Goal: Use online tool/utility: Utilize a website feature to perform a specific function

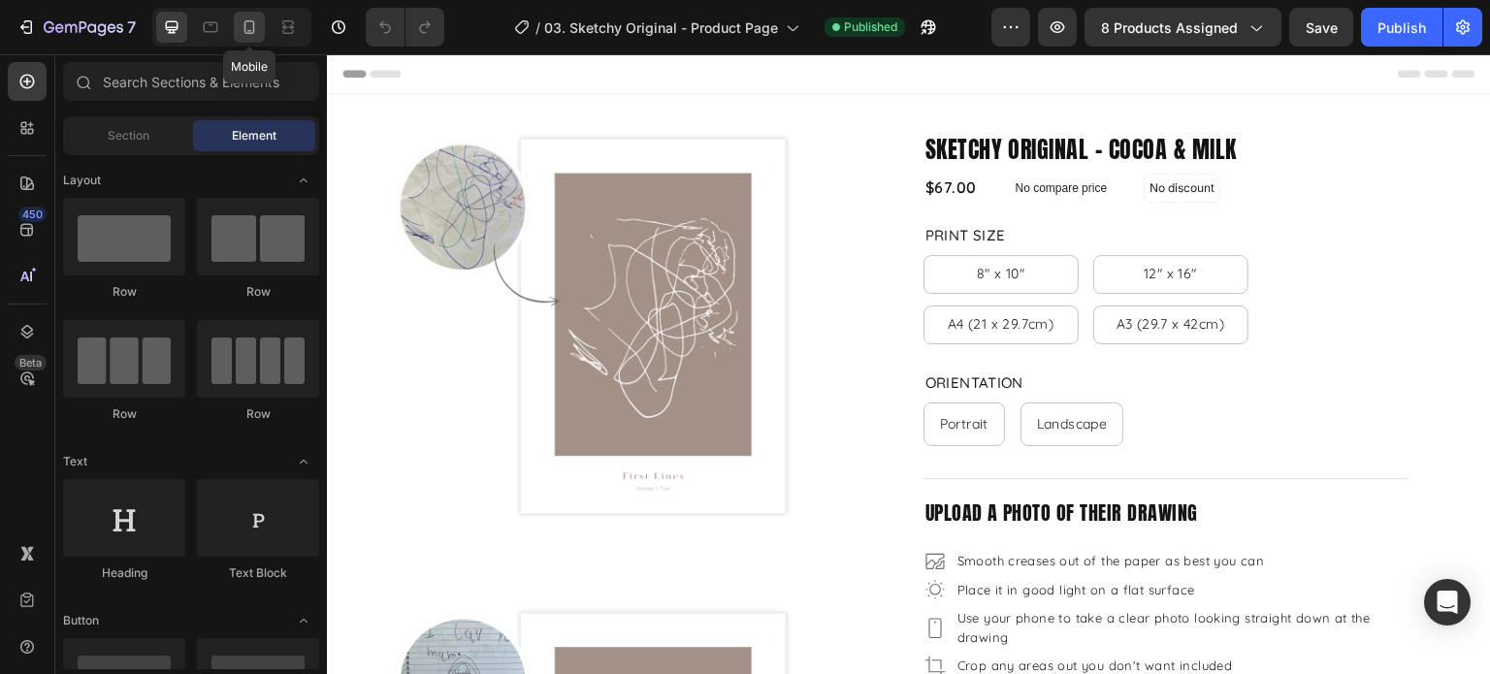
click at [242, 27] on icon at bounding box center [249, 26] width 19 height 19
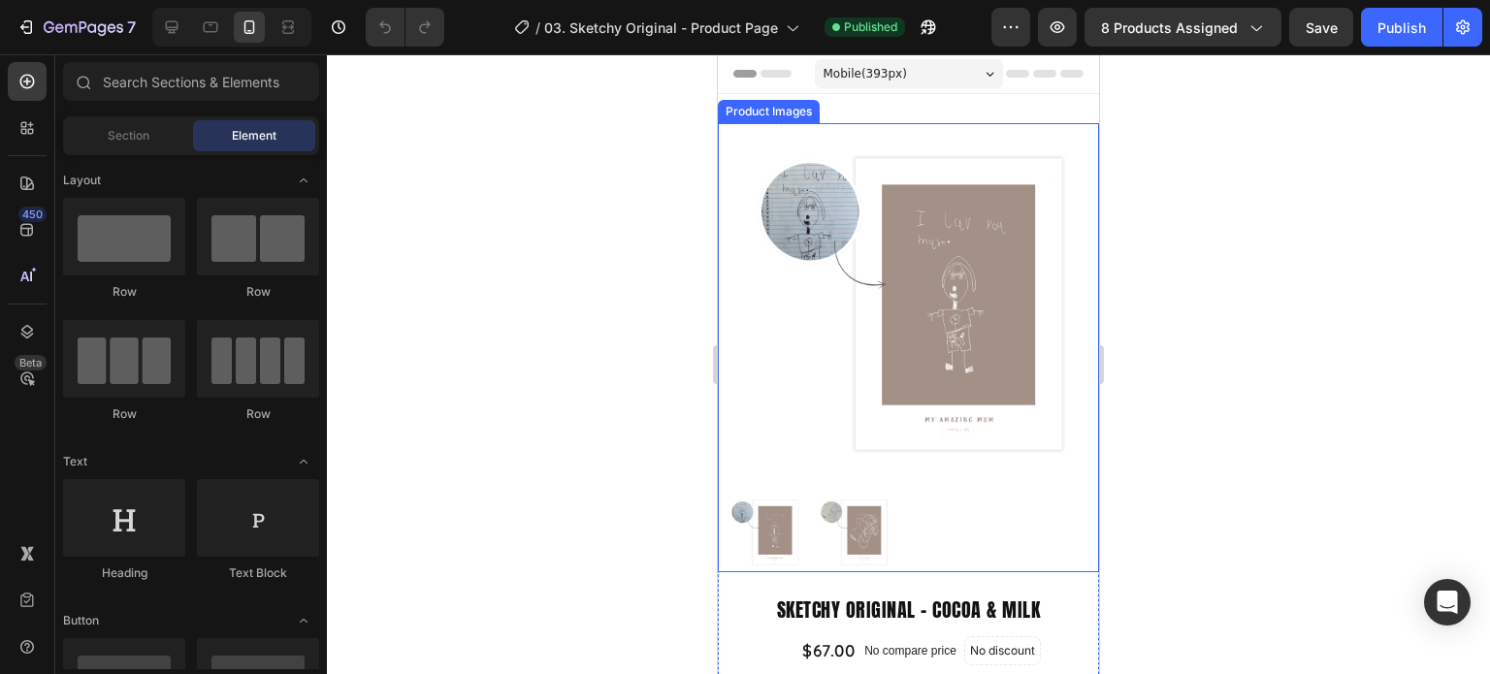
click at [858, 434] on img at bounding box center [923, 304] width 362 height 362
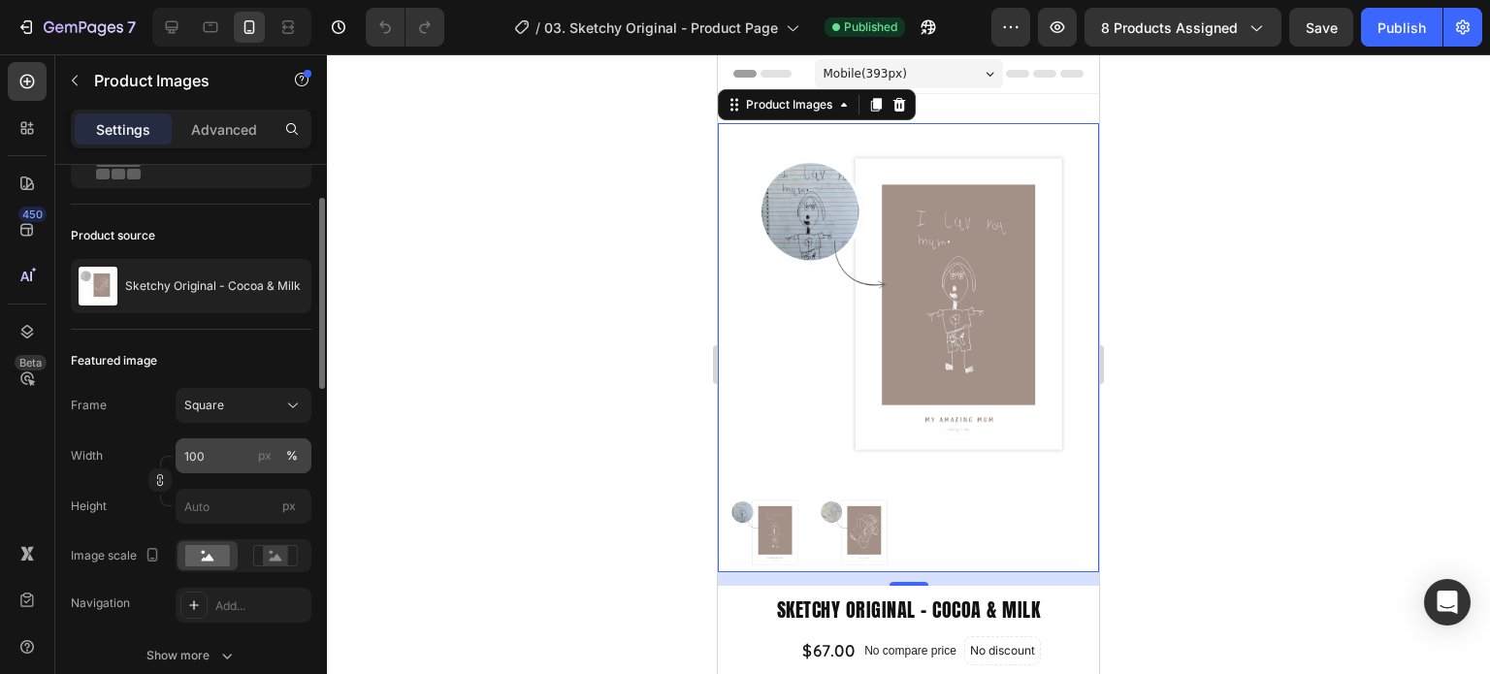
scroll to position [194, 0]
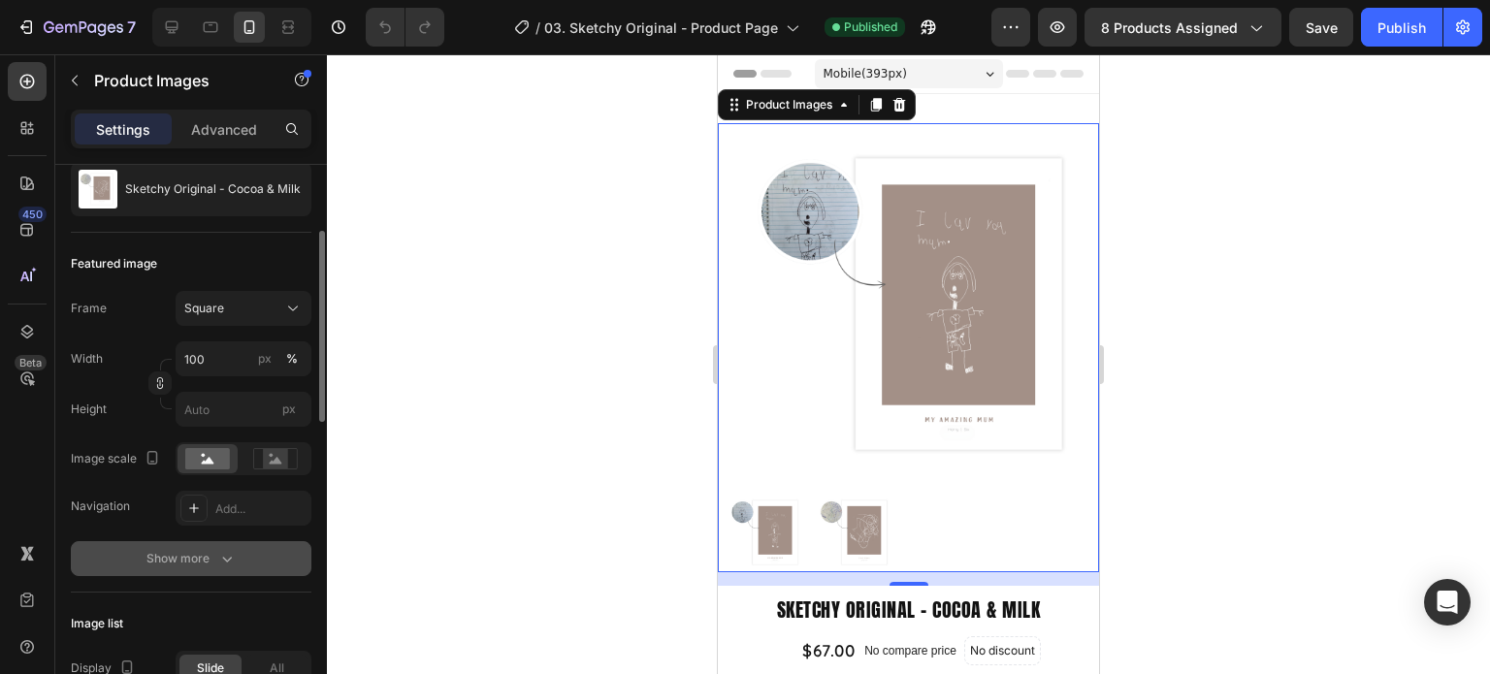
click at [234, 560] on icon "button" at bounding box center [226, 558] width 19 height 19
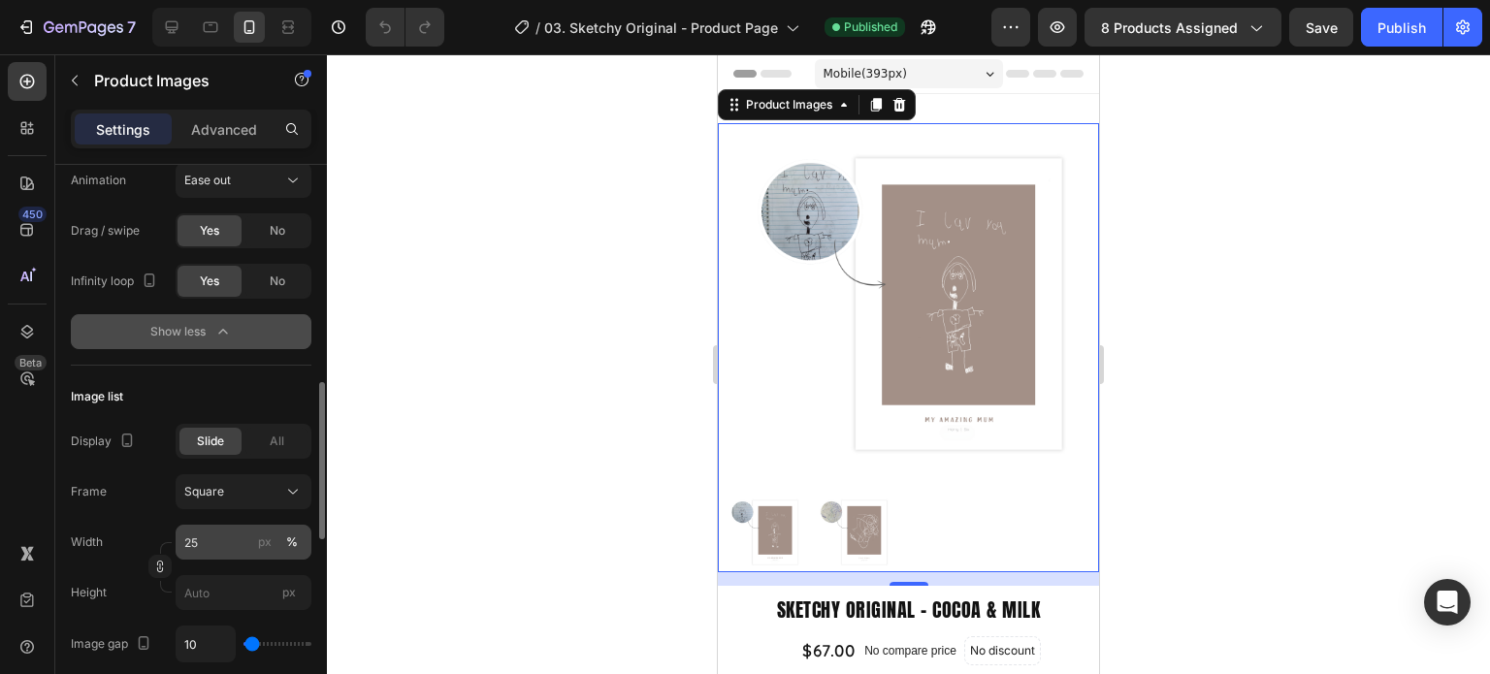
scroll to position [970, 0]
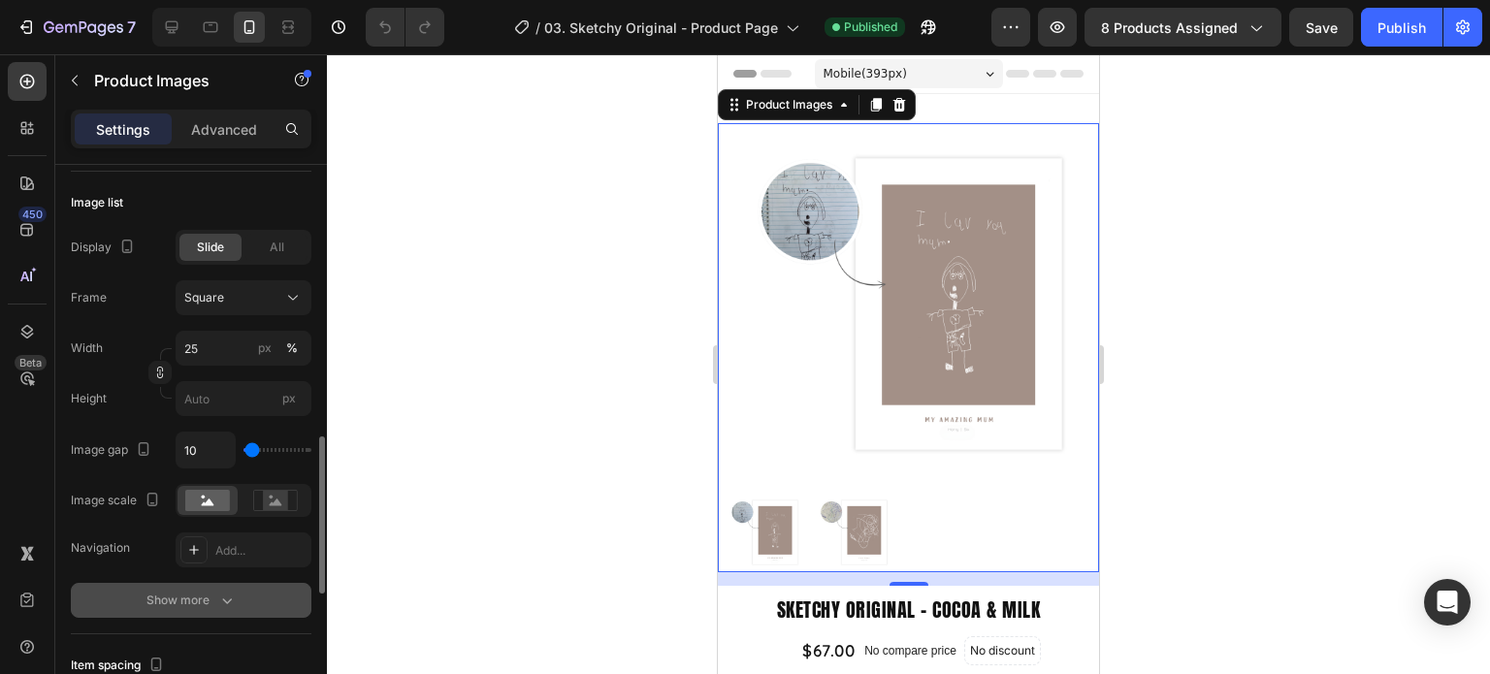
click at [197, 605] on div "Show more" at bounding box center [192, 600] width 90 height 19
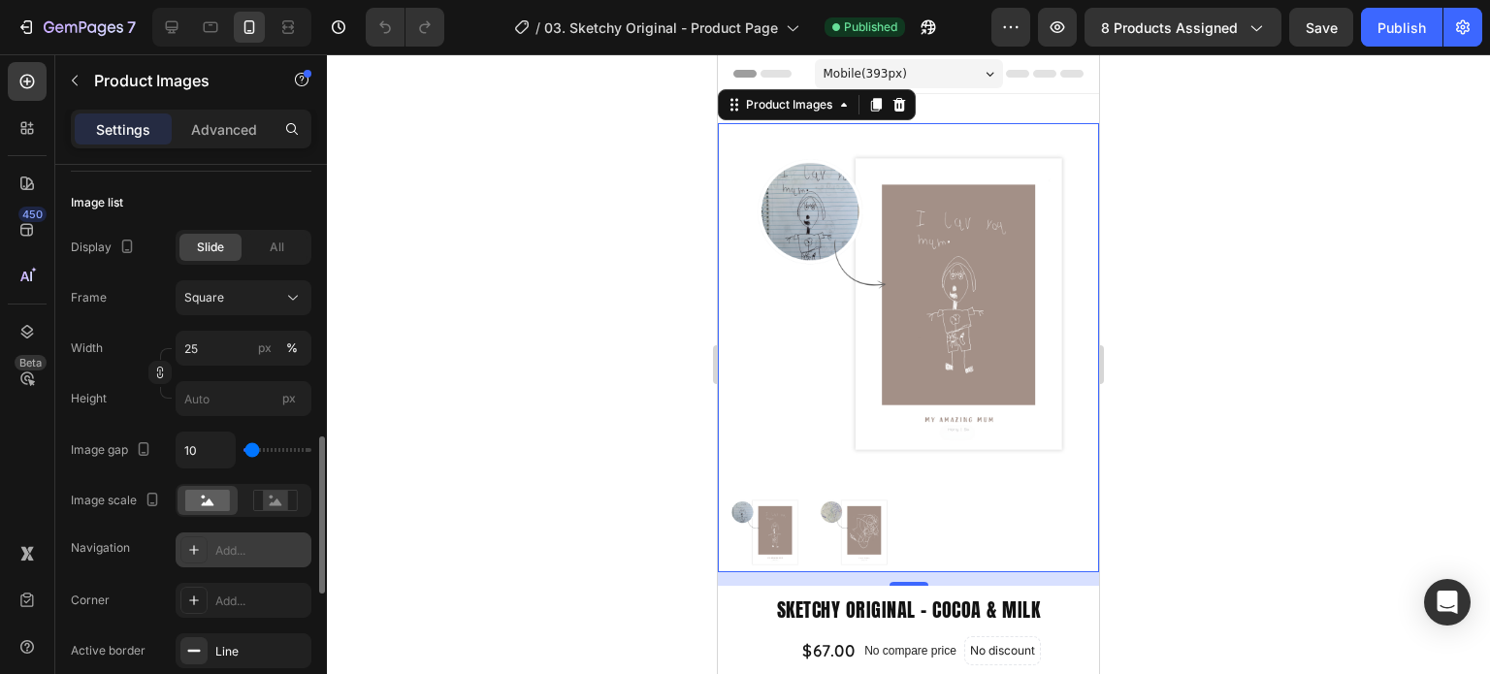
scroll to position [1164, 0]
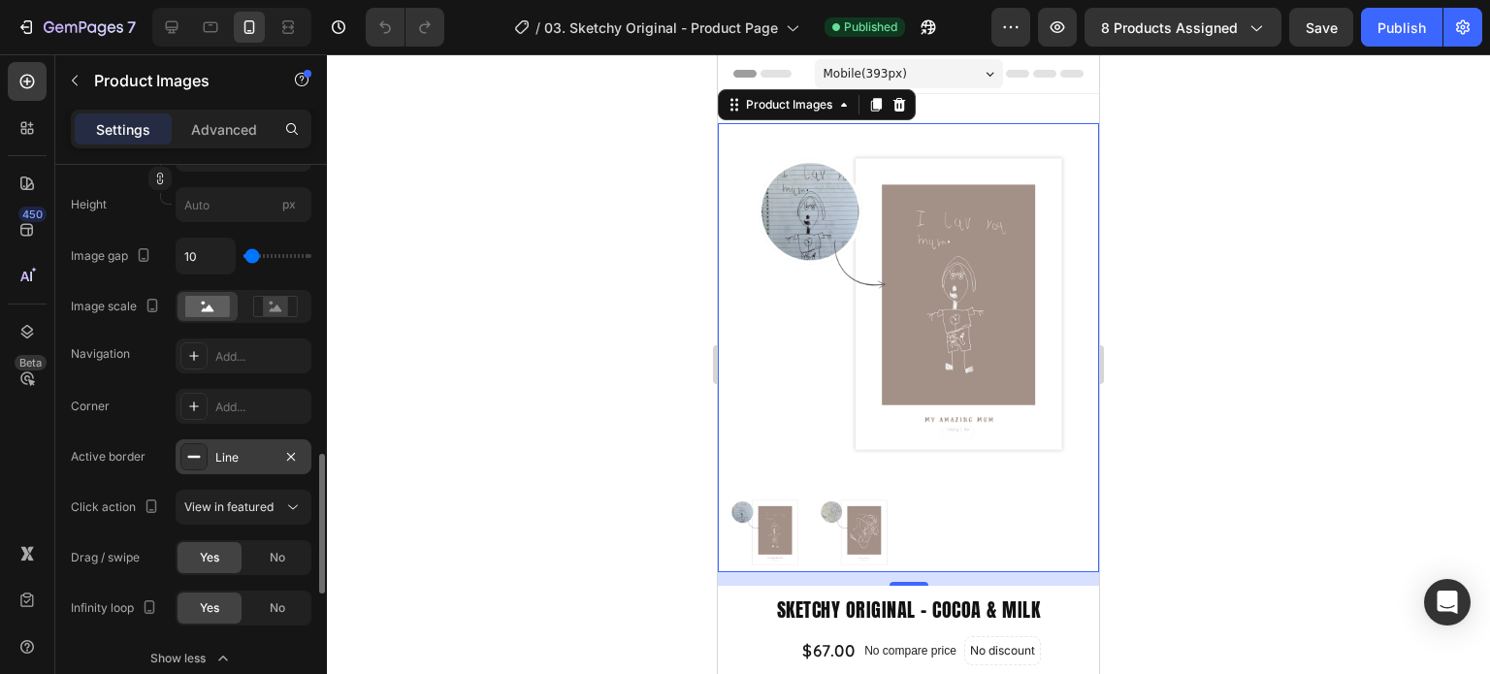
click at [245, 466] on div "Line" at bounding box center [244, 457] width 136 height 35
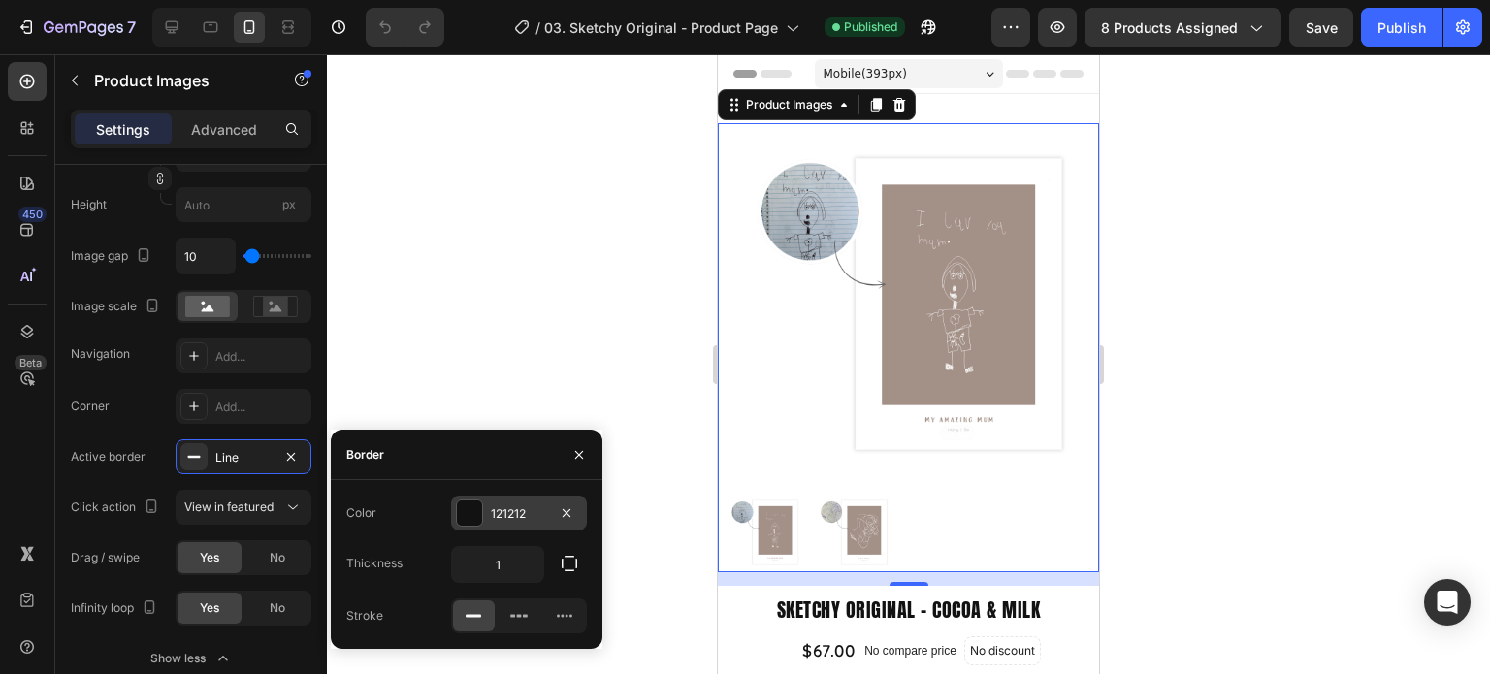
click at [466, 509] on div at bounding box center [469, 513] width 25 height 25
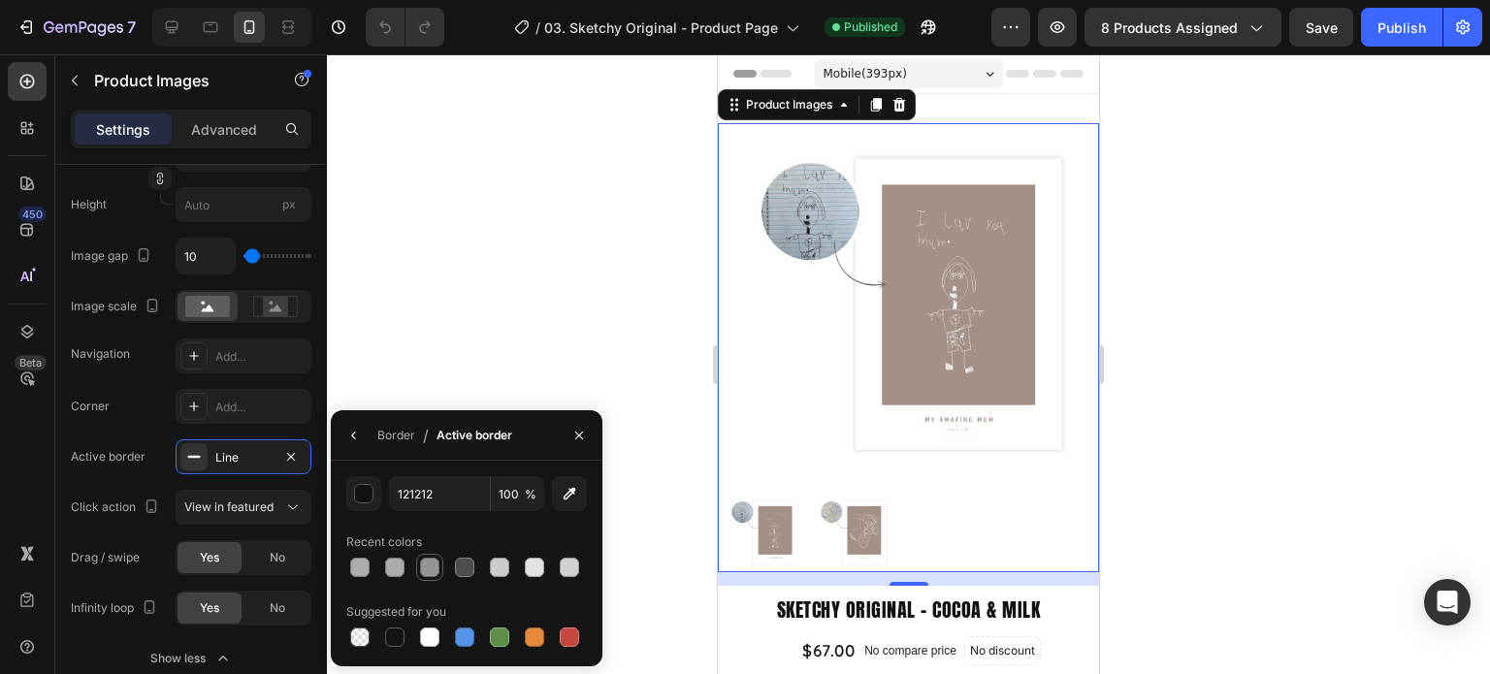
click at [429, 571] on div at bounding box center [429, 567] width 19 height 19
click at [385, 570] on div at bounding box center [394, 567] width 19 height 19
click at [536, 572] on div at bounding box center [534, 567] width 19 height 19
click at [505, 572] on div at bounding box center [499, 567] width 19 height 19
type input "CCCCCC"
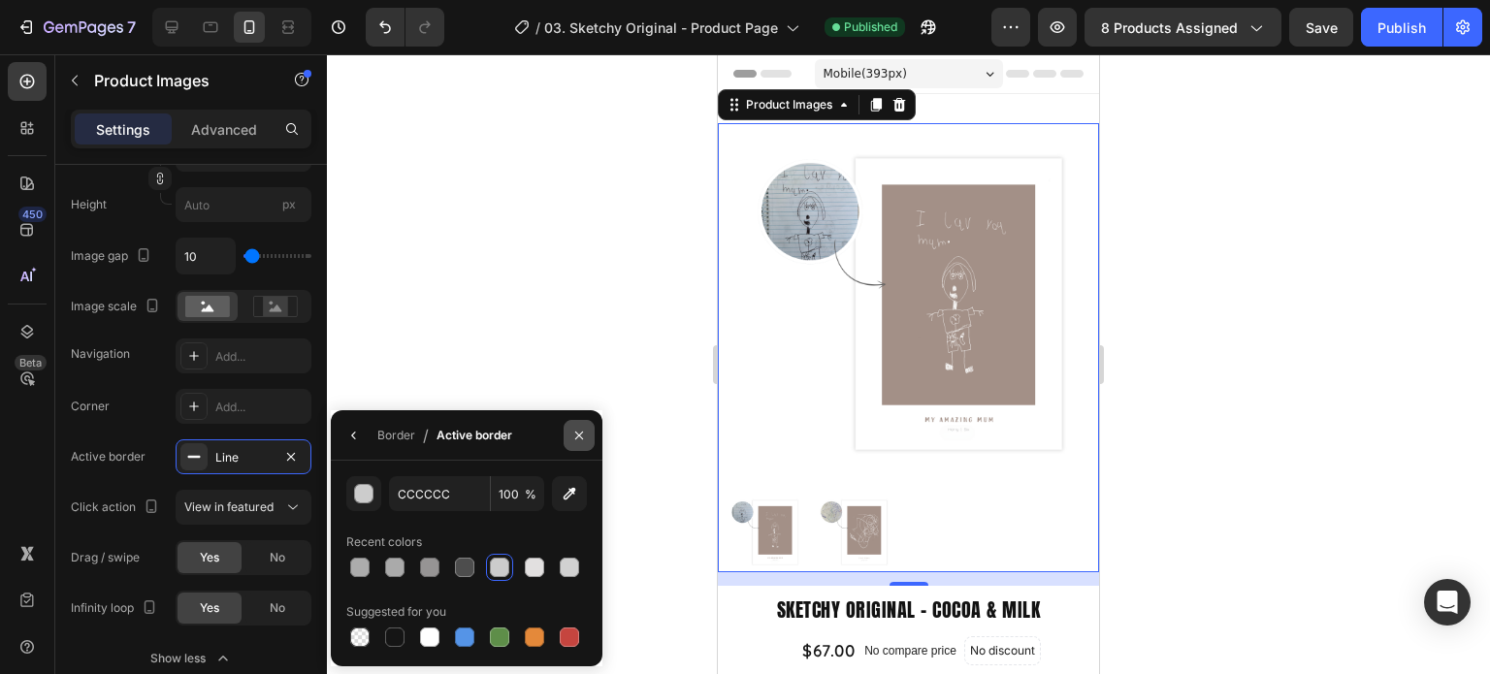
click at [579, 442] on icon "button" at bounding box center [580, 436] width 16 height 16
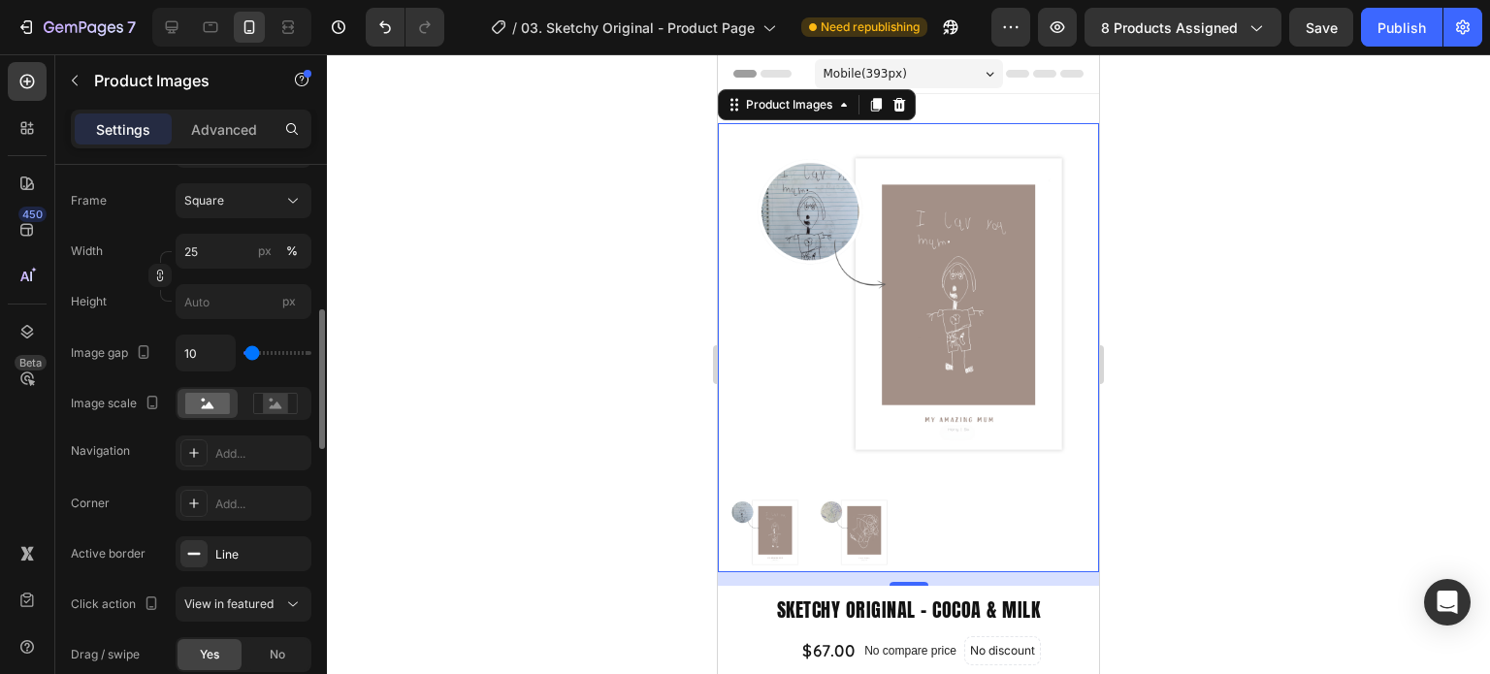
scroll to position [970, 0]
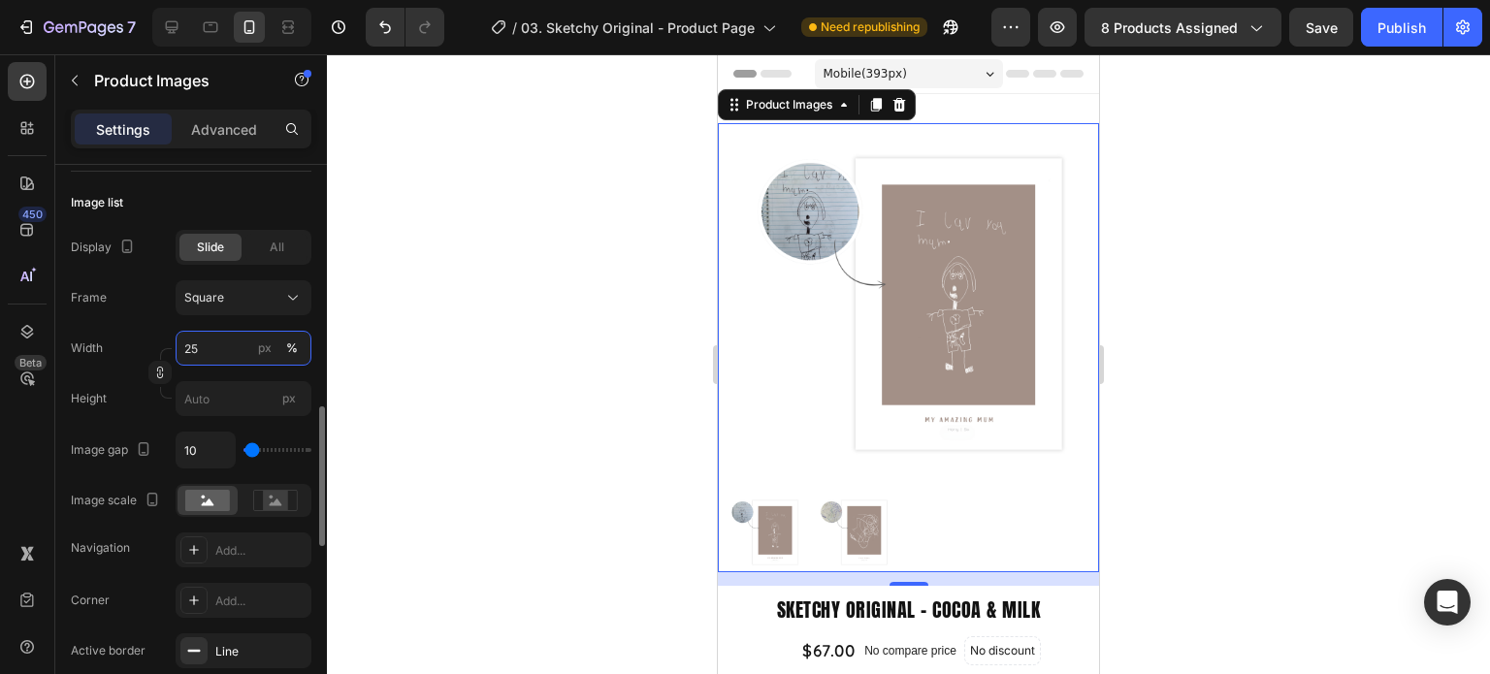
click at [212, 354] on input "25" at bounding box center [244, 348] width 136 height 35
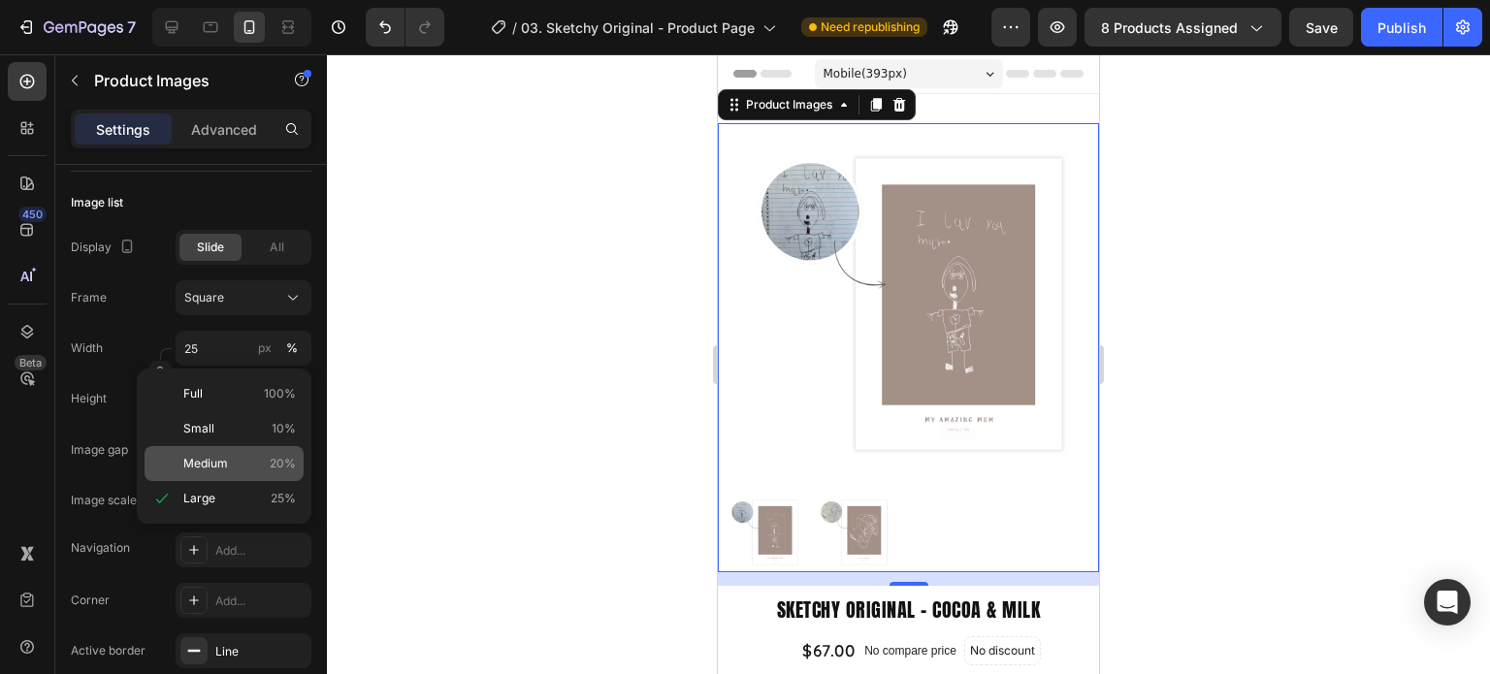
click at [232, 459] on p "Medium 20%" at bounding box center [239, 463] width 113 height 17
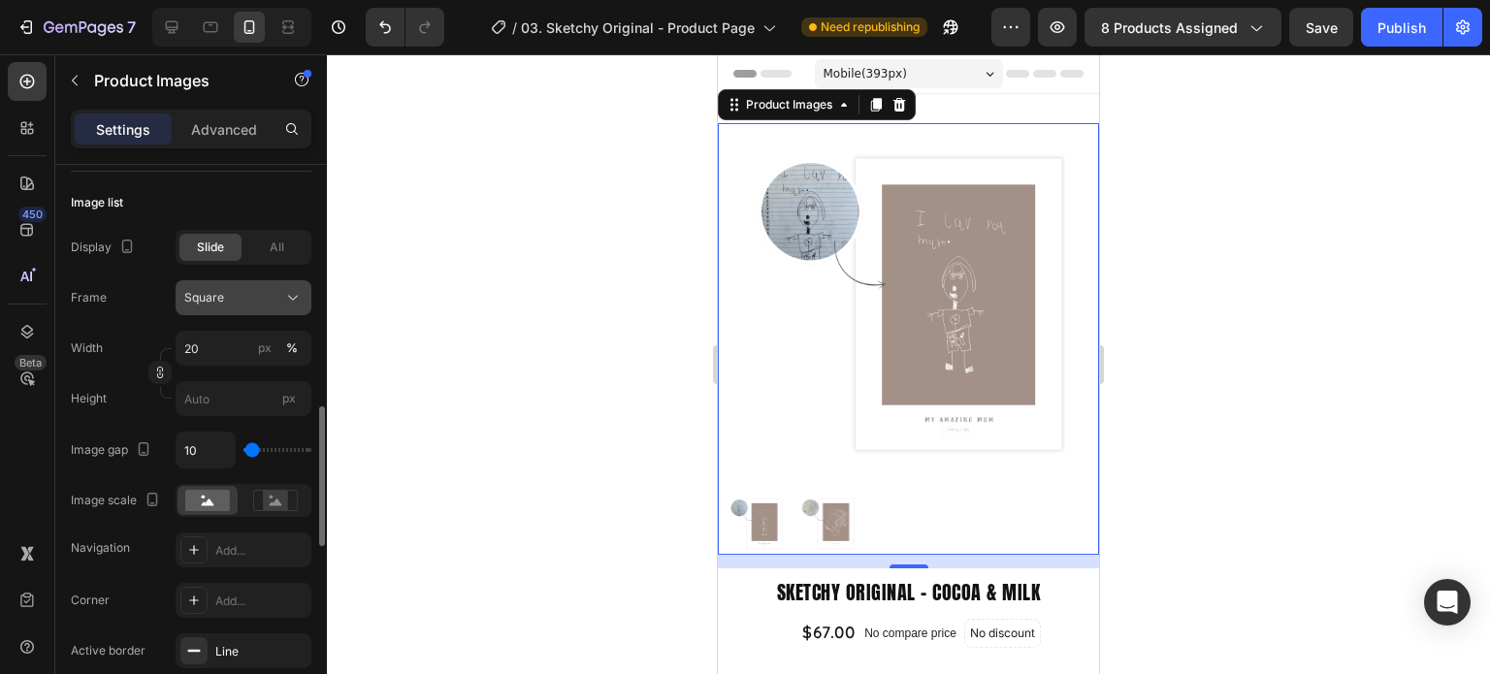
click at [237, 305] on div "Square" at bounding box center [231, 297] width 95 height 17
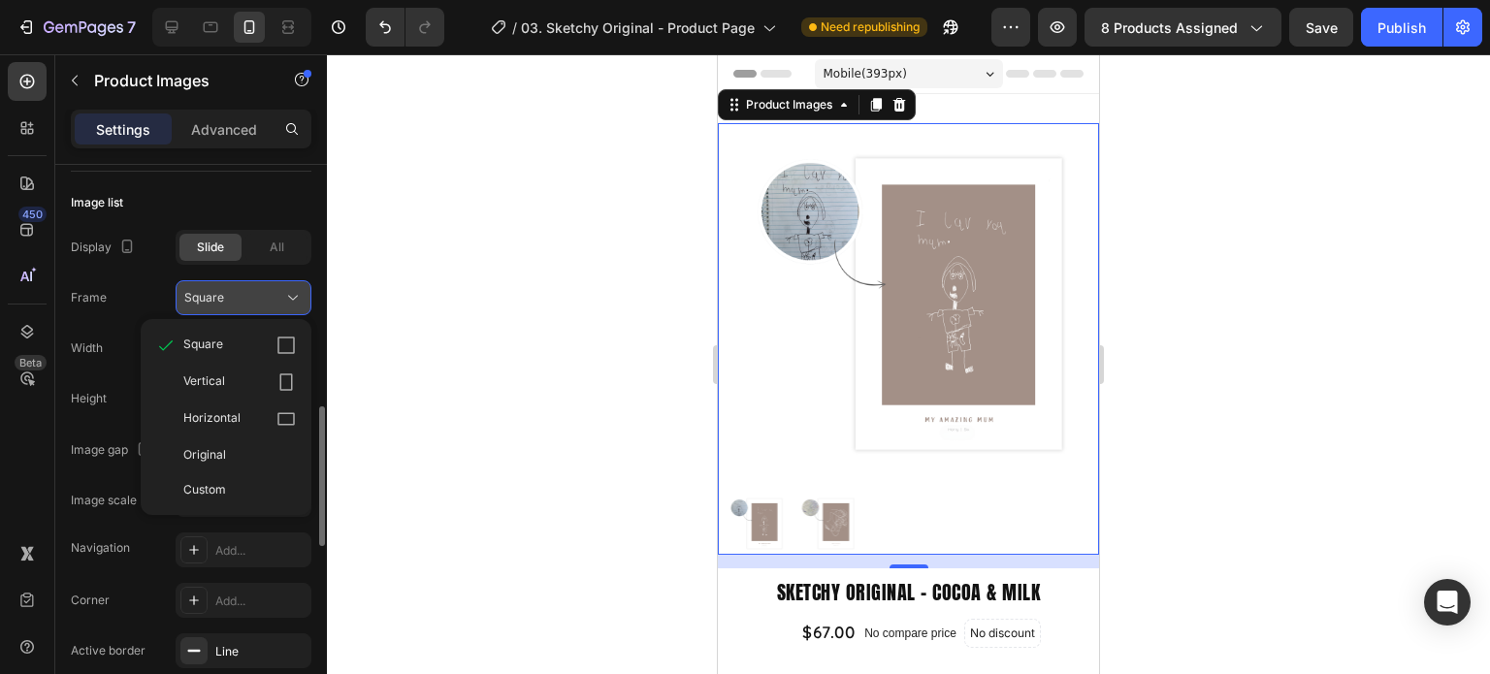
click at [247, 298] on div "Square" at bounding box center [231, 297] width 95 height 17
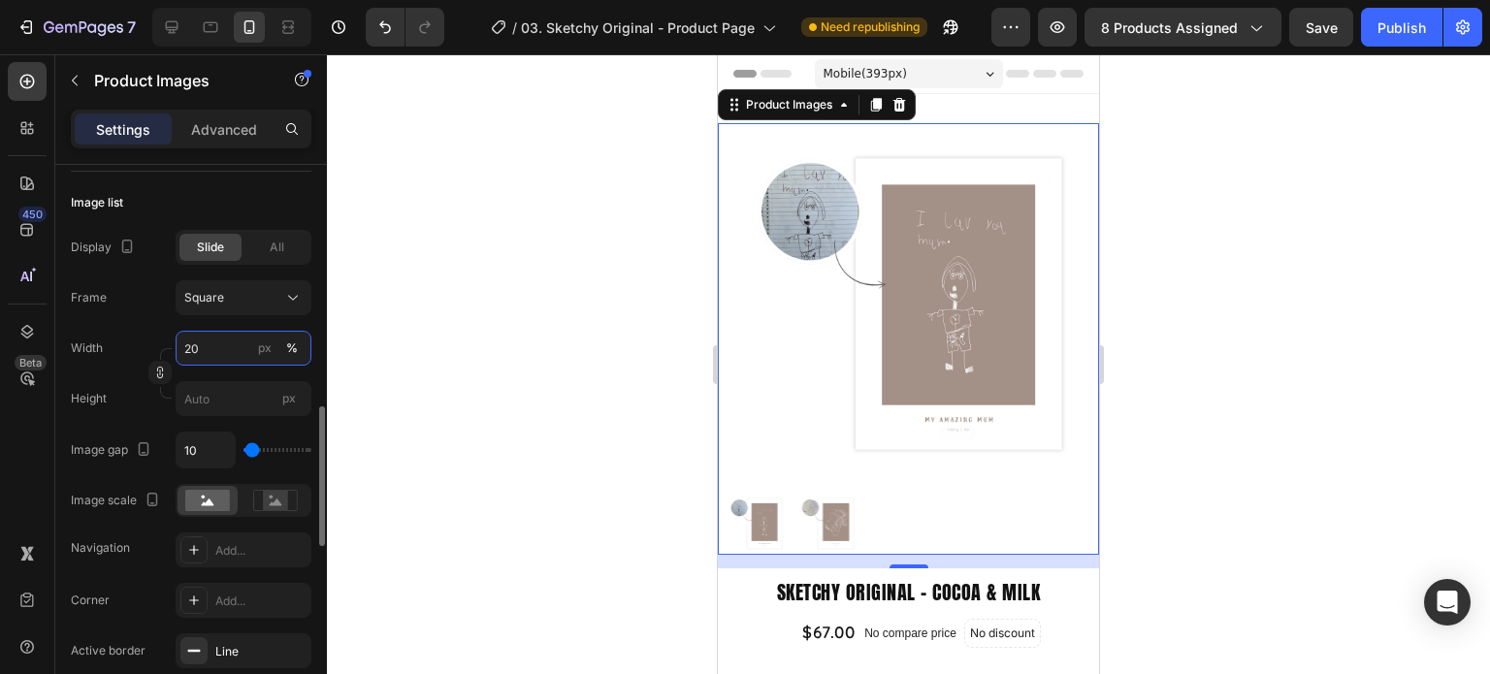
click at [223, 344] on input "20" at bounding box center [244, 348] width 136 height 35
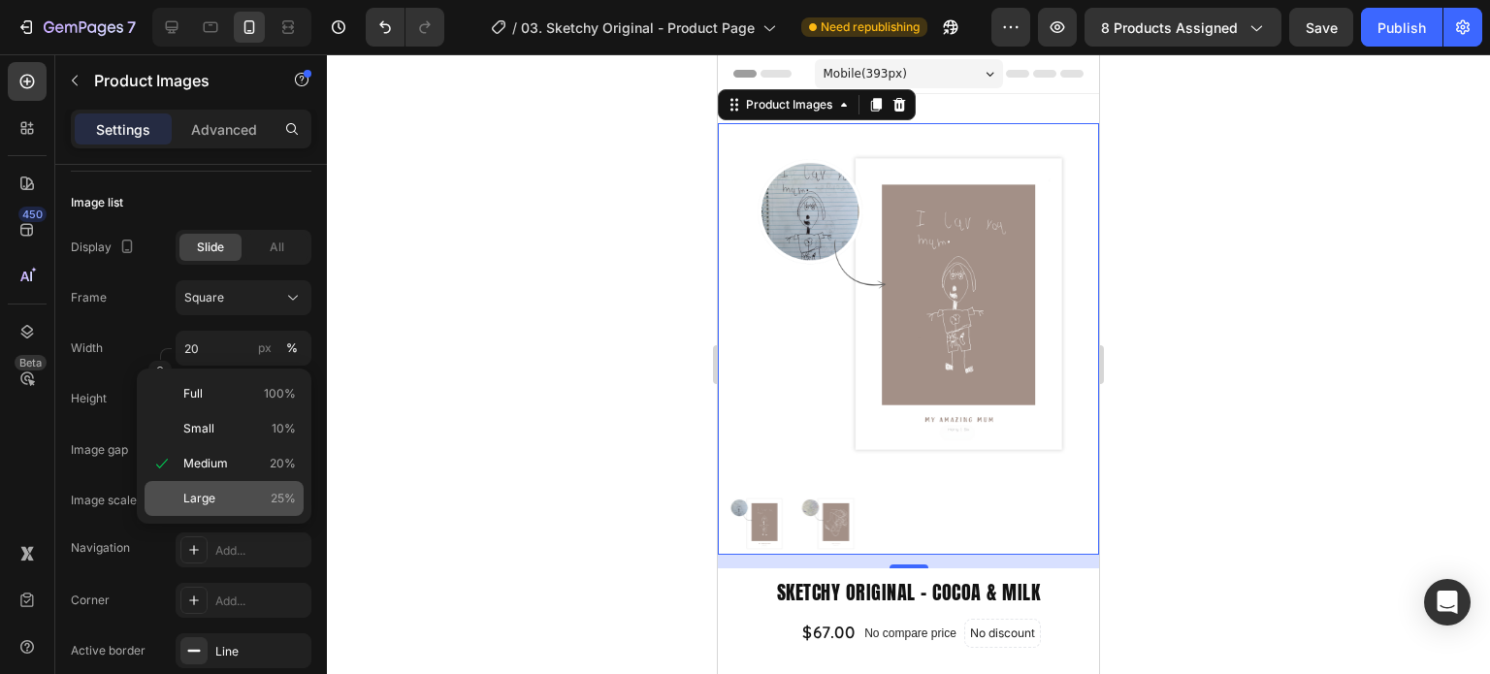
click at [234, 484] on div "Large 25%" at bounding box center [224, 498] width 159 height 35
type input "25"
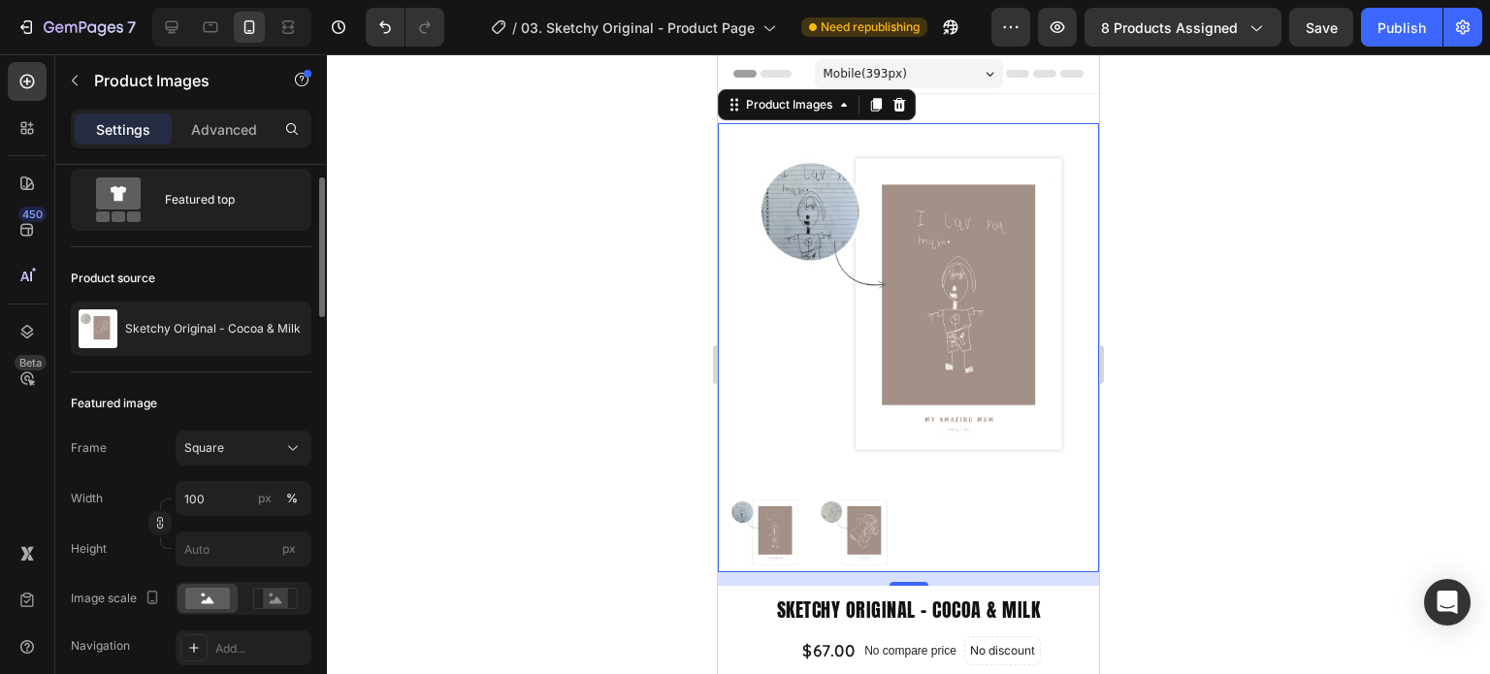
scroll to position [0, 0]
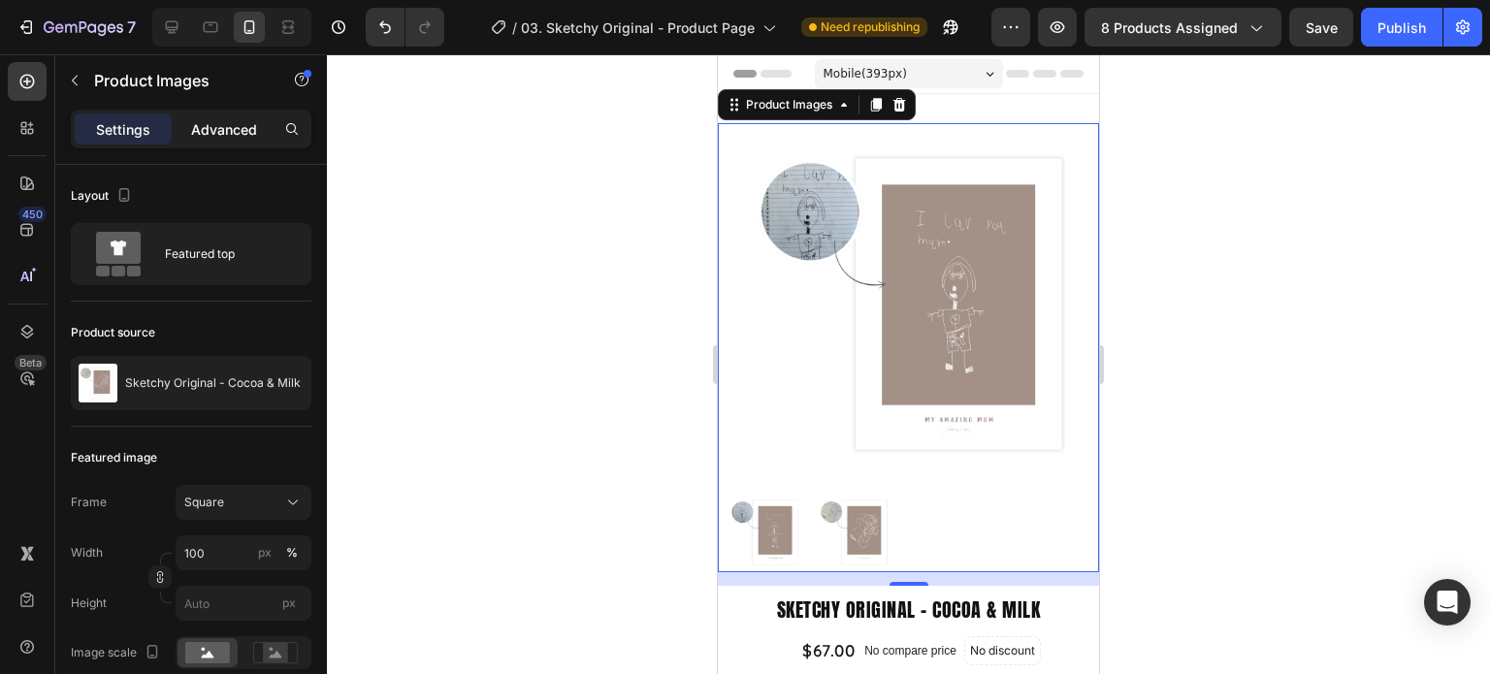
click at [221, 140] on div "Advanced" at bounding box center [224, 129] width 97 height 31
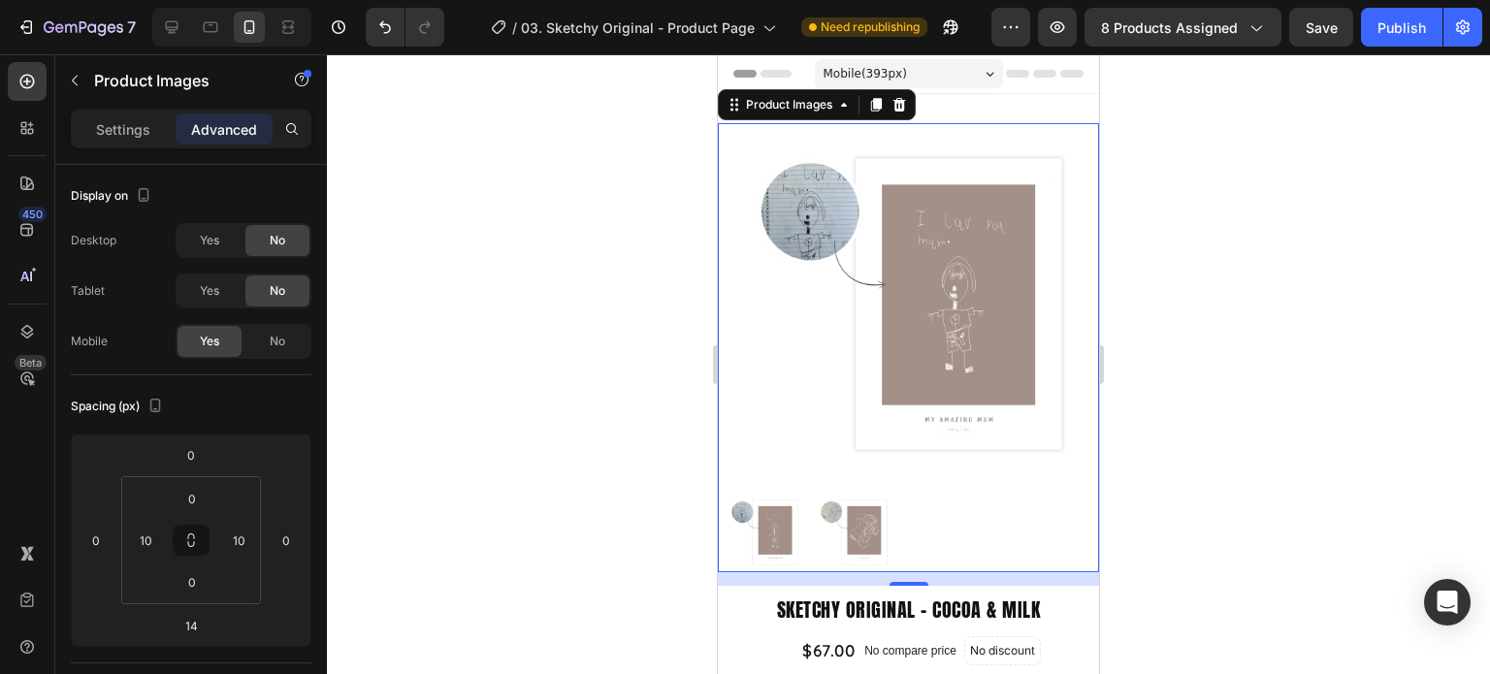
scroll to position [97, 0]
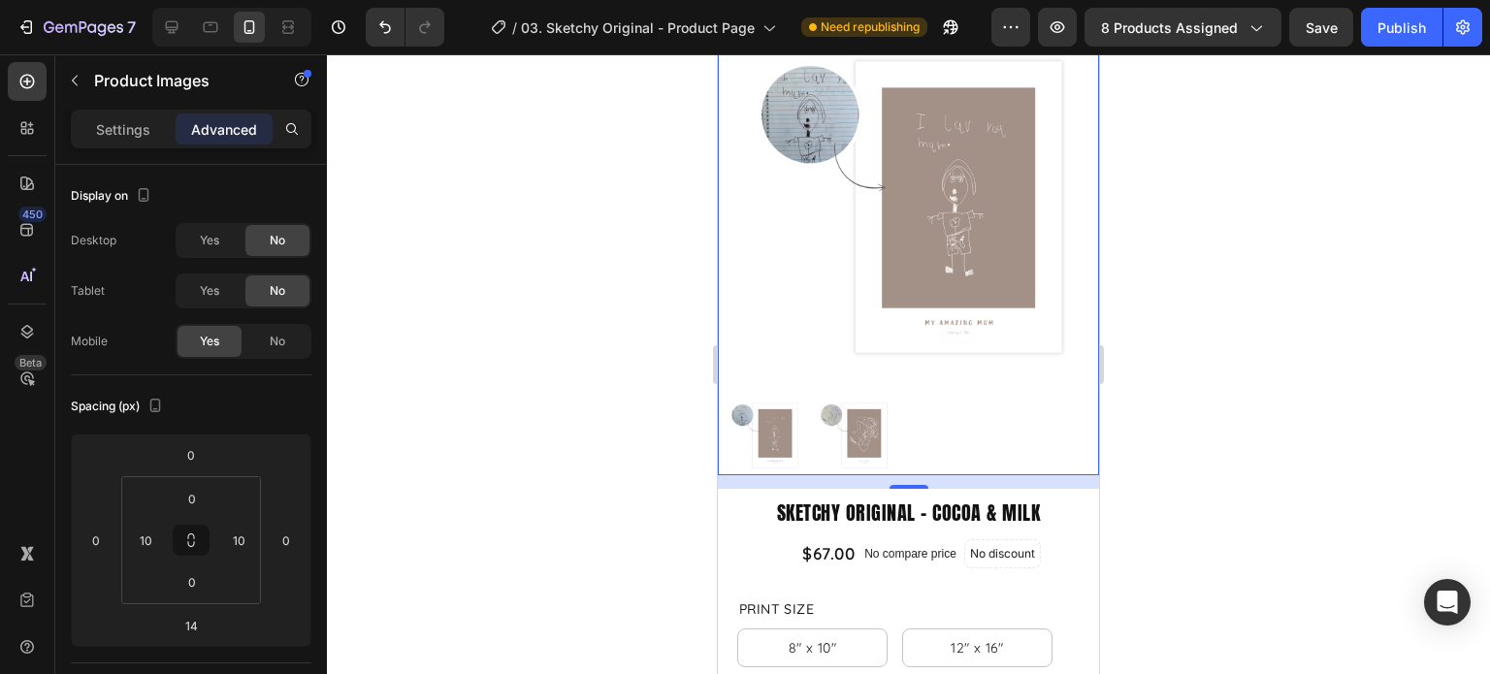
click at [1221, 420] on div at bounding box center [908, 364] width 1163 height 620
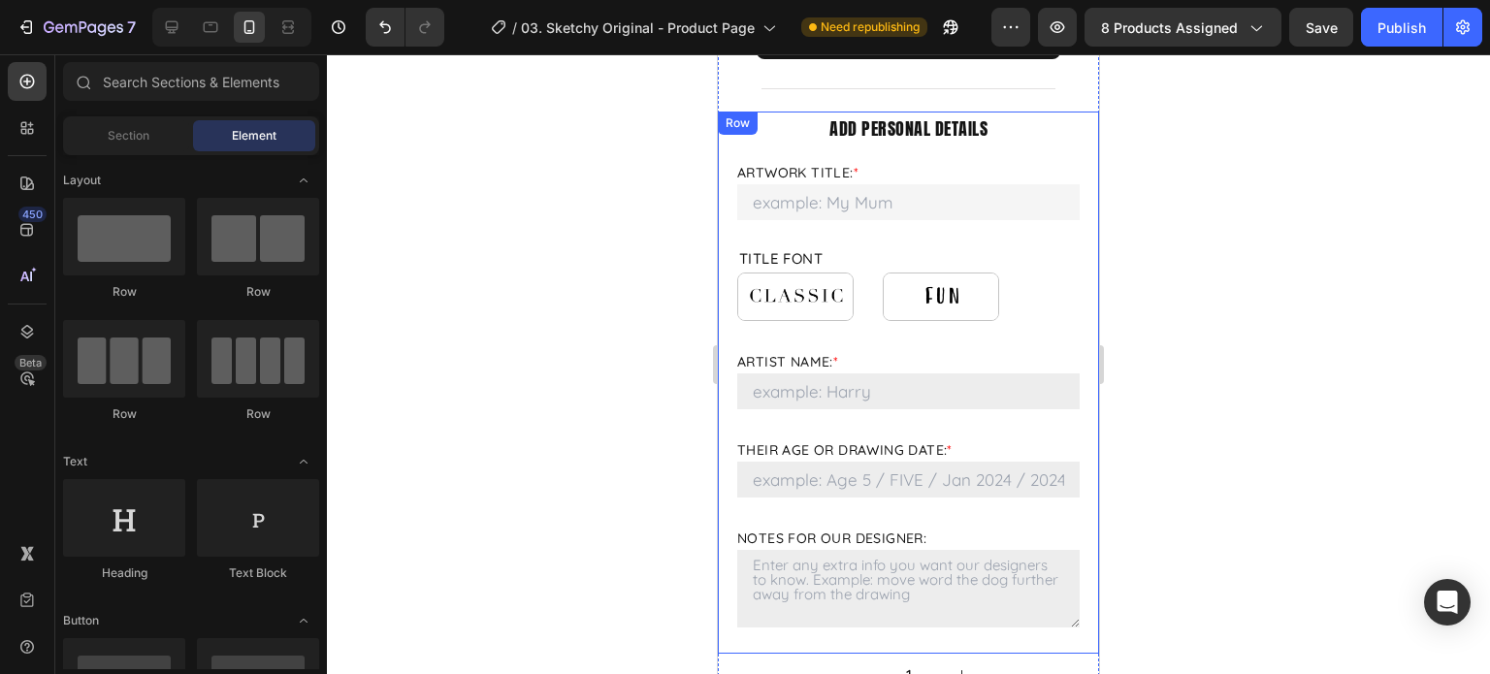
scroll to position [1553, 0]
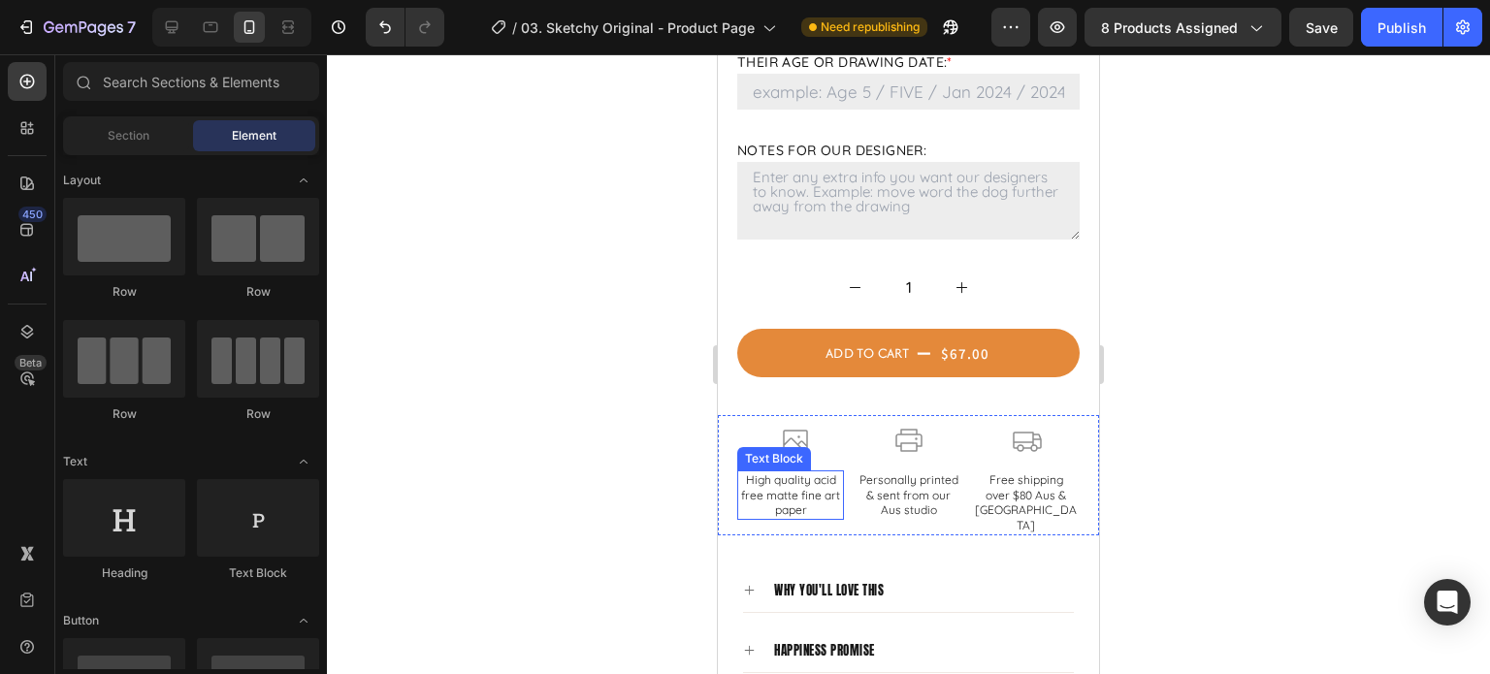
click at [792, 480] on p "High quality acid free matte fine art paper" at bounding box center [790, 496] width 103 height 46
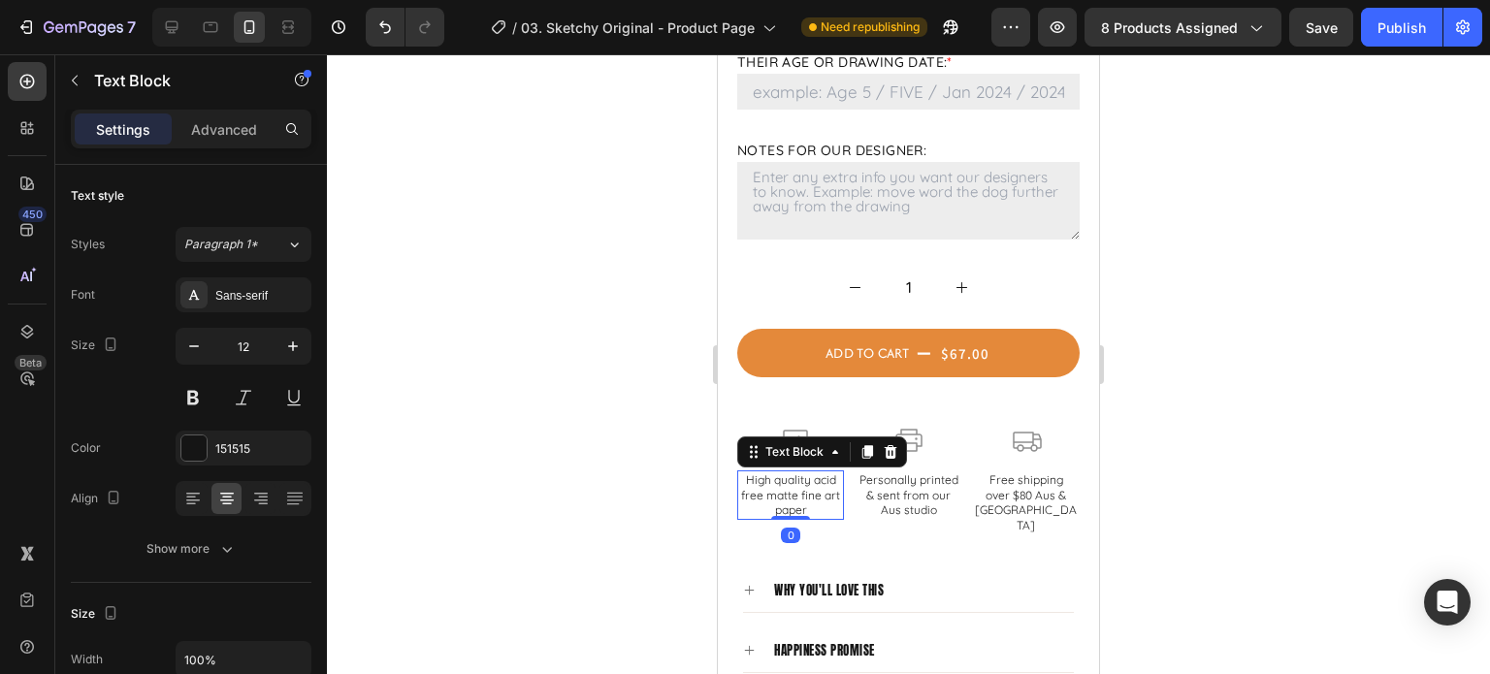
click at [819, 480] on p "High quality acid free matte fine art paper" at bounding box center [790, 496] width 103 height 46
click at [750, 480] on p "High quality acid free matte fine art paper" at bounding box center [790, 496] width 103 height 46
click at [749, 484] on p "High quality acid free matte fine art paper" at bounding box center [790, 496] width 103 height 46
click at [1308, 462] on div at bounding box center [908, 364] width 1163 height 620
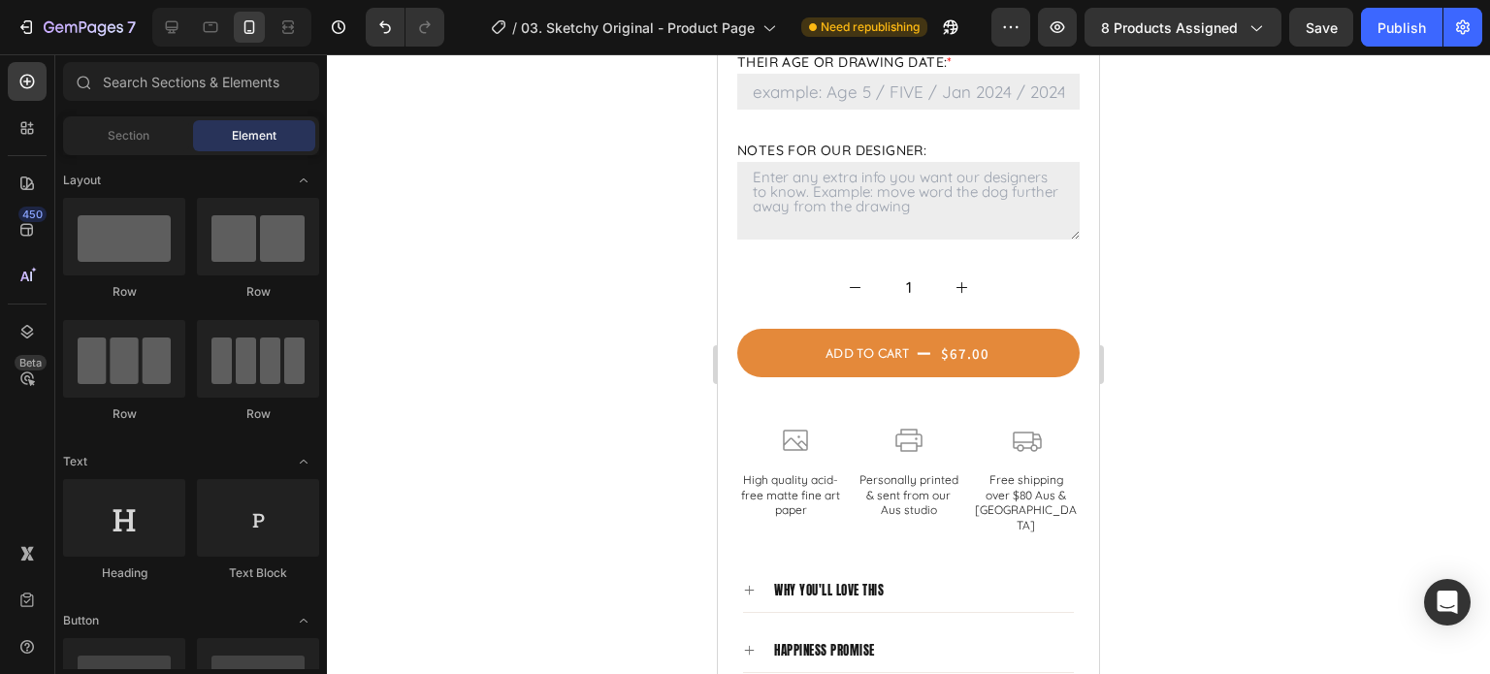
click at [1173, 444] on div at bounding box center [908, 364] width 1163 height 620
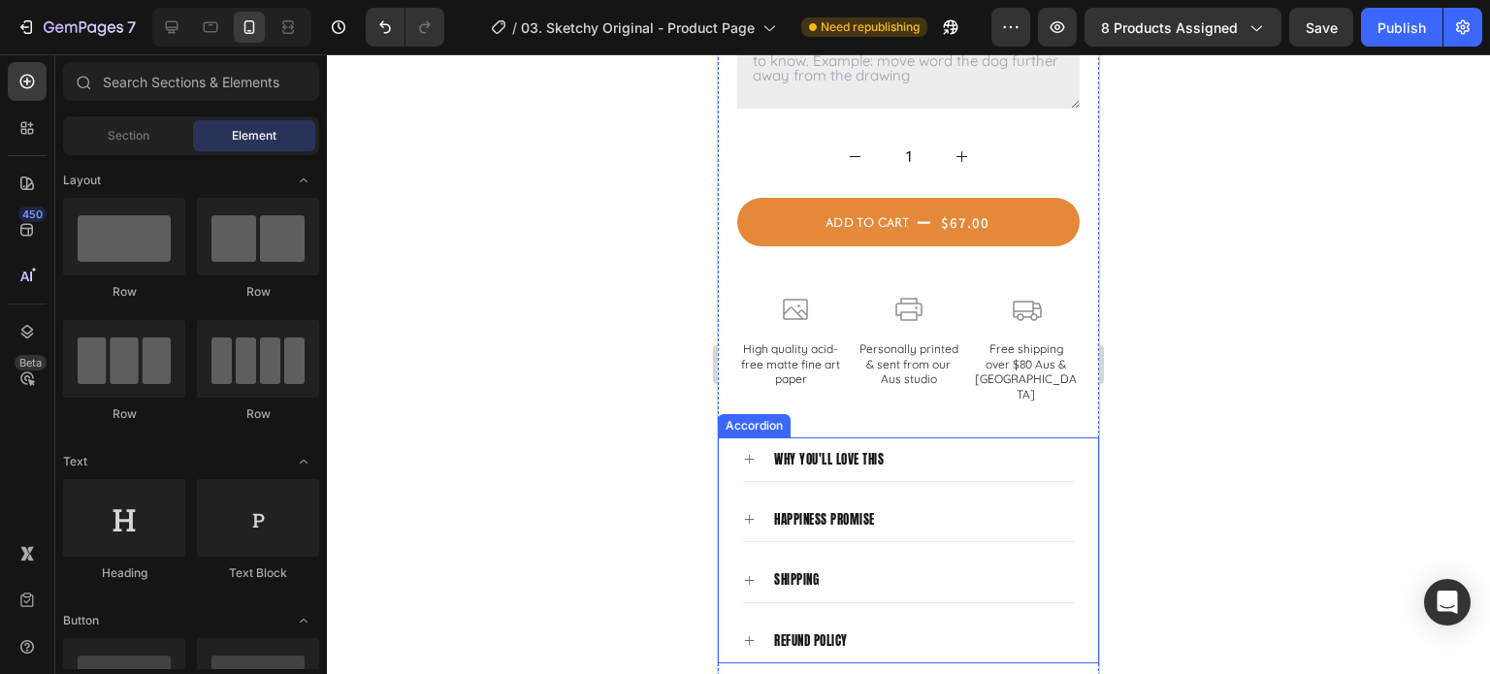
scroll to position [1650, 0]
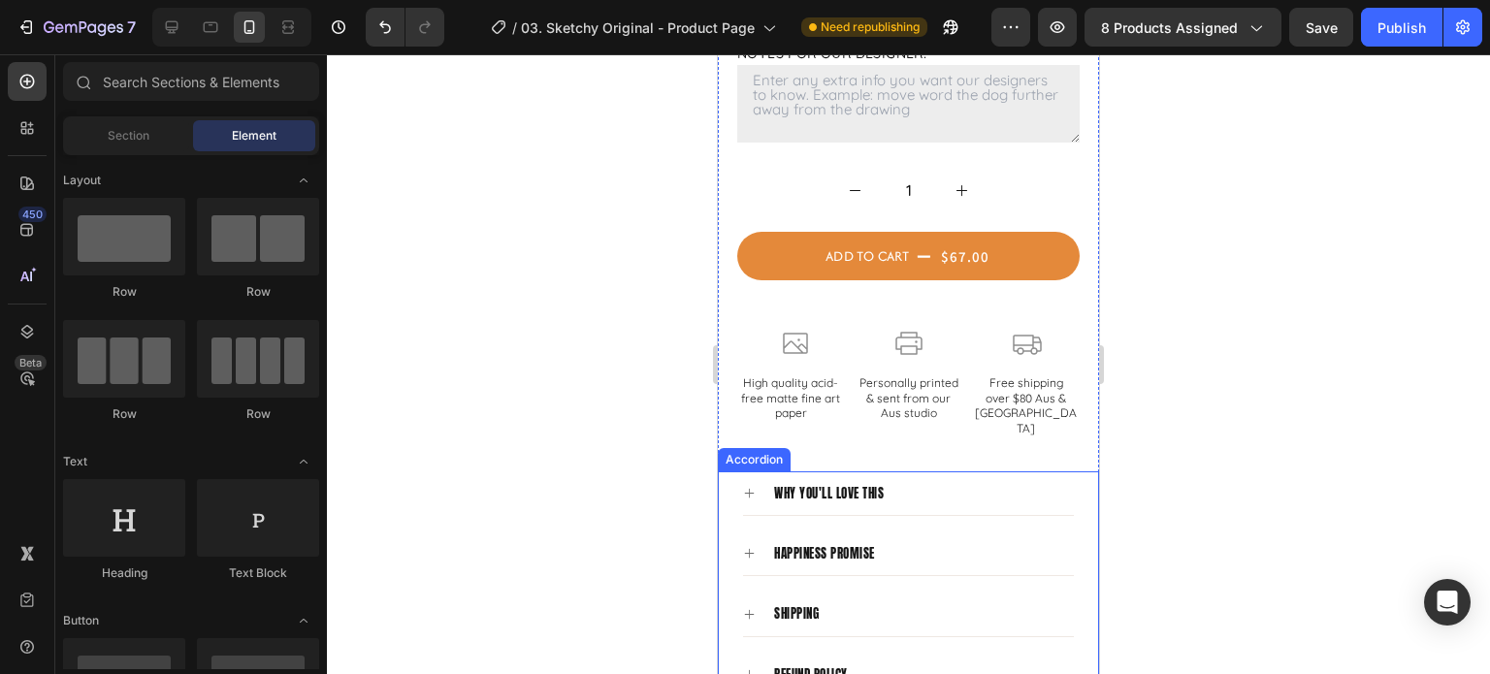
click at [750, 487] on icon at bounding box center [749, 493] width 13 height 13
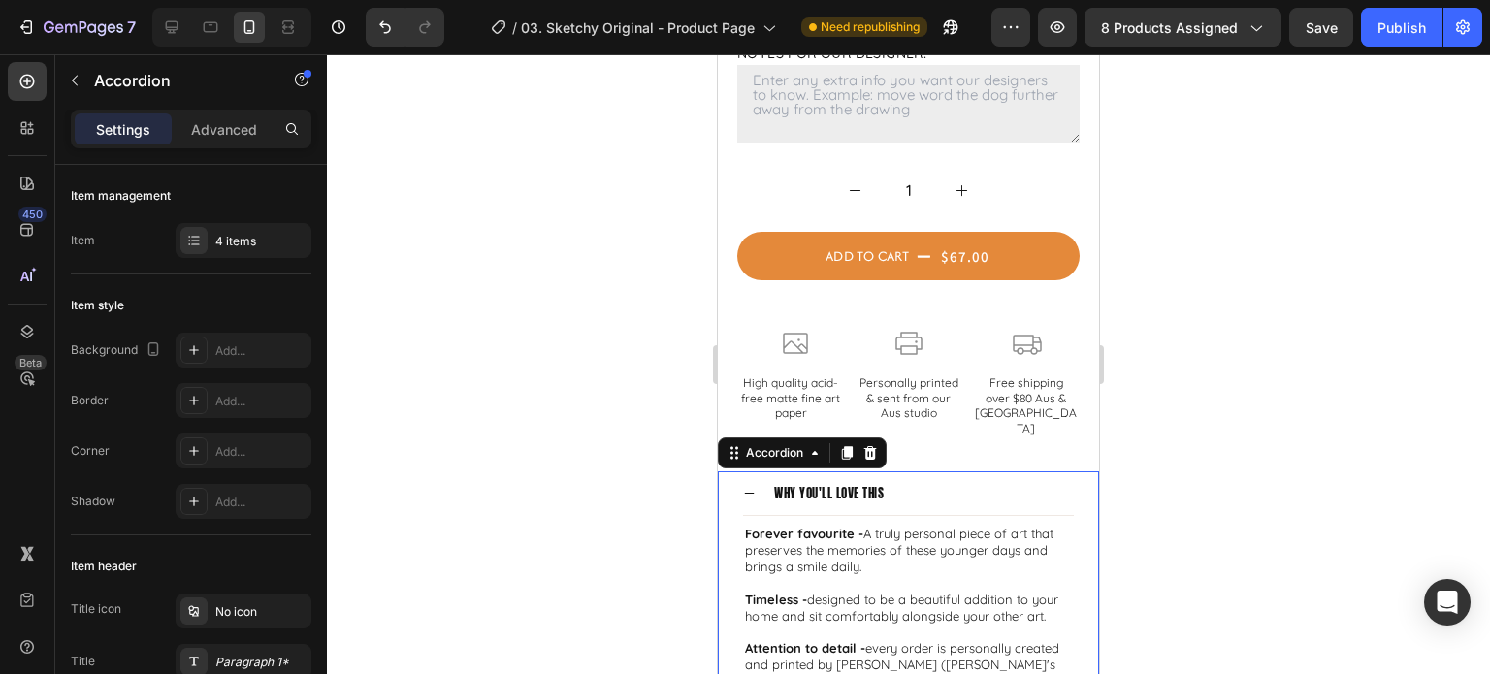
click at [750, 487] on icon at bounding box center [749, 493] width 13 height 13
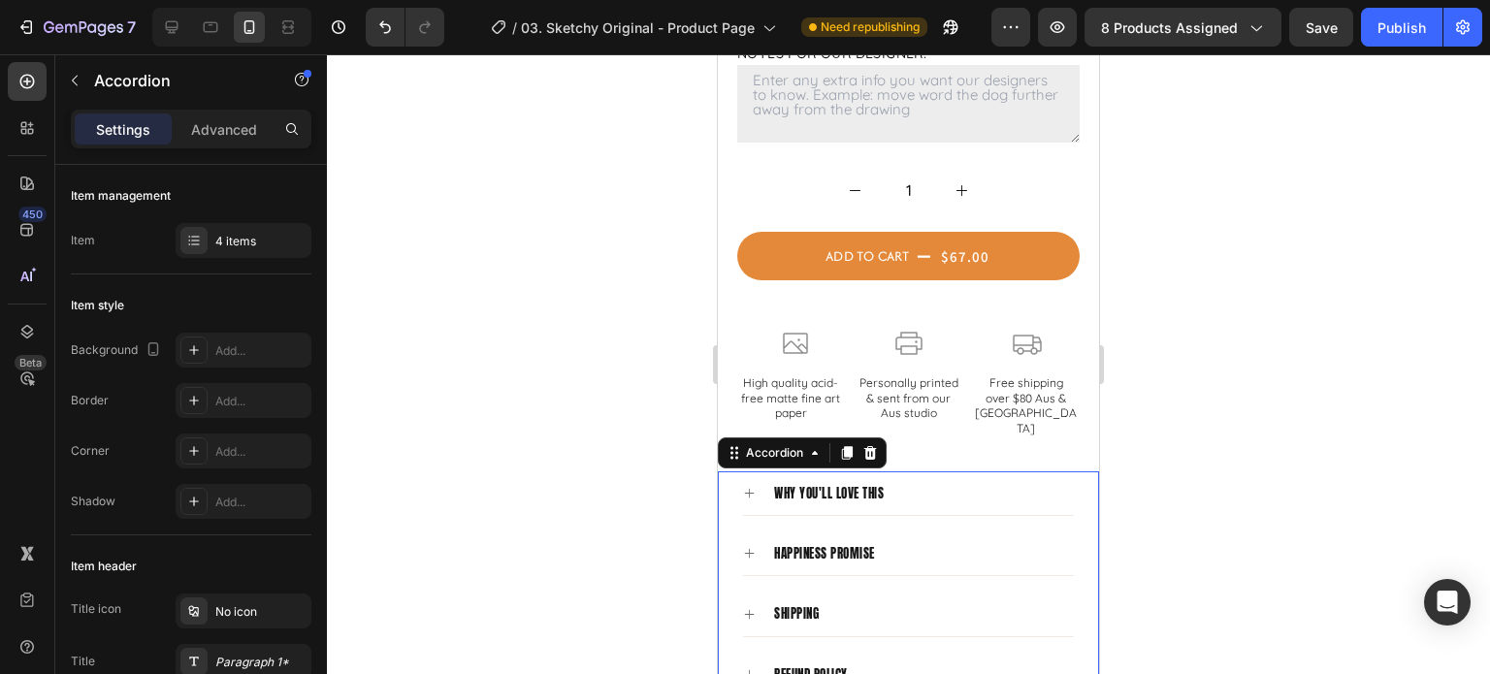
scroll to position [1747, 0]
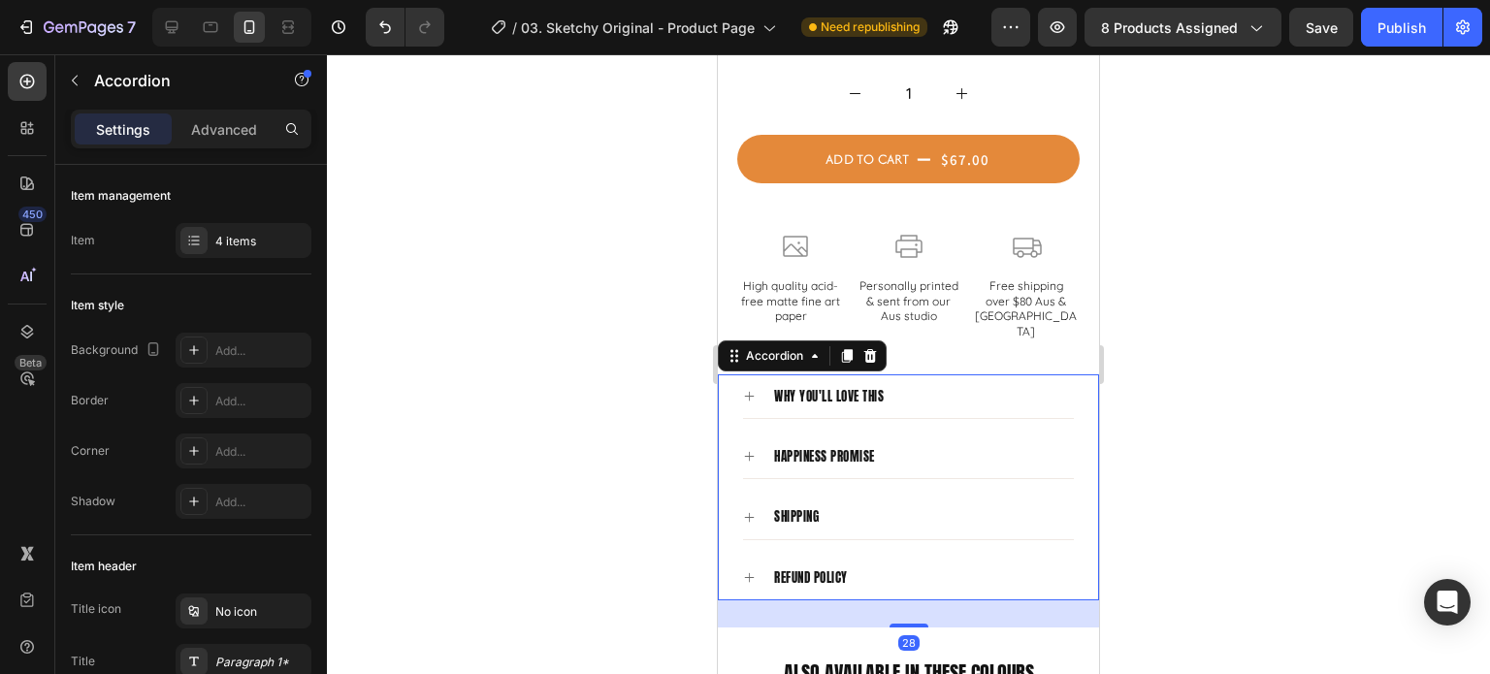
click at [750, 495] on div "shipping" at bounding box center [908, 517] width 331 height 45
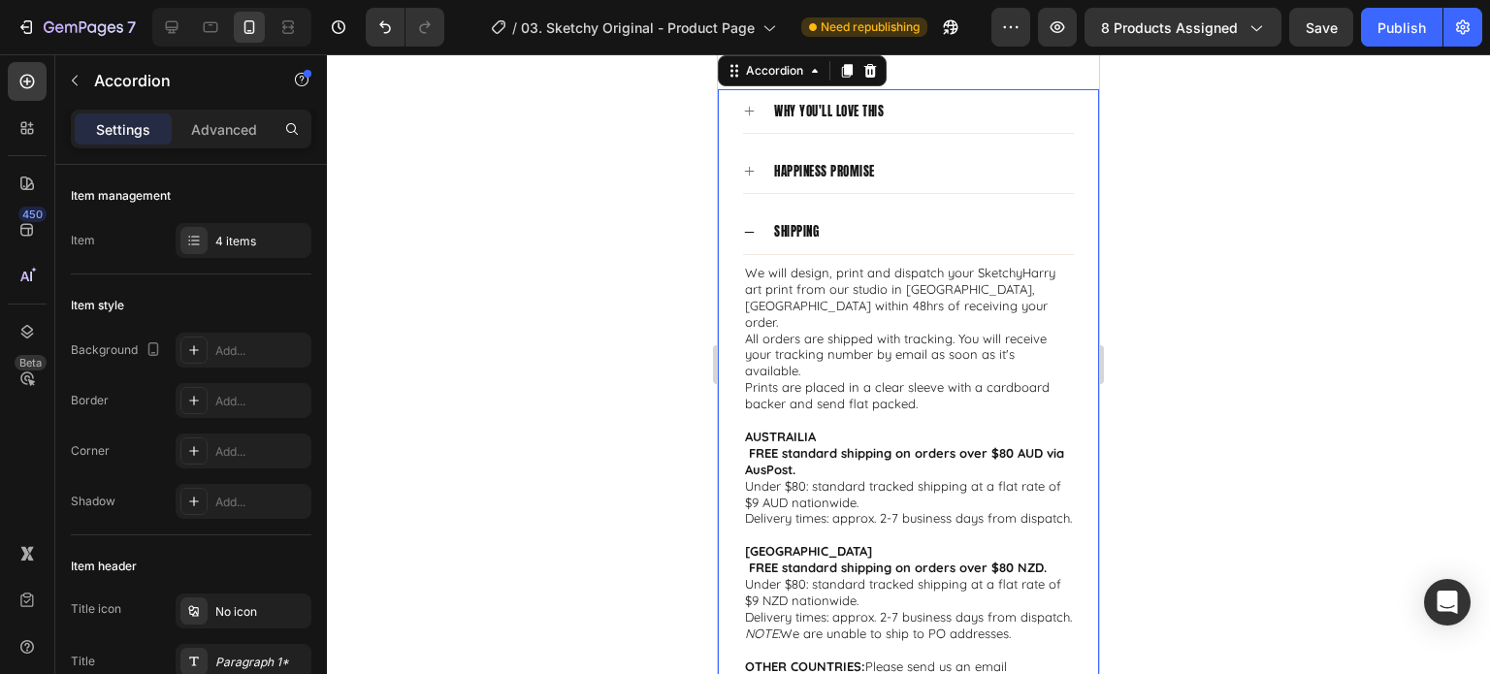
scroll to position [2038, 0]
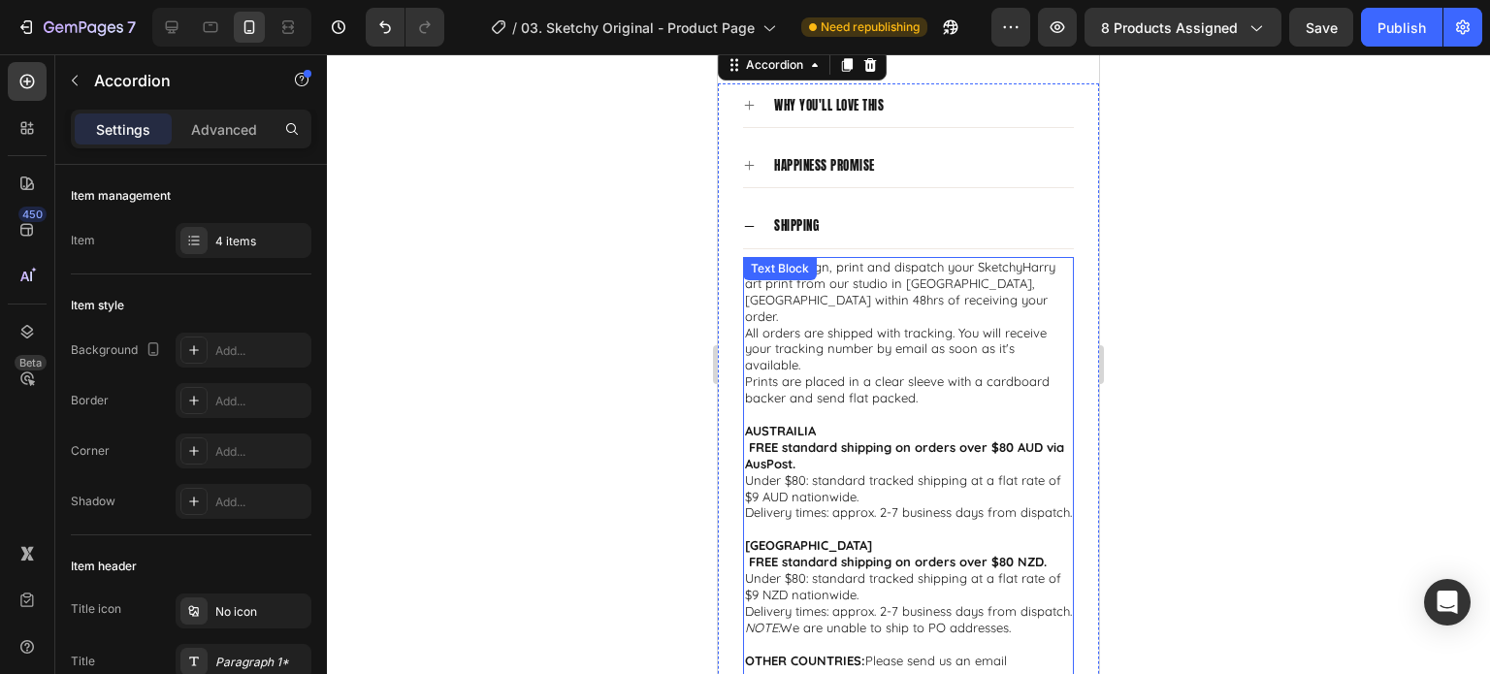
click at [756, 266] on p "We will design, print and dispatch your SketchyHarry art print from our studio …" at bounding box center [908, 292] width 327 height 66
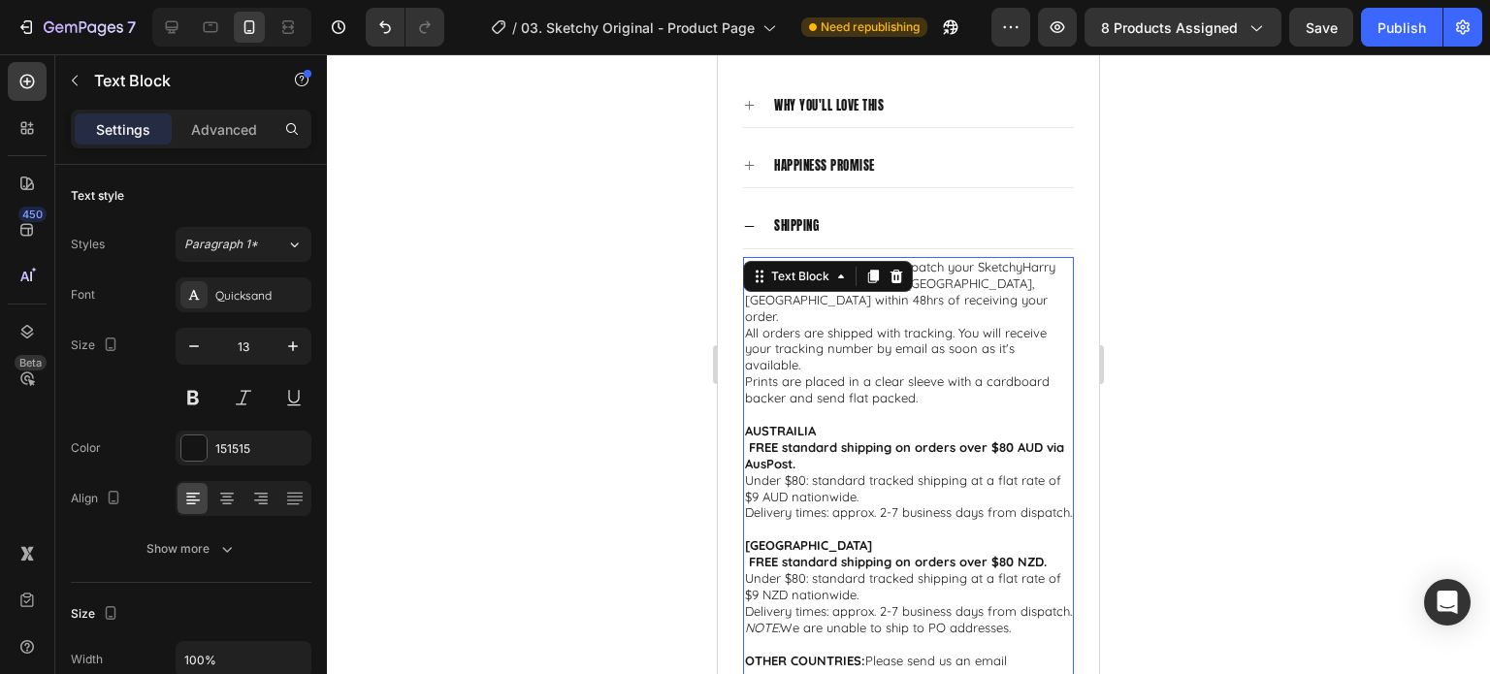
click at [758, 266] on p "We will design, print and dispatch your SketchyHarry art print from our studio …" at bounding box center [908, 292] width 327 height 66
click at [777, 266] on p "We will design, print and dispatch your SketchyHarry art print from our studio …" at bounding box center [908, 292] width 327 height 66
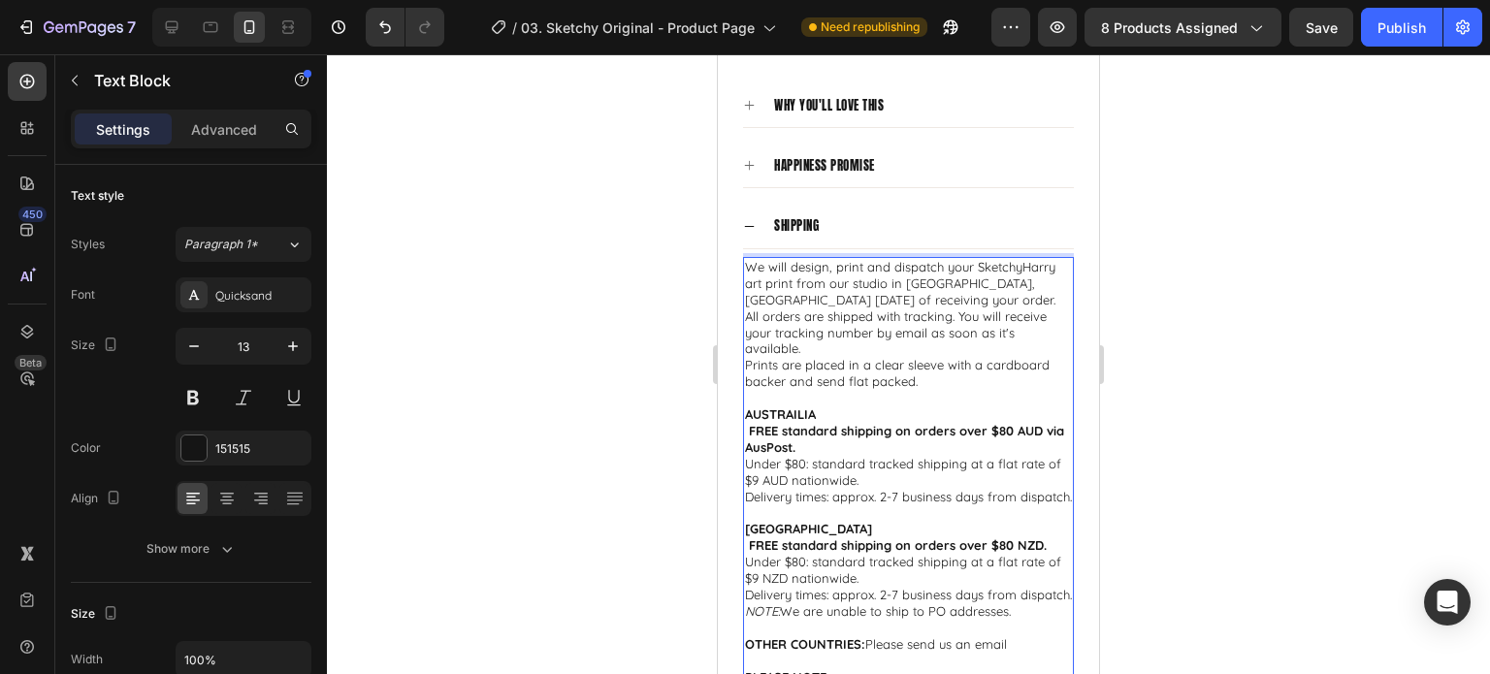
click at [1246, 340] on div at bounding box center [908, 364] width 1163 height 620
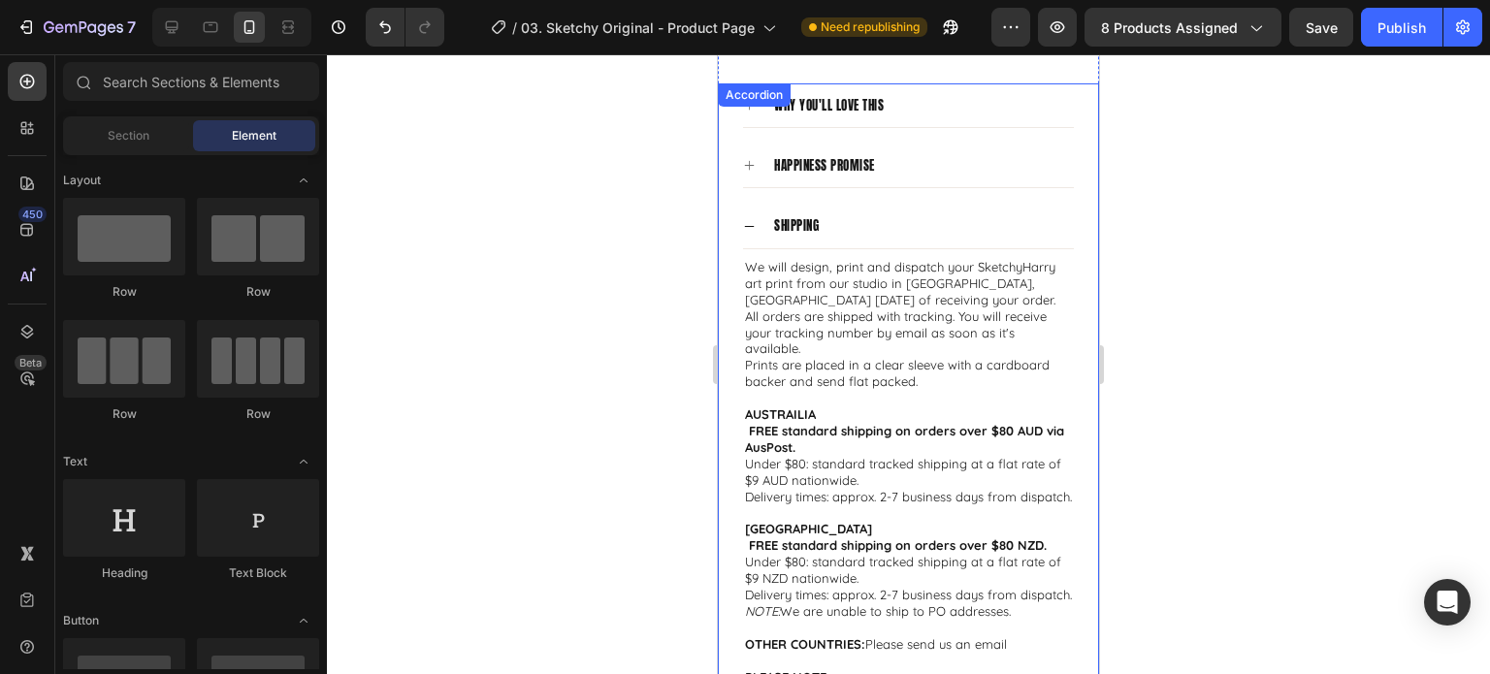
click at [740, 290] on div "why you'll love this happiness promise shipping We will design, print and dispa…" at bounding box center [908, 501] width 381 height 836
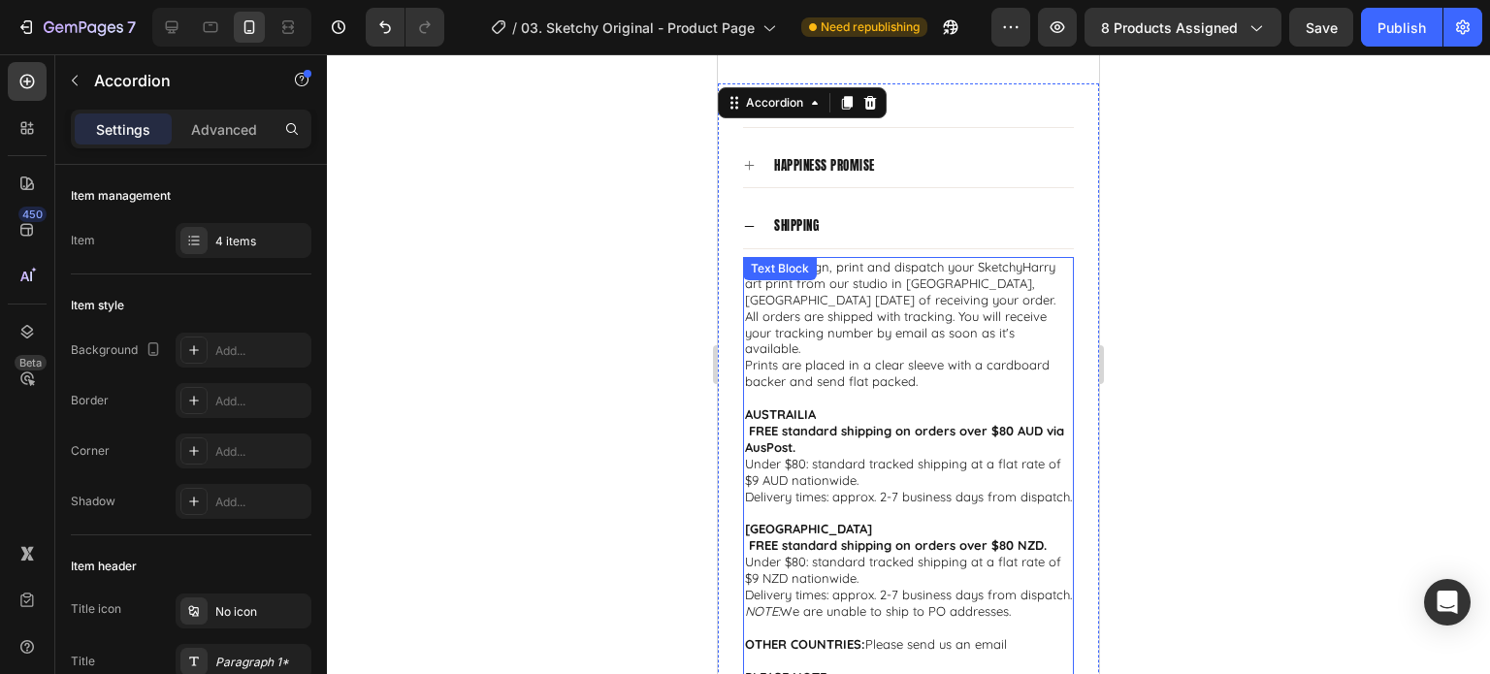
click at [749, 309] on p "All orders are shipped with tracking. You will receive your tracking number by …" at bounding box center [908, 333] width 327 height 49
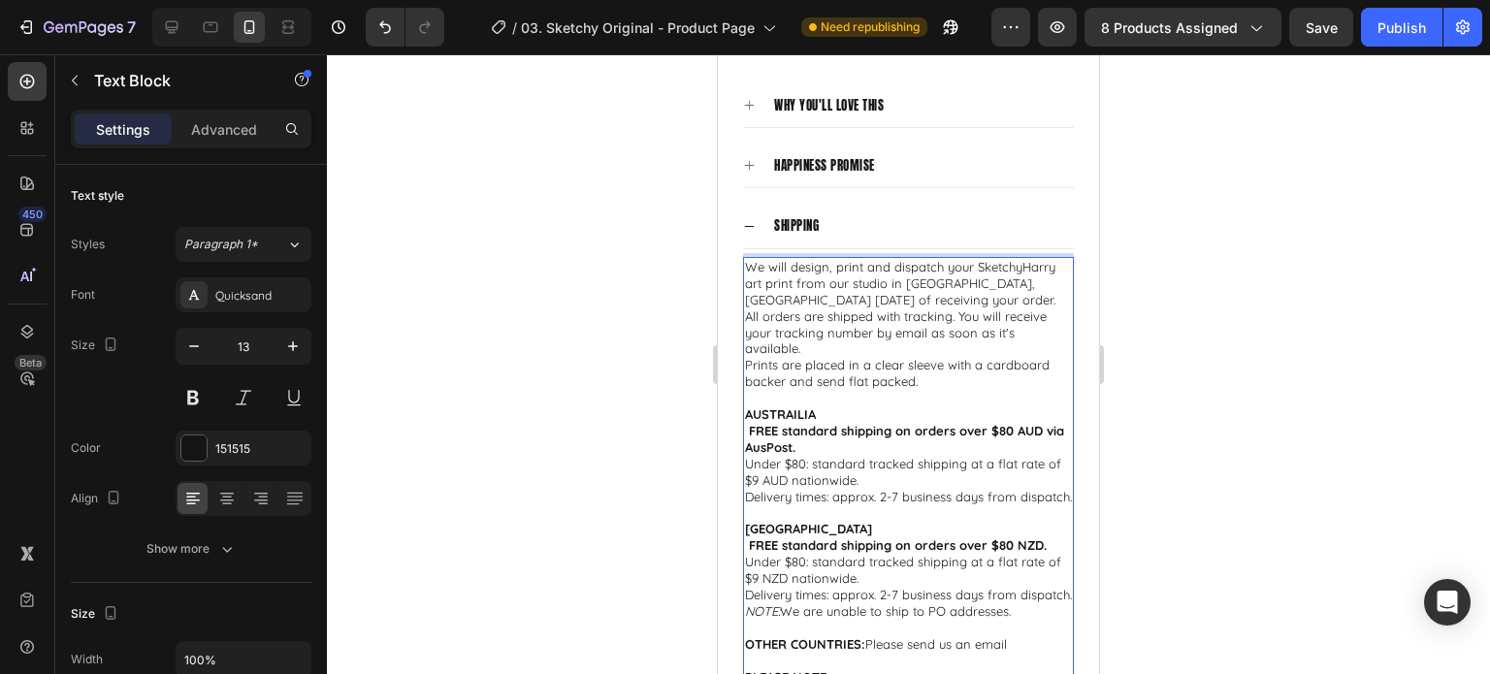
click at [1182, 281] on div at bounding box center [908, 364] width 1163 height 620
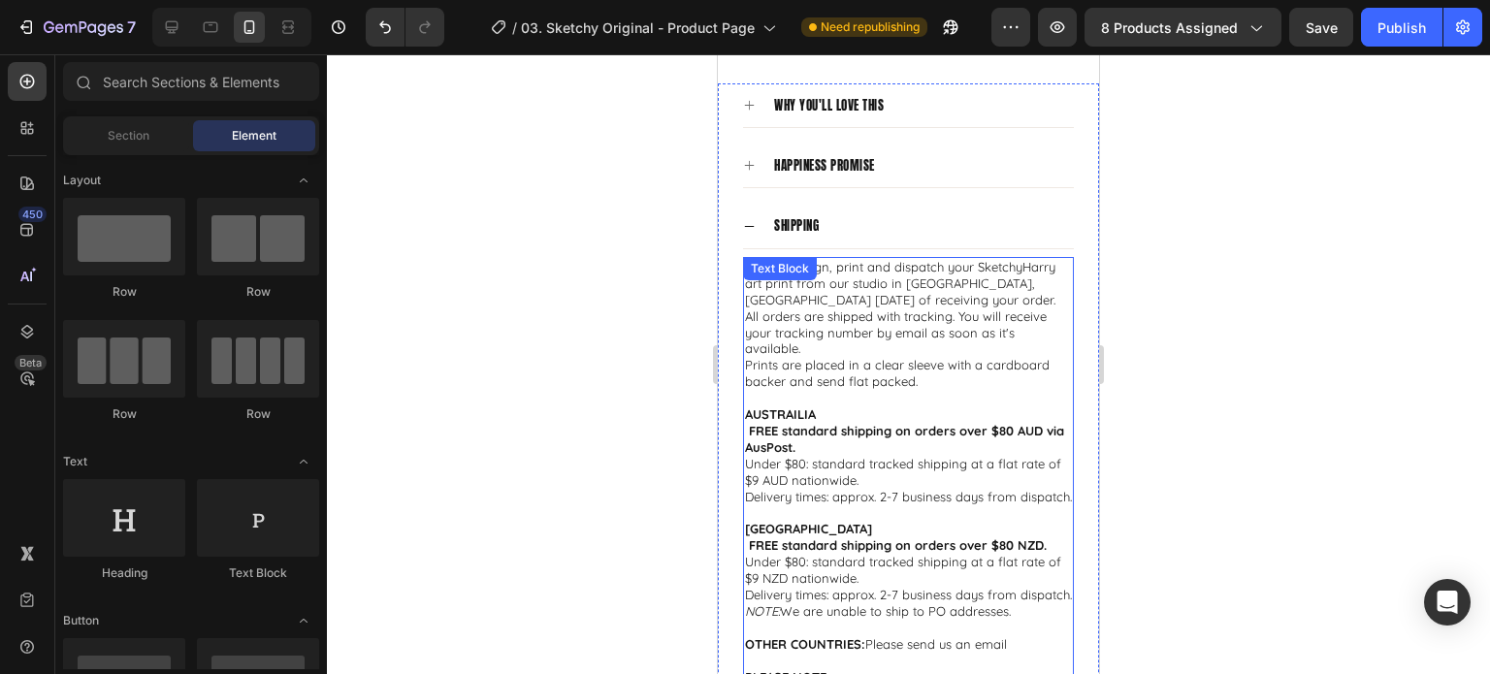
click at [750, 423] on strong "FREE standard shipping on orders over $80 AUD via AusPost." at bounding box center [904, 439] width 319 height 32
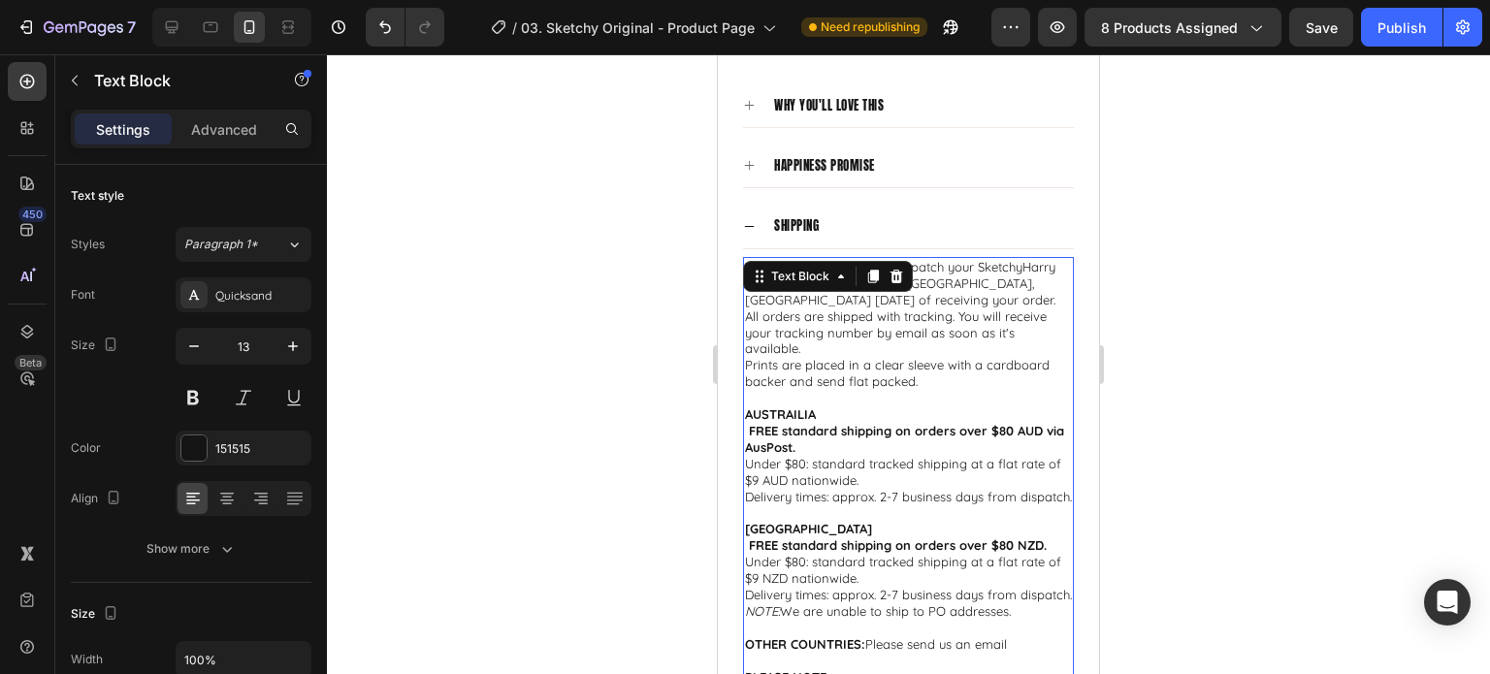
click at [749, 423] on strong "FREE standard shipping on orders over $80 AUD via AusPost." at bounding box center [904, 439] width 319 height 32
click at [747, 538] on p "FREE standard shipping on orders over $80 NZD." at bounding box center [908, 546] width 327 height 16
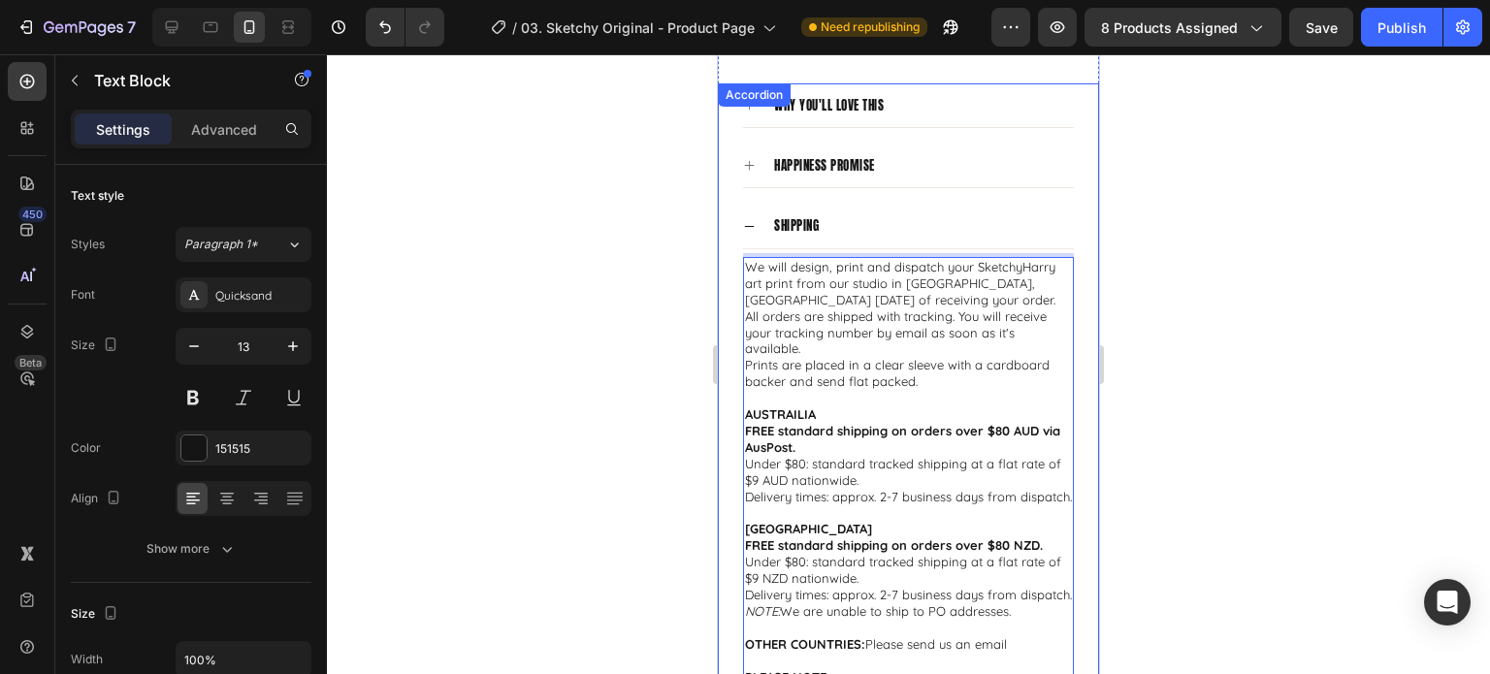
click at [1288, 420] on div at bounding box center [908, 364] width 1163 height 620
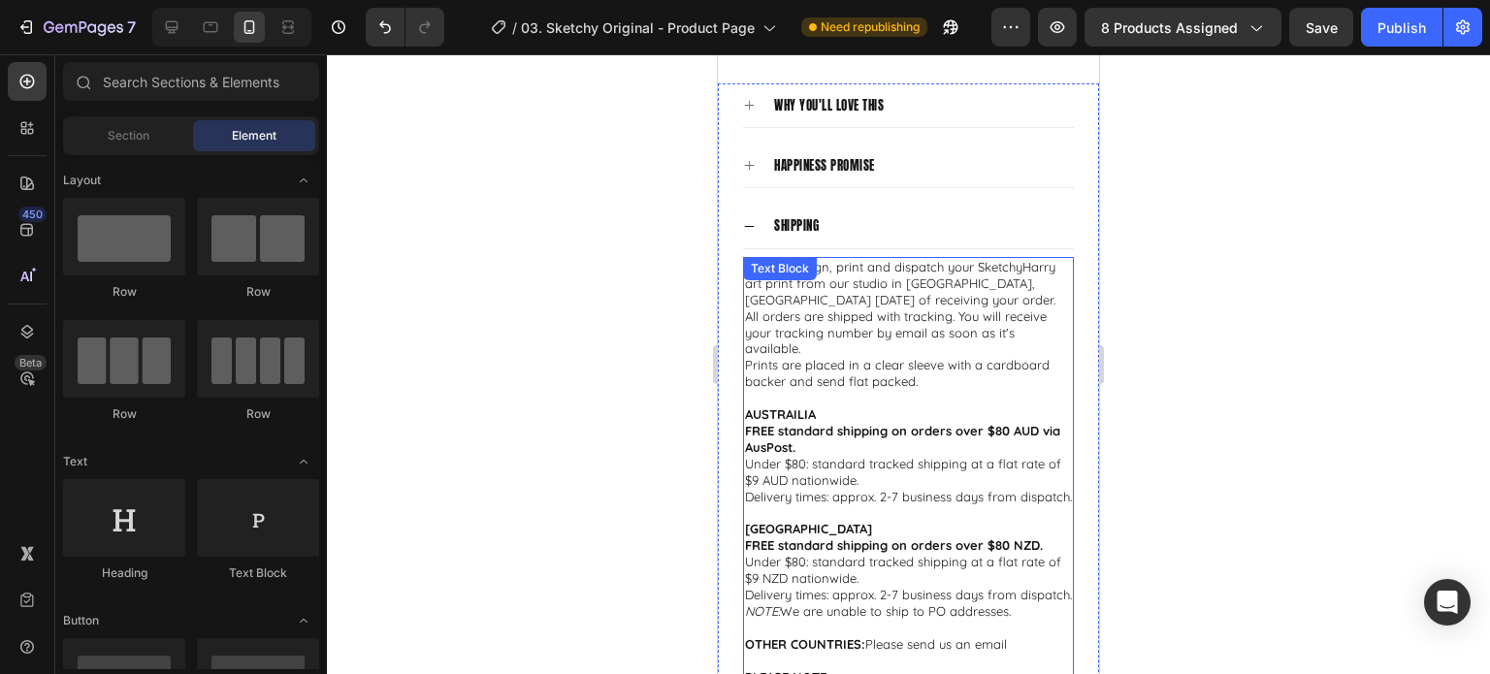
click at [889, 423] on p "FREE standard shipping on orders over $80 AUD via AusPost." at bounding box center [908, 439] width 327 height 33
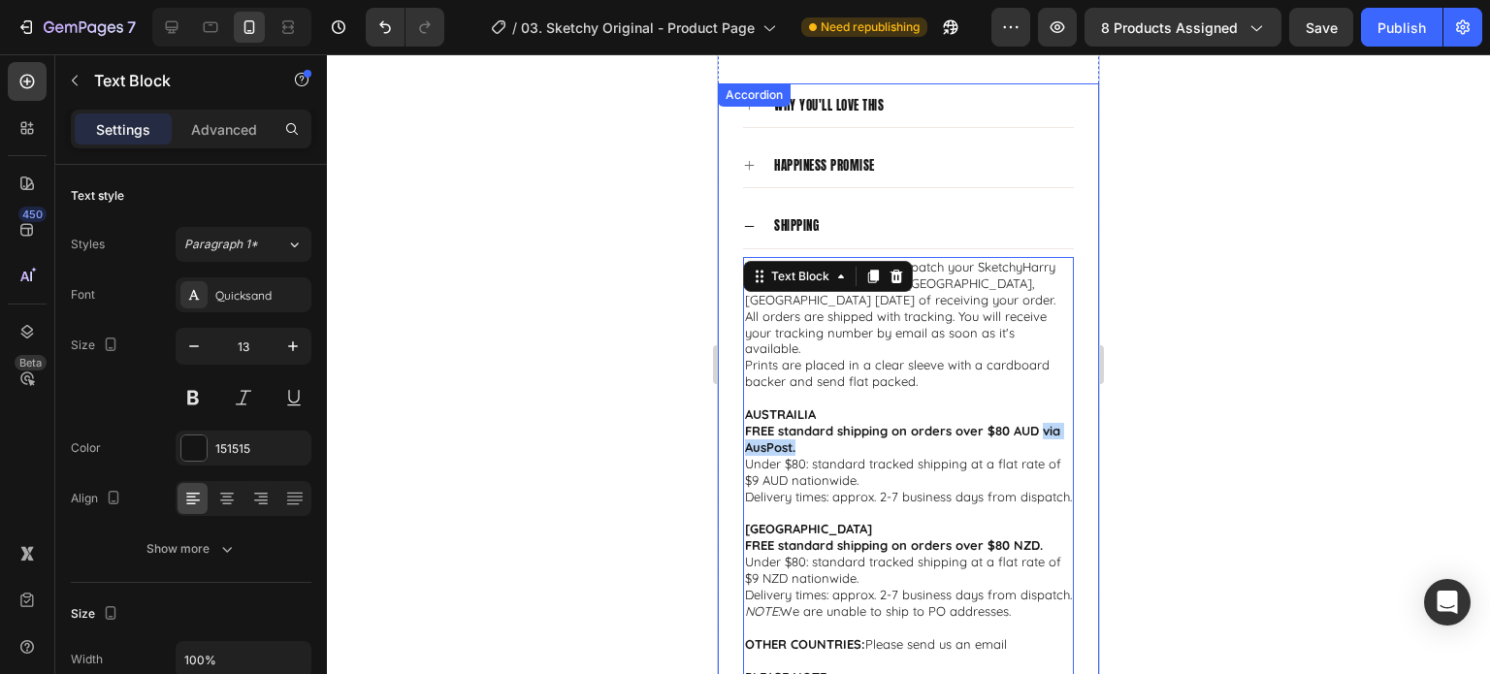
drag, startPoint x: 856, startPoint y: 409, endPoint x: 734, endPoint y: 418, distance: 122.6
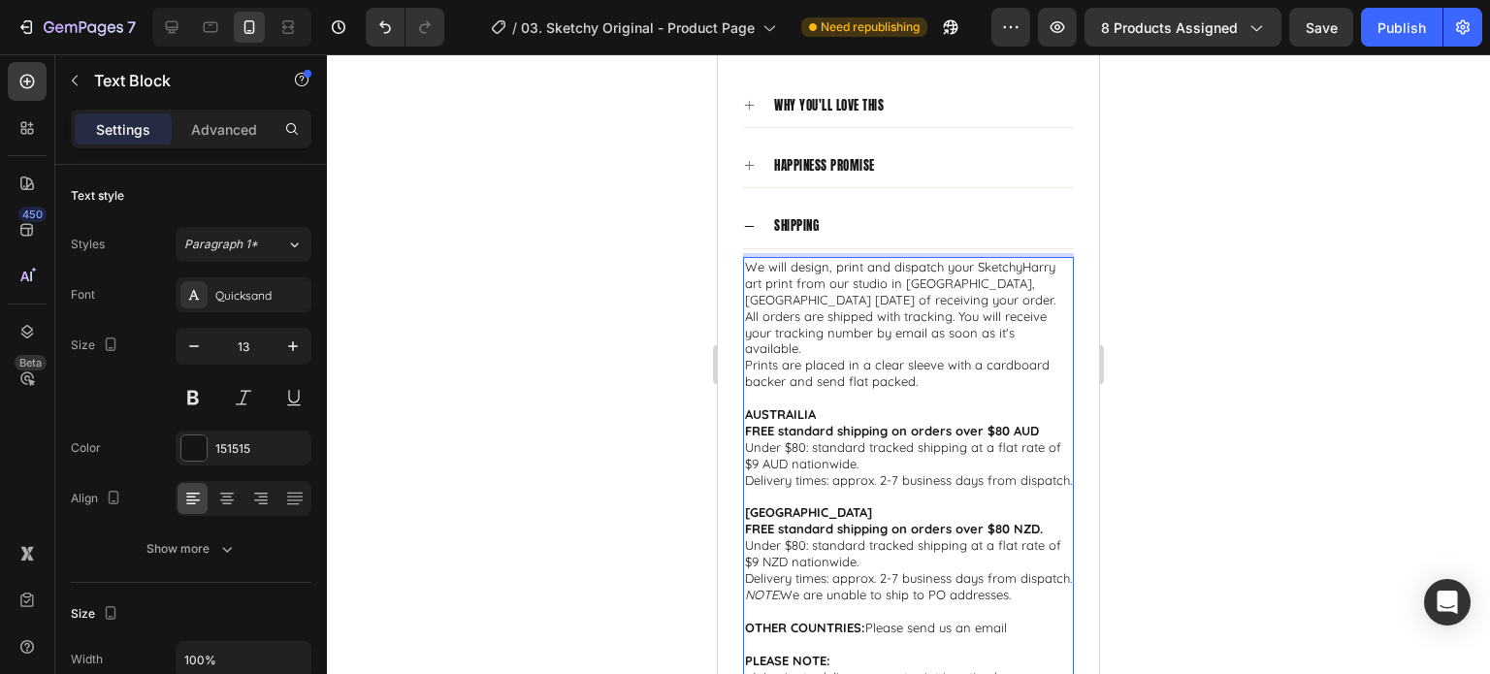
click at [1045, 521] on p "FREE standard shipping on orders over $80 NZD." at bounding box center [908, 529] width 327 height 16
click at [1192, 474] on div at bounding box center [908, 364] width 1163 height 620
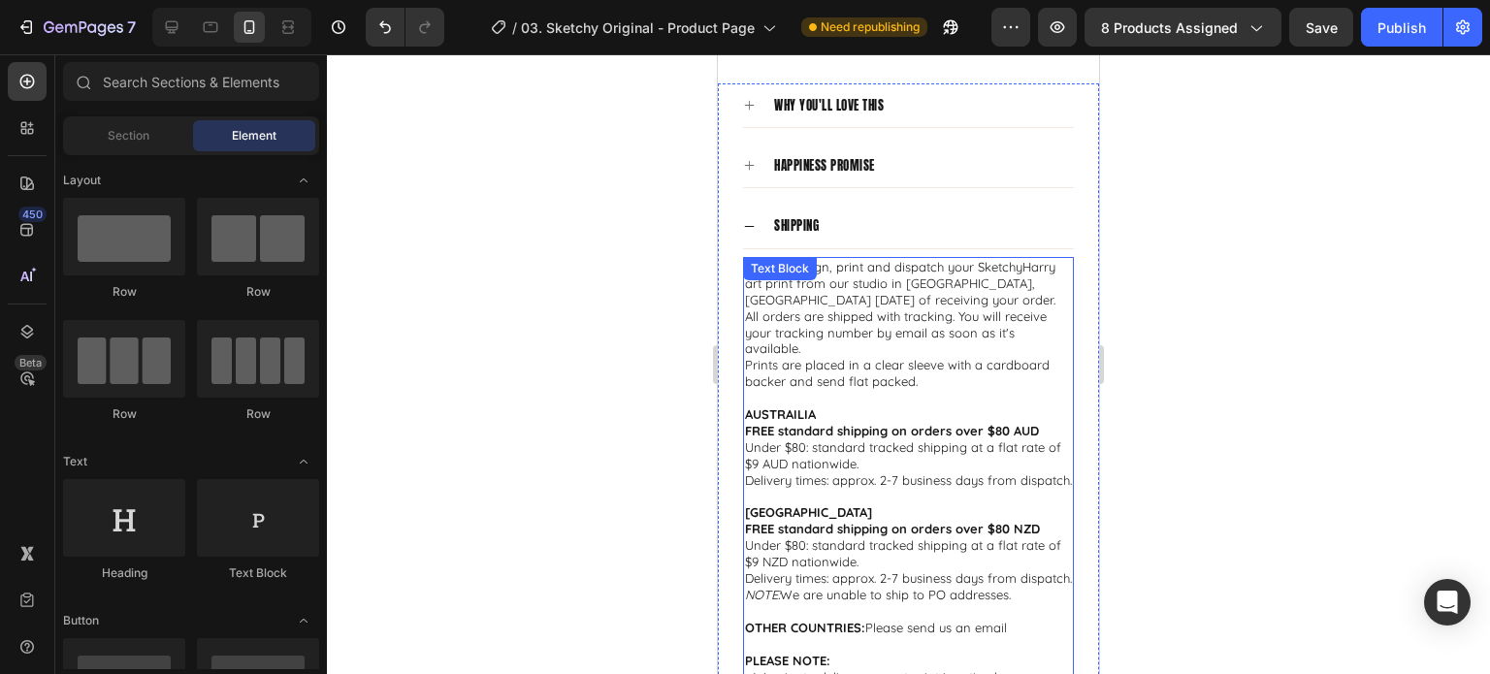
click at [853, 489] on p "Rich Text Editor. Editing area: main" at bounding box center [908, 497] width 327 height 16
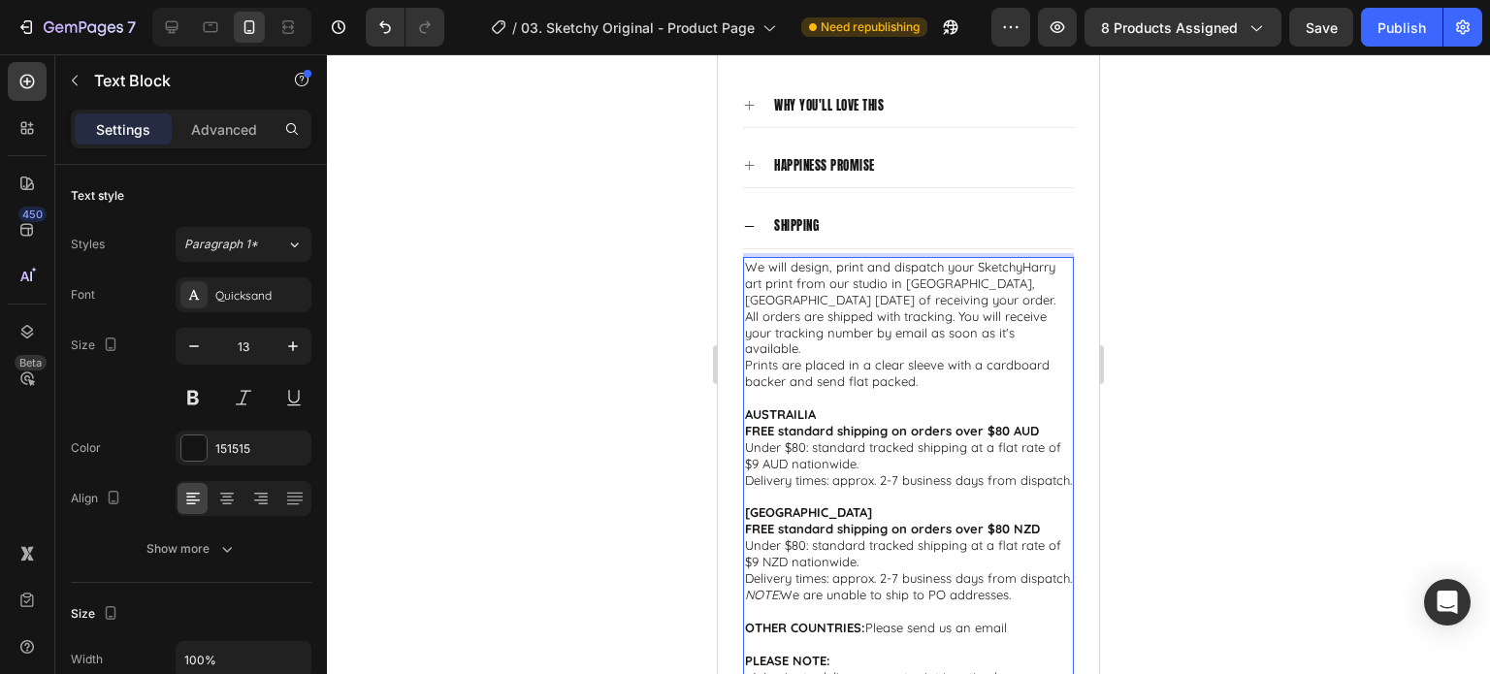
click at [878, 549] on p "Under $80: standard tracked shipping at a flat rate of $9 NZD nationwide." at bounding box center [908, 554] width 327 height 33
click at [908, 440] on p "Under $80: standard tracked shipping at a flat rate of $9 AUD nationwide." at bounding box center [908, 456] width 327 height 33
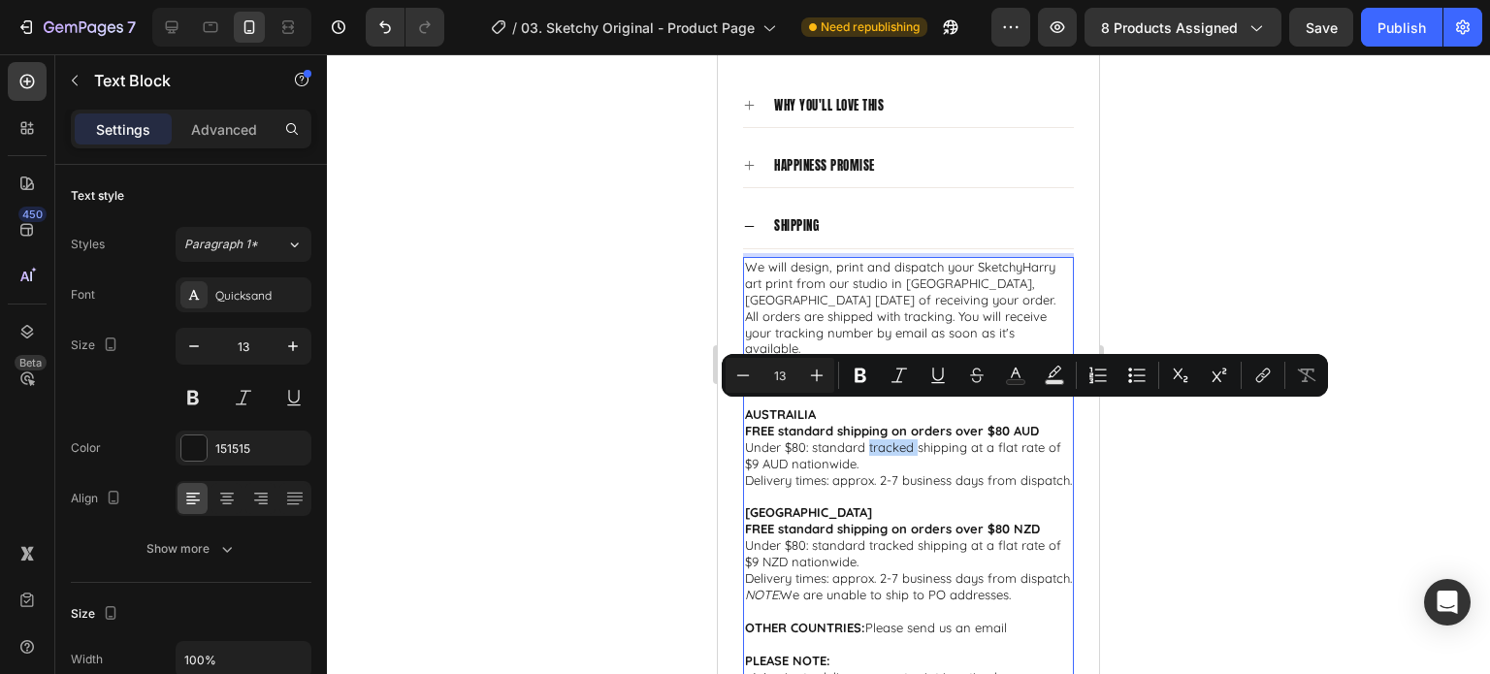
drag, startPoint x: 916, startPoint y: 413, endPoint x: 867, endPoint y: 414, distance: 48.5
click at [867, 440] on p "Under $80: standard tracked shipping at a flat rate of $9 AUD nationwide." at bounding box center [908, 456] width 327 height 33
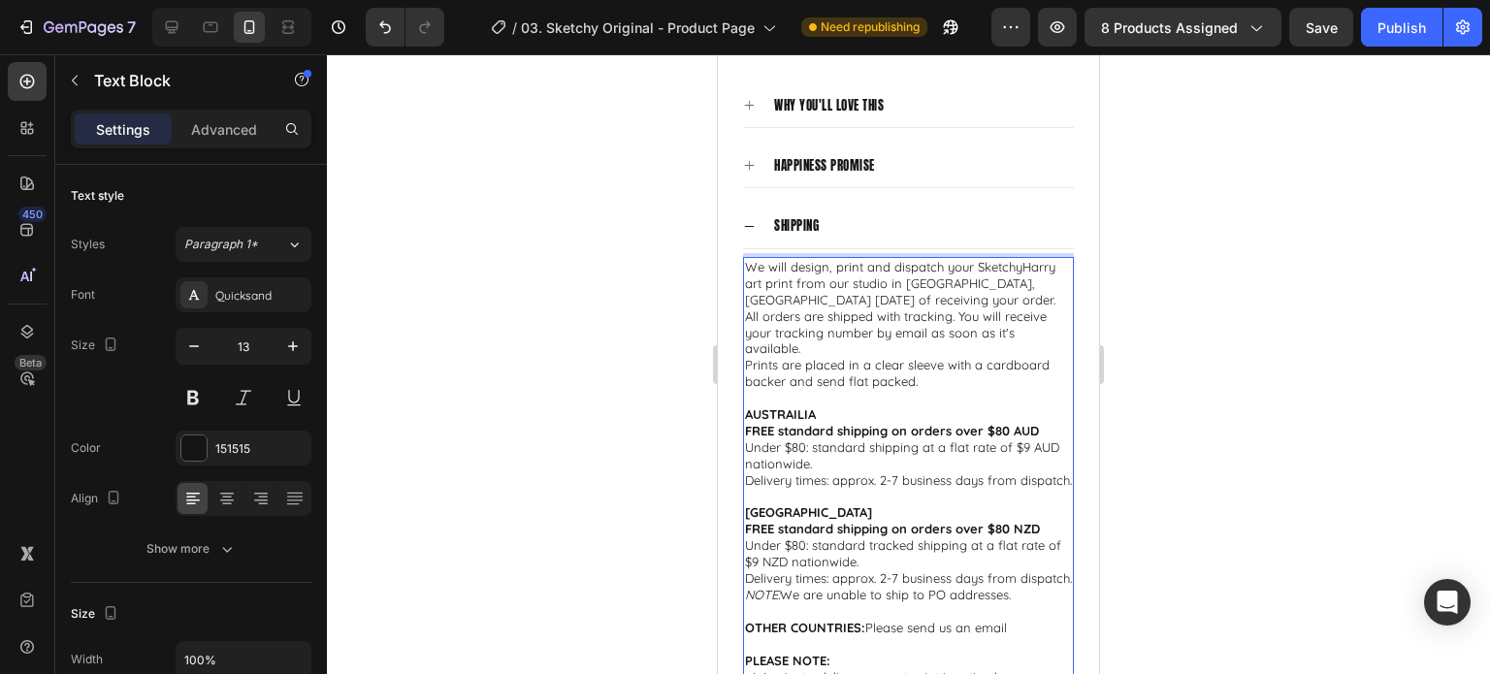
click at [916, 538] on p "Under $80: standard tracked shipping at a flat rate of $9 NZD nationwide." at bounding box center [908, 554] width 327 height 33
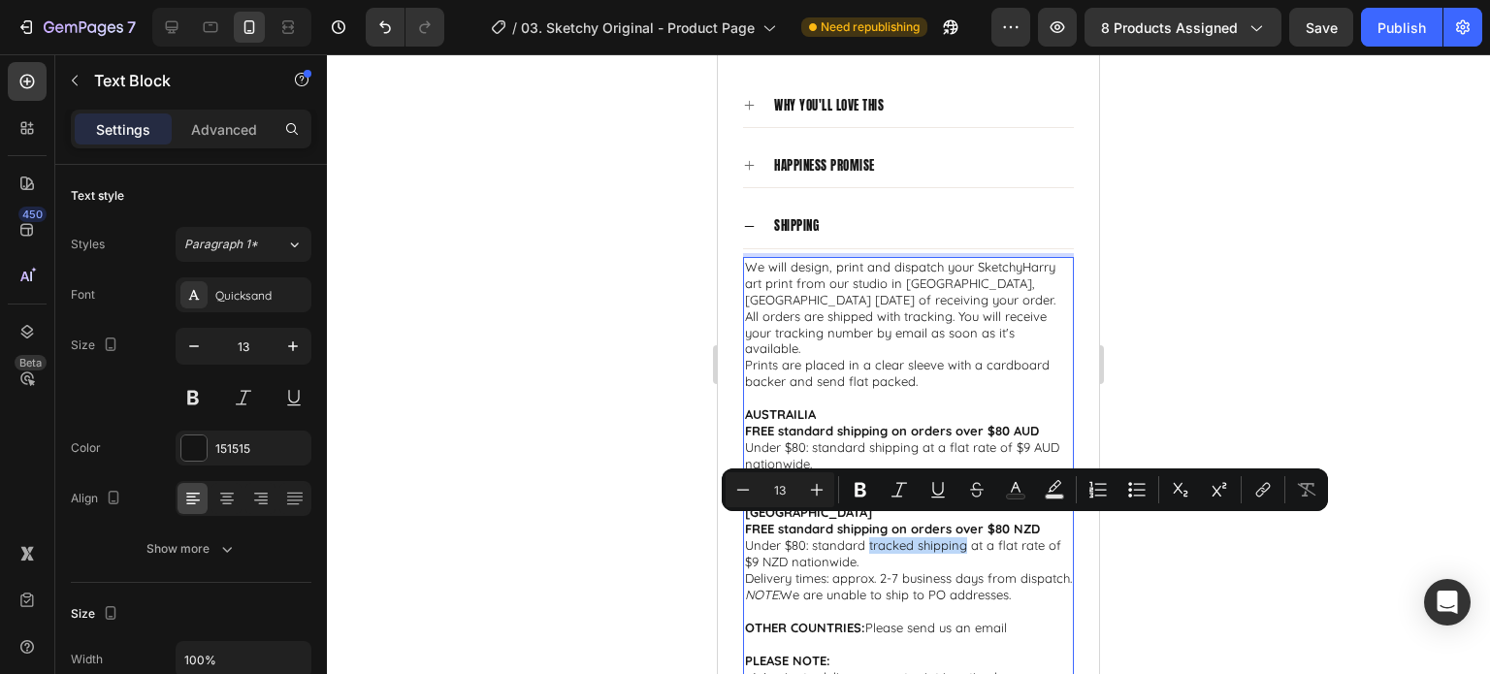
drag, startPoint x: 917, startPoint y: 531, endPoint x: 880, endPoint y: 532, distance: 36.9
click at [880, 538] on p "Under $80: standard tracked shipping at a flat rate of $9 NZD nationwide." at bounding box center [908, 554] width 327 height 33
click at [918, 540] on p "Under $80: standard tracked shipping at a flat rate of $9 NZD nationwide." at bounding box center [908, 554] width 327 height 33
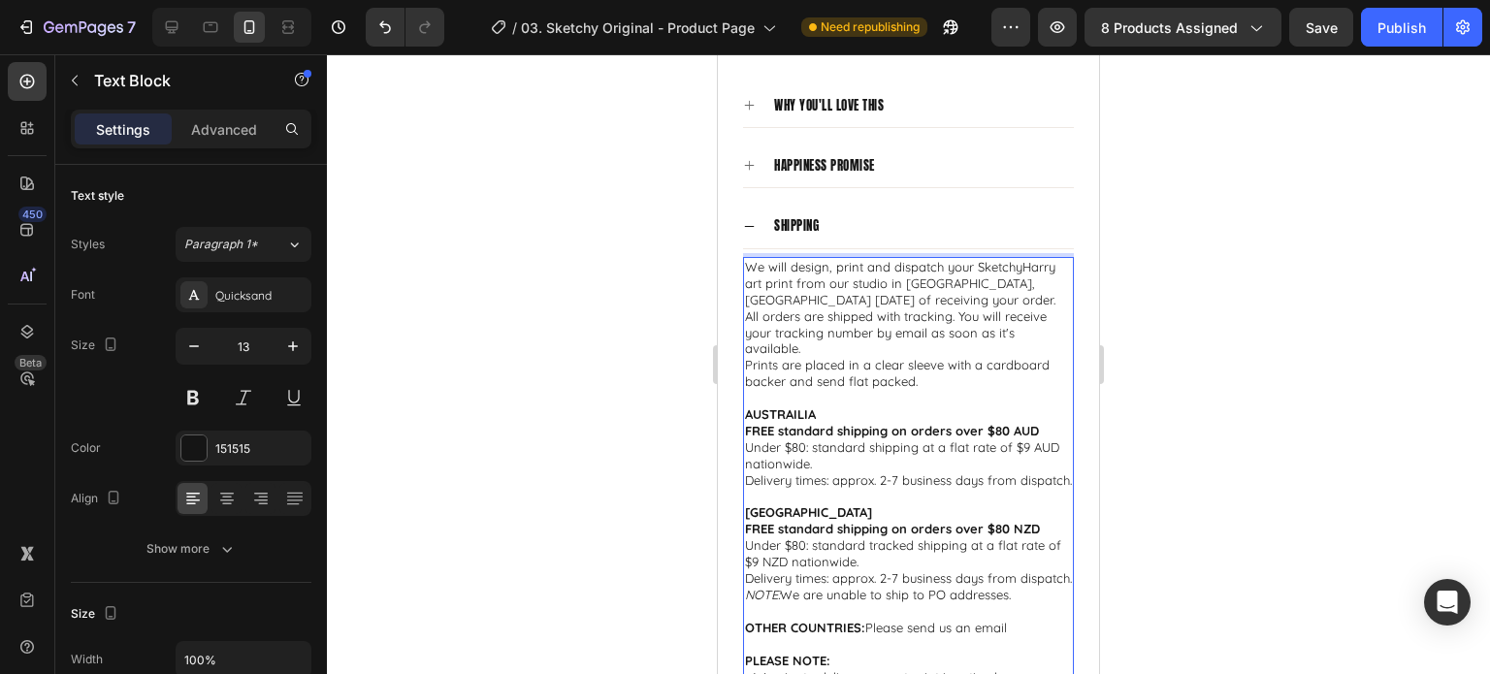
click at [919, 538] on p "Under $80: standard tracked shipping at a flat rate of $9 NZD nationwide." at bounding box center [908, 554] width 327 height 33
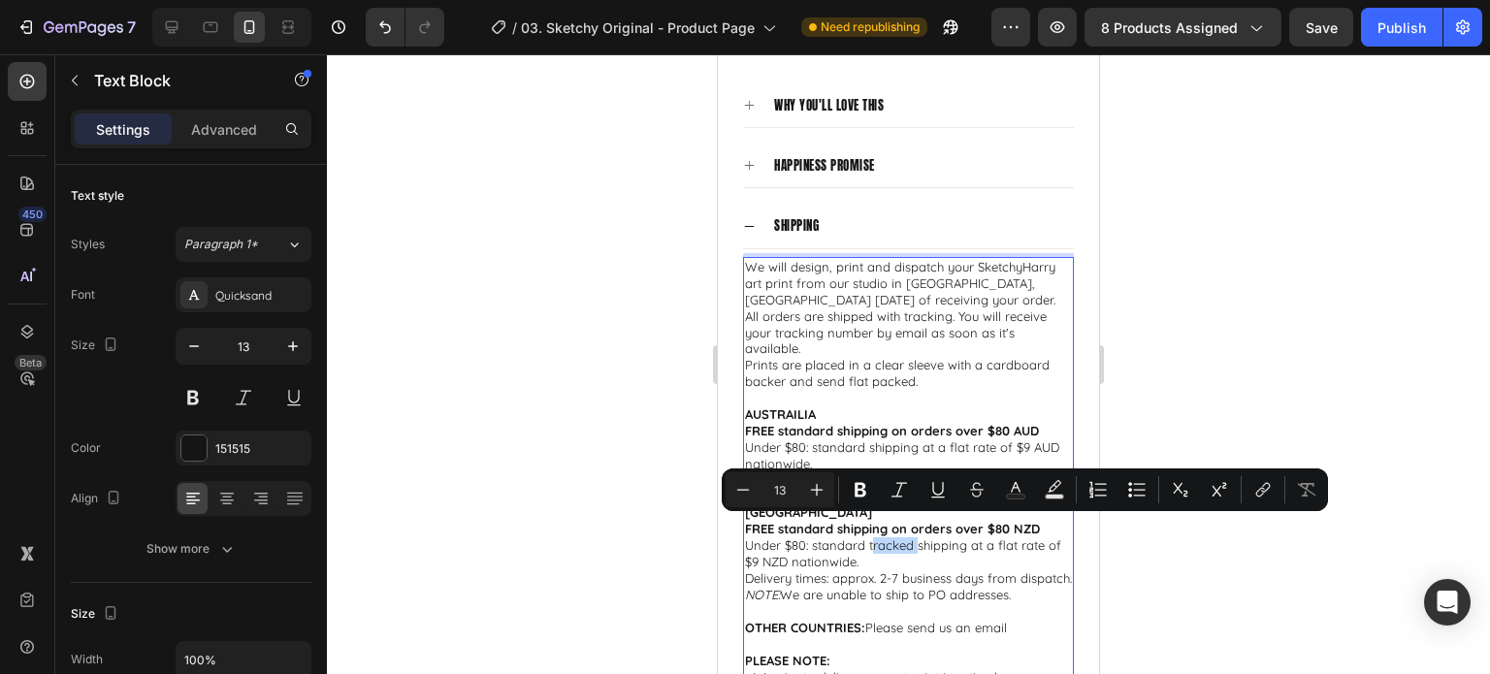
drag, startPoint x: 914, startPoint y: 530, endPoint x: 869, endPoint y: 531, distance: 44.6
click at [869, 538] on p "Under $80: standard tracked shipping at a flat rate of $9 NZD nationwide." at bounding box center [908, 554] width 327 height 33
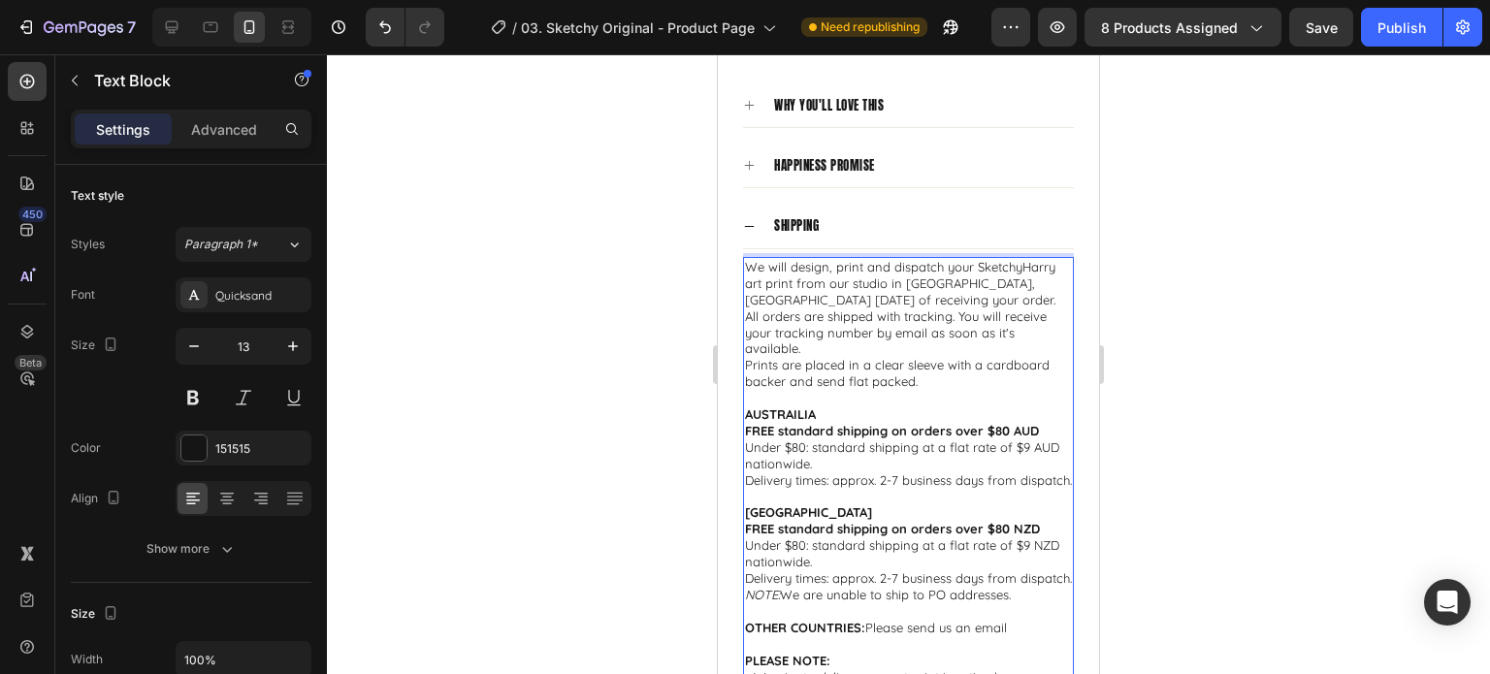
click at [919, 505] on p "[GEOGRAPHIC_DATA]" at bounding box center [908, 513] width 327 height 16
click at [1184, 379] on div at bounding box center [908, 364] width 1163 height 620
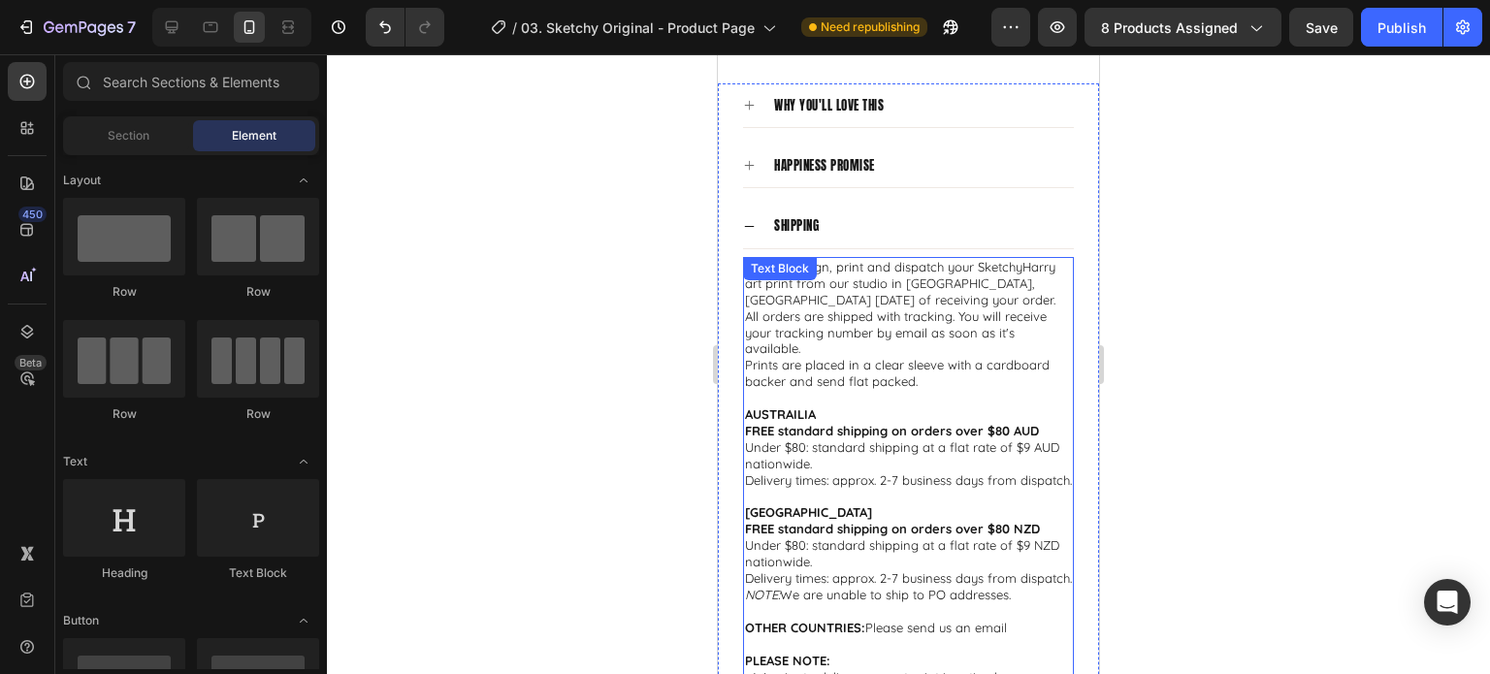
click at [888, 317] on p "All orders are shipped with tracking. You will receive your tracking number by …" at bounding box center [908, 333] width 327 height 49
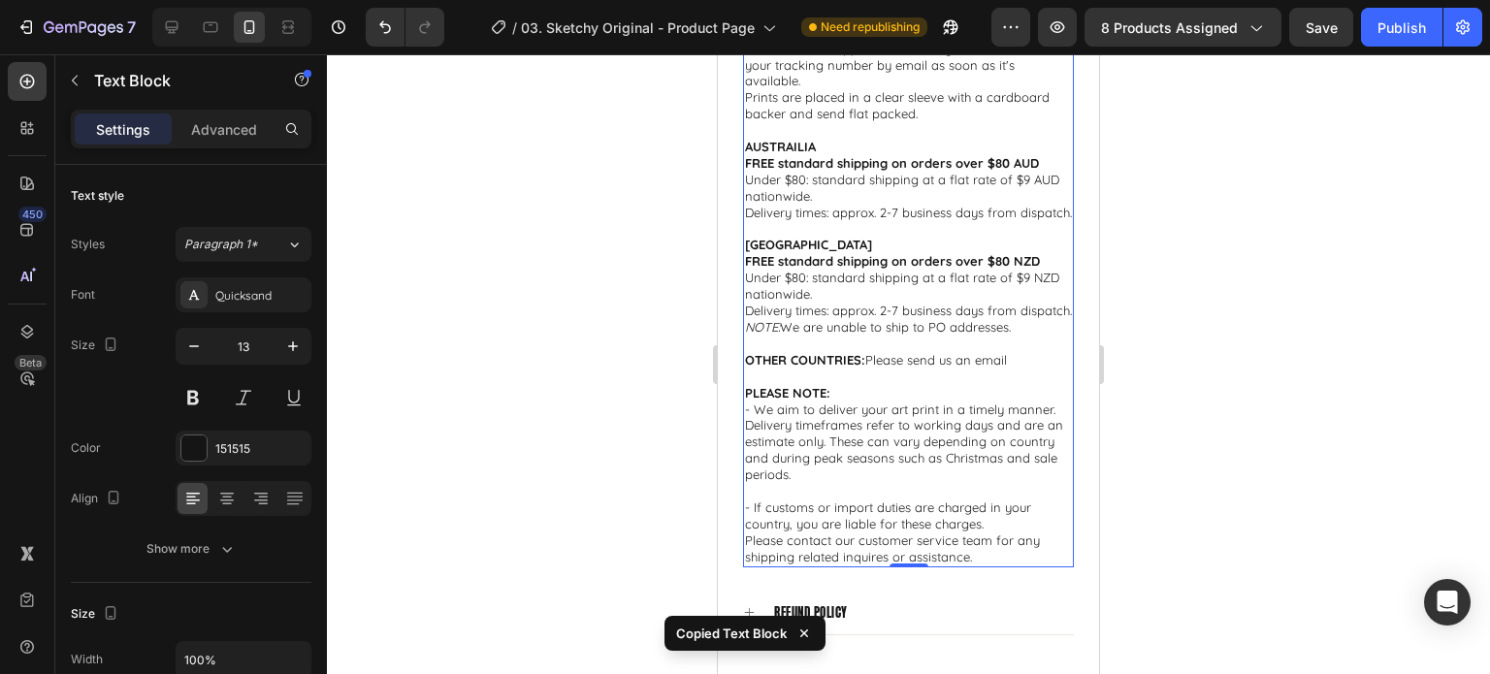
scroll to position [2523, 0]
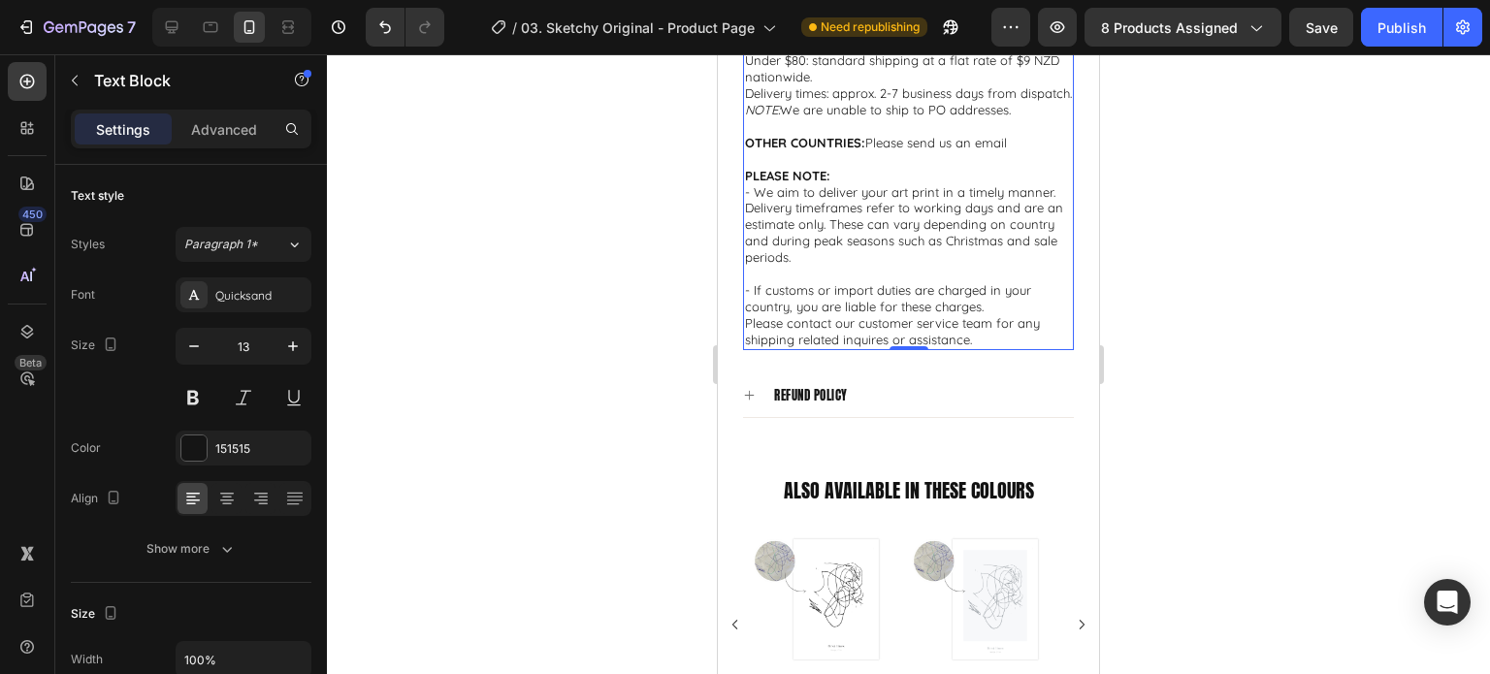
click at [959, 321] on p "Please contact our customer service team for any shipping related inquires or a…" at bounding box center [908, 331] width 327 height 33
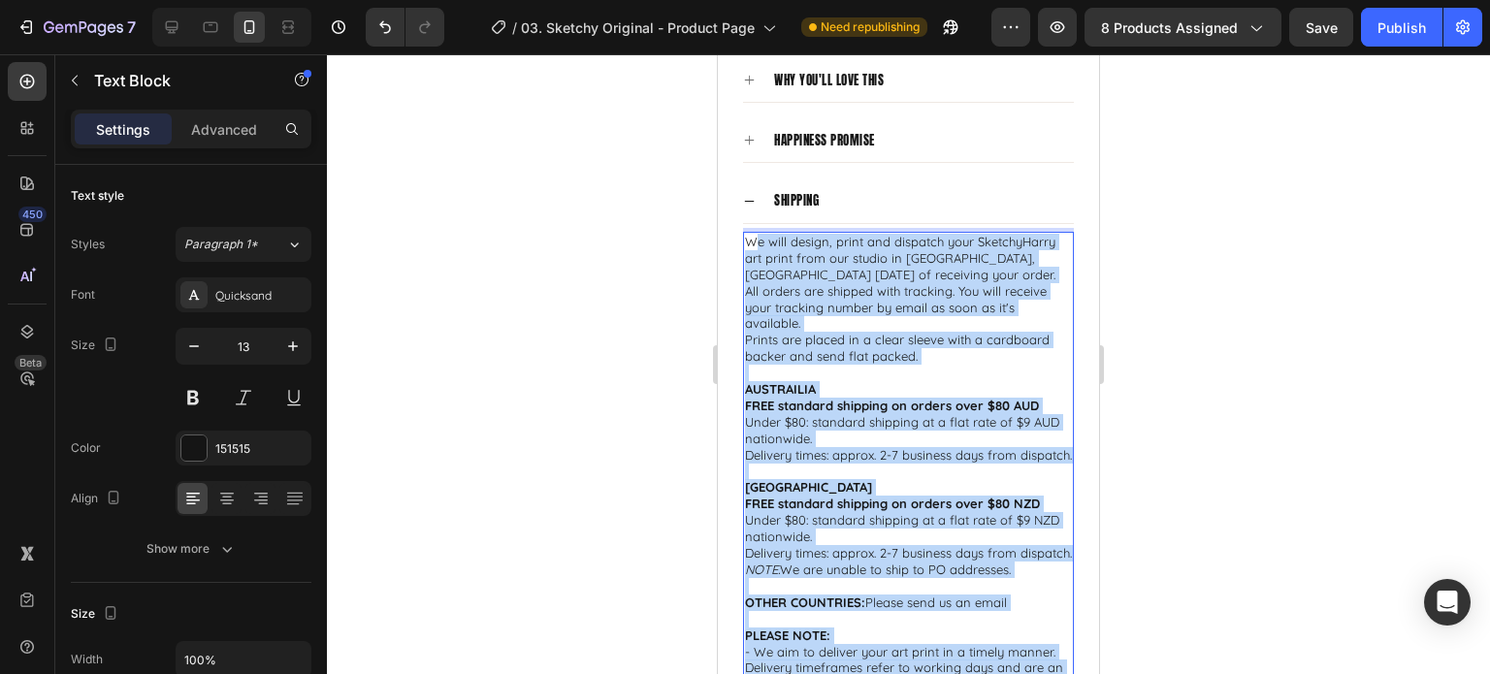
scroll to position [2032, 0]
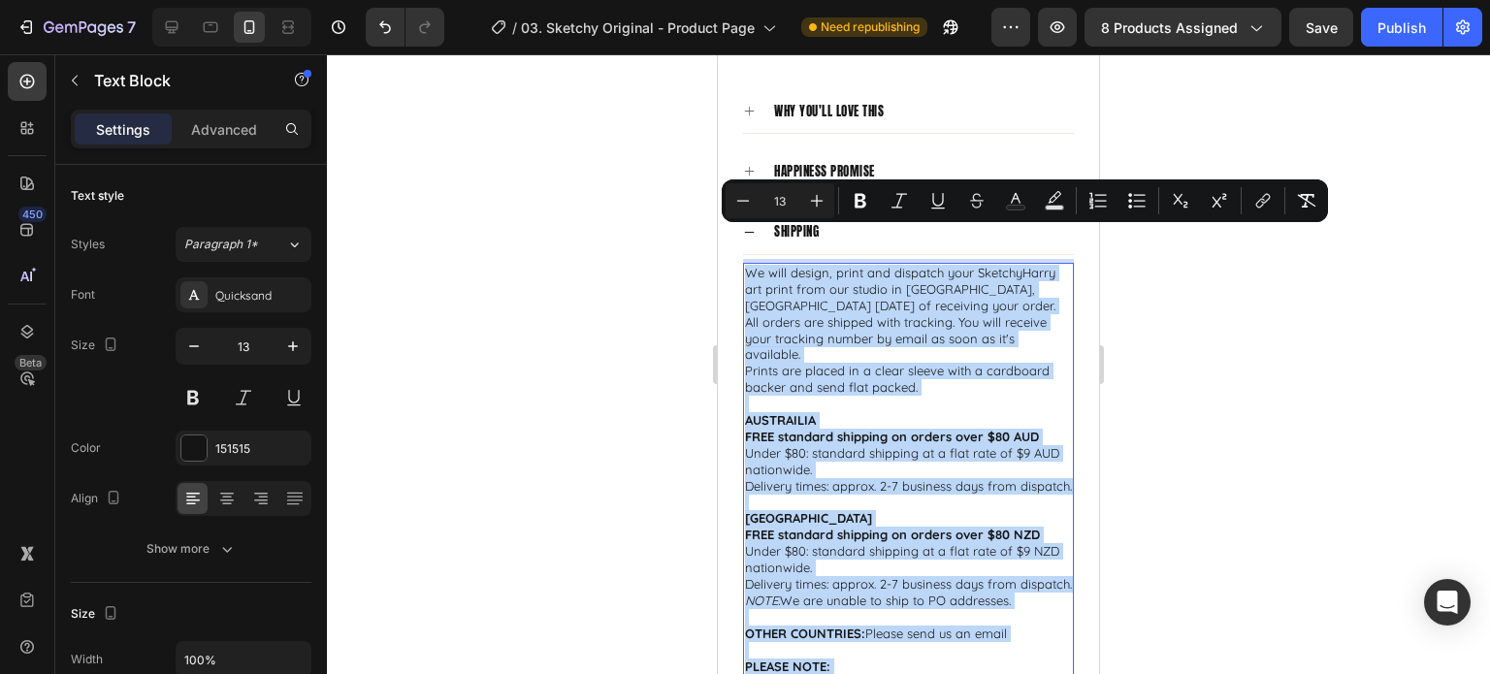
drag, startPoint x: 977, startPoint y: 336, endPoint x: 745, endPoint y: 243, distance: 249.9
click at [745, 263] on div "We will design, print and dispatch your SketchyHarry art print from our studio …" at bounding box center [908, 552] width 331 height 578
copy div "Lo ipsu dolors, ametc adi elitsedd eius TemporiNcidi utl etdol magn ali enimad …"
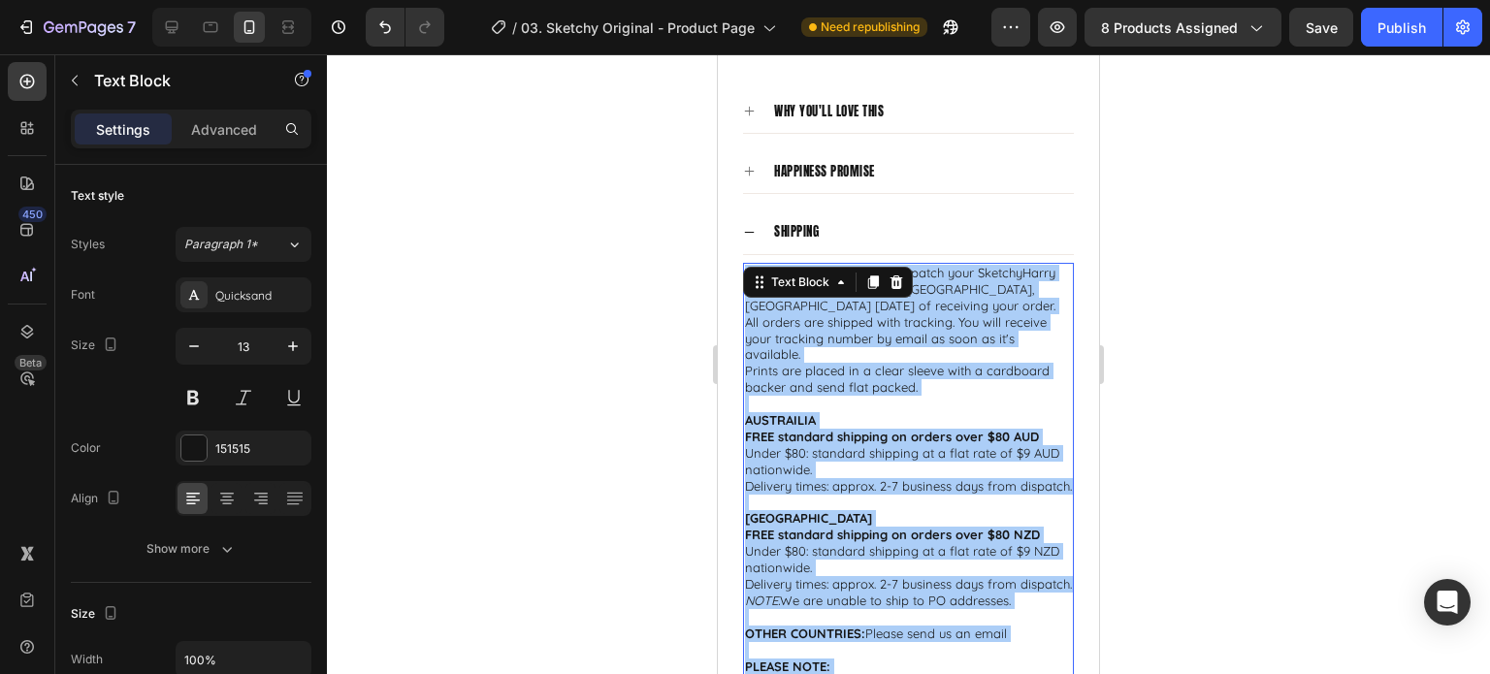
click at [1255, 279] on div at bounding box center [908, 364] width 1163 height 620
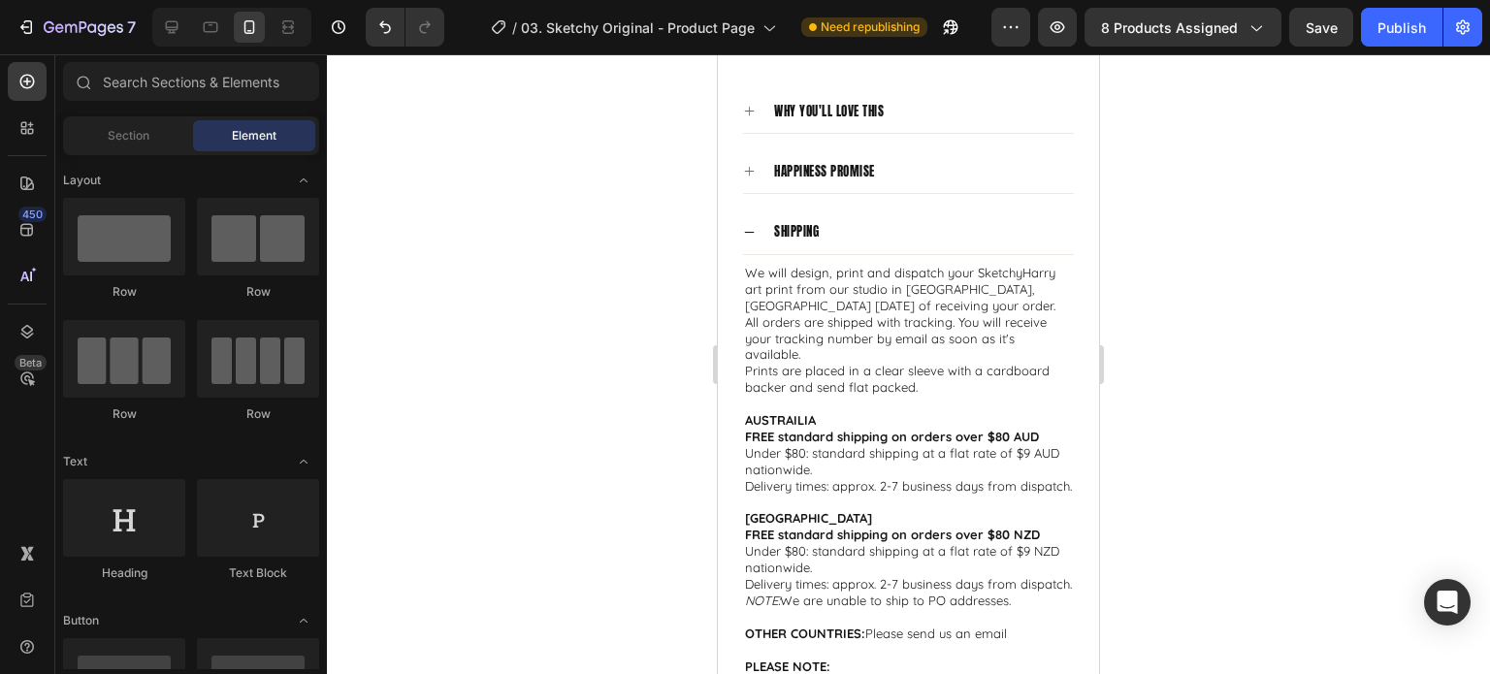
click at [1193, 336] on div at bounding box center [908, 364] width 1163 height 620
click at [1214, 311] on div at bounding box center [908, 364] width 1163 height 620
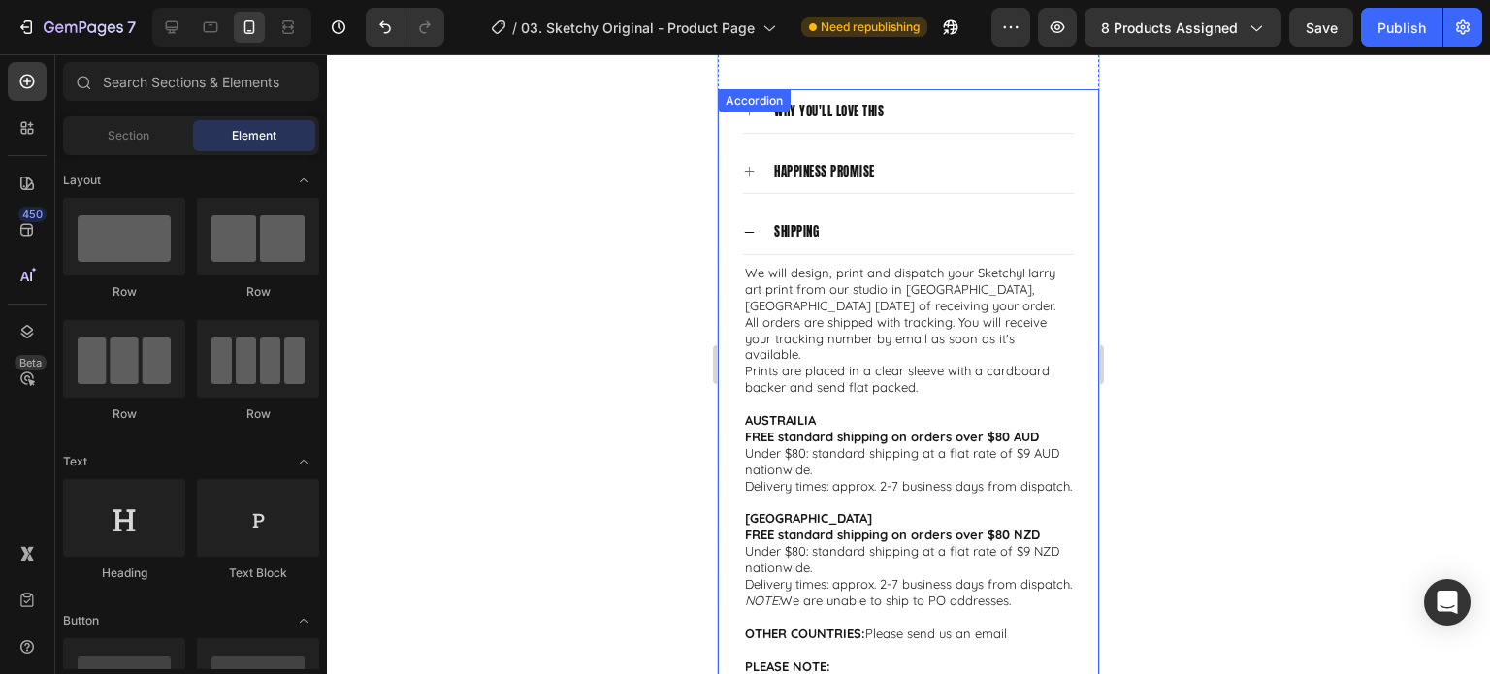
click at [746, 226] on icon at bounding box center [749, 232] width 13 height 13
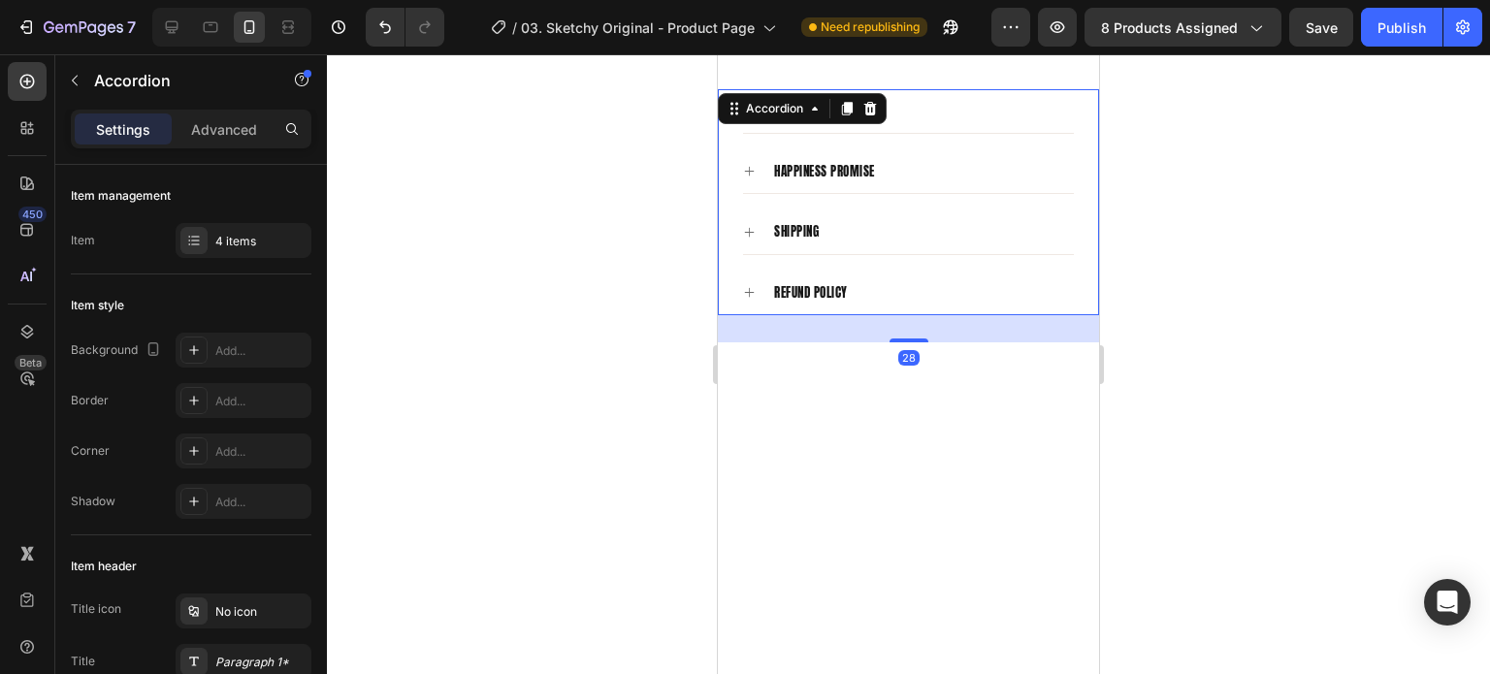
click at [748, 149] on div "happiness promise" at bounding box center [908, 171] width 331 height 45
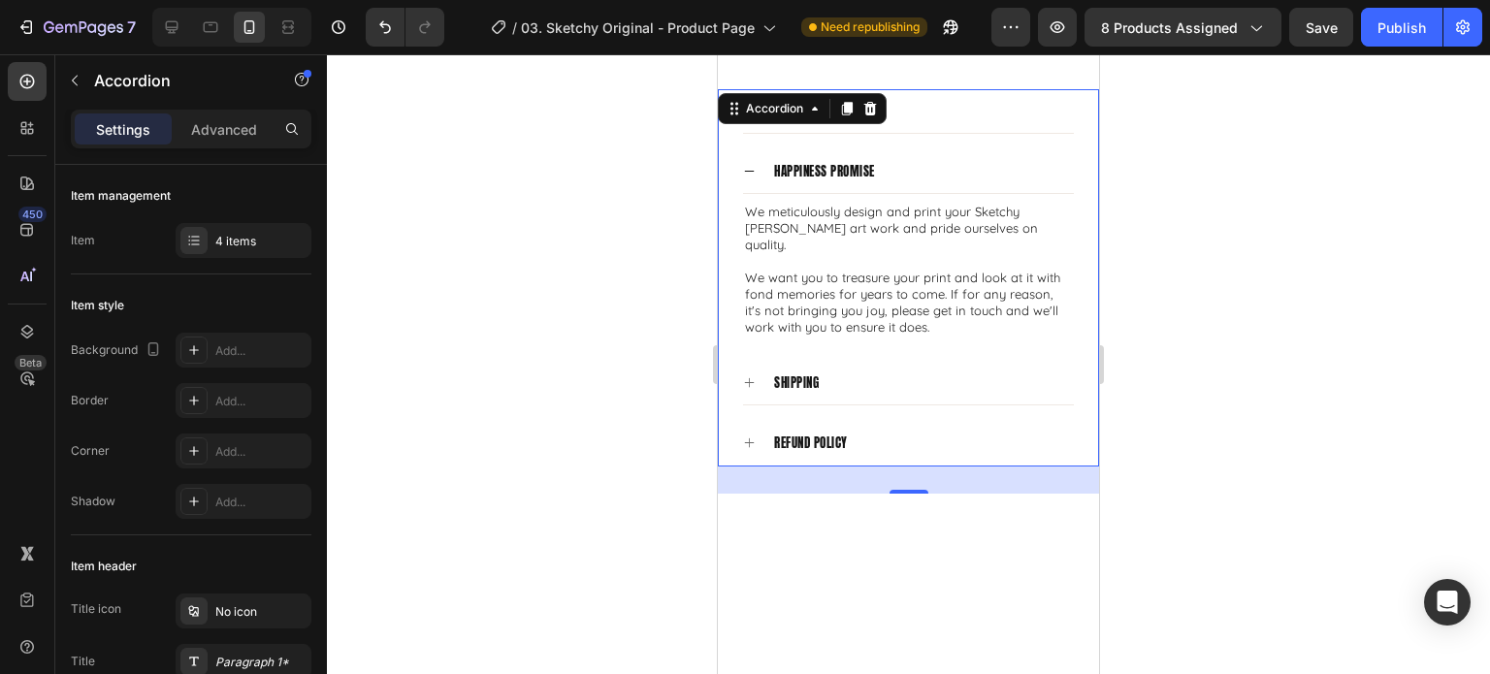
click at [748, 149] on div "happiness promise" at bounding box center [908, 171] width 331 height 45
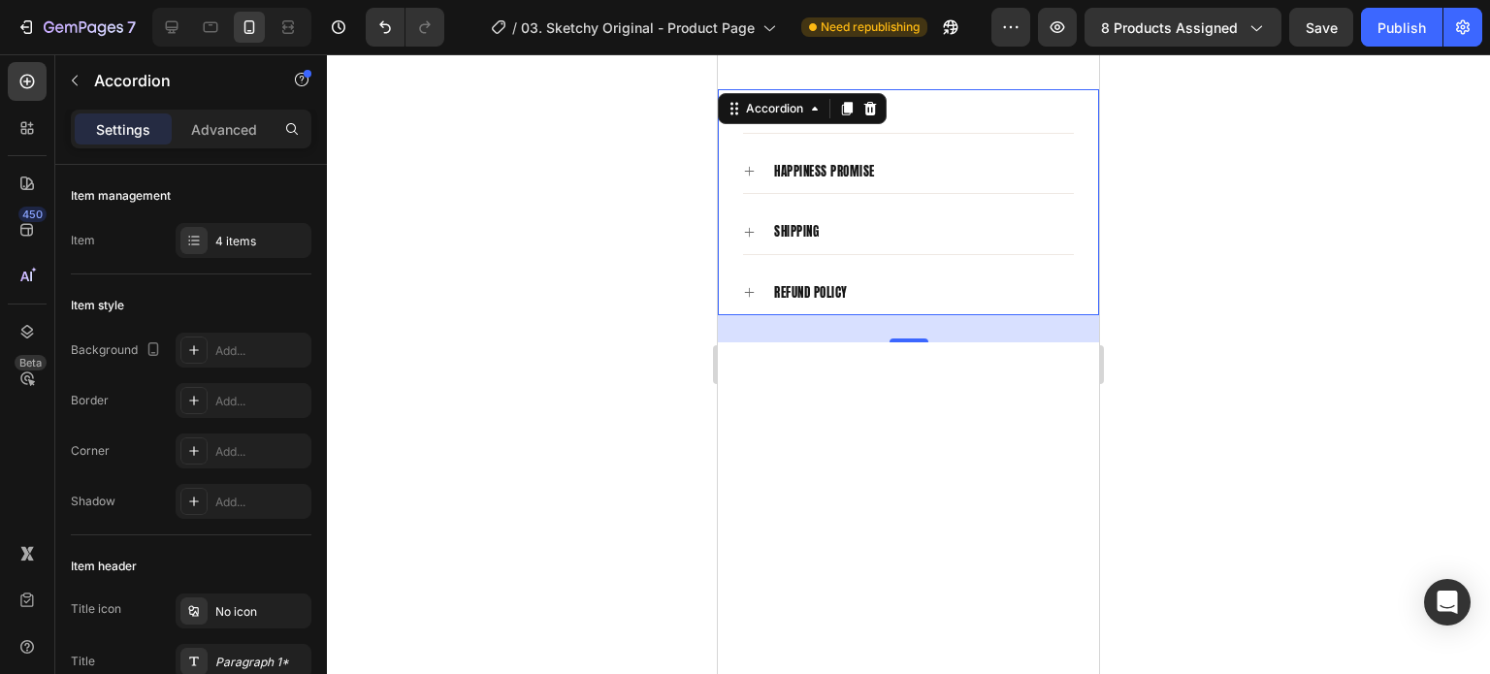
click at [752, 286] on icon at bounding box center [749, 292] width 13 height 13
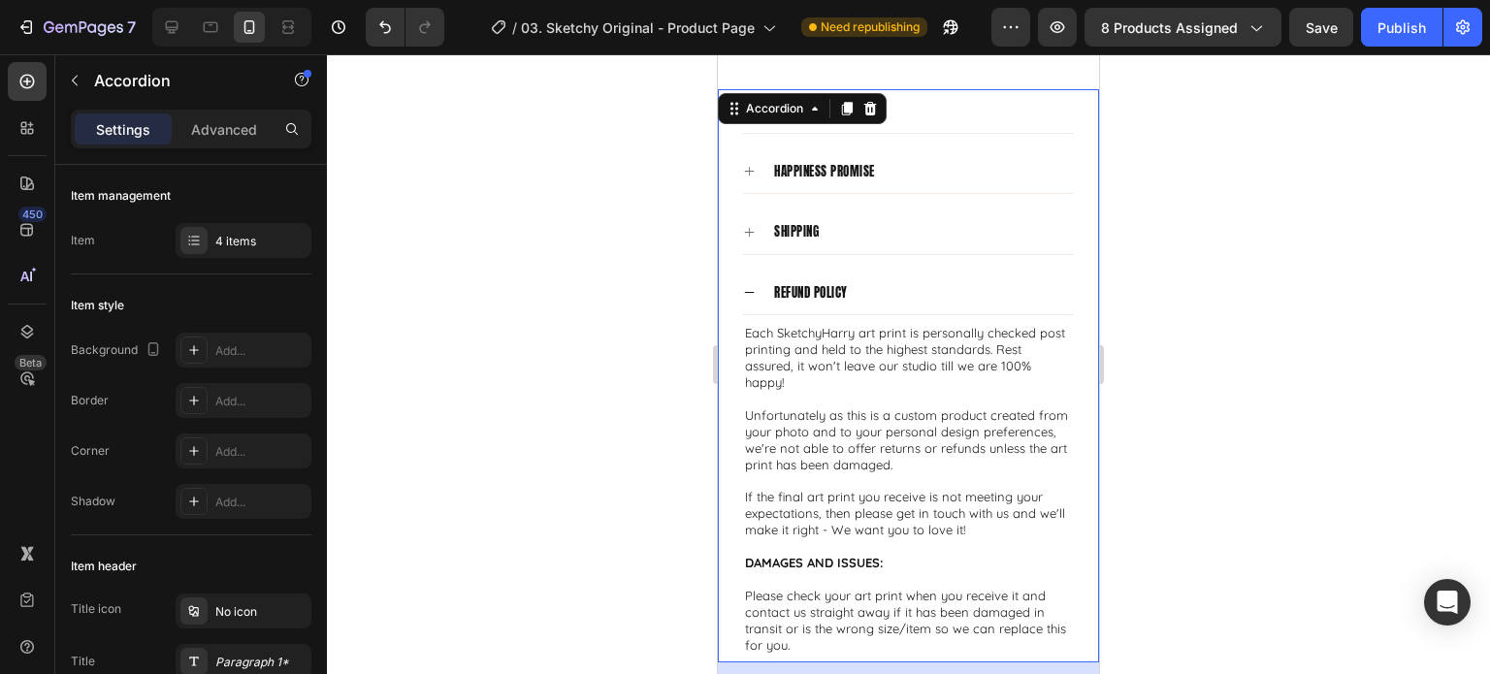
click at [752, 286] on icon at bounding box center [749, 292] width 13 height 13
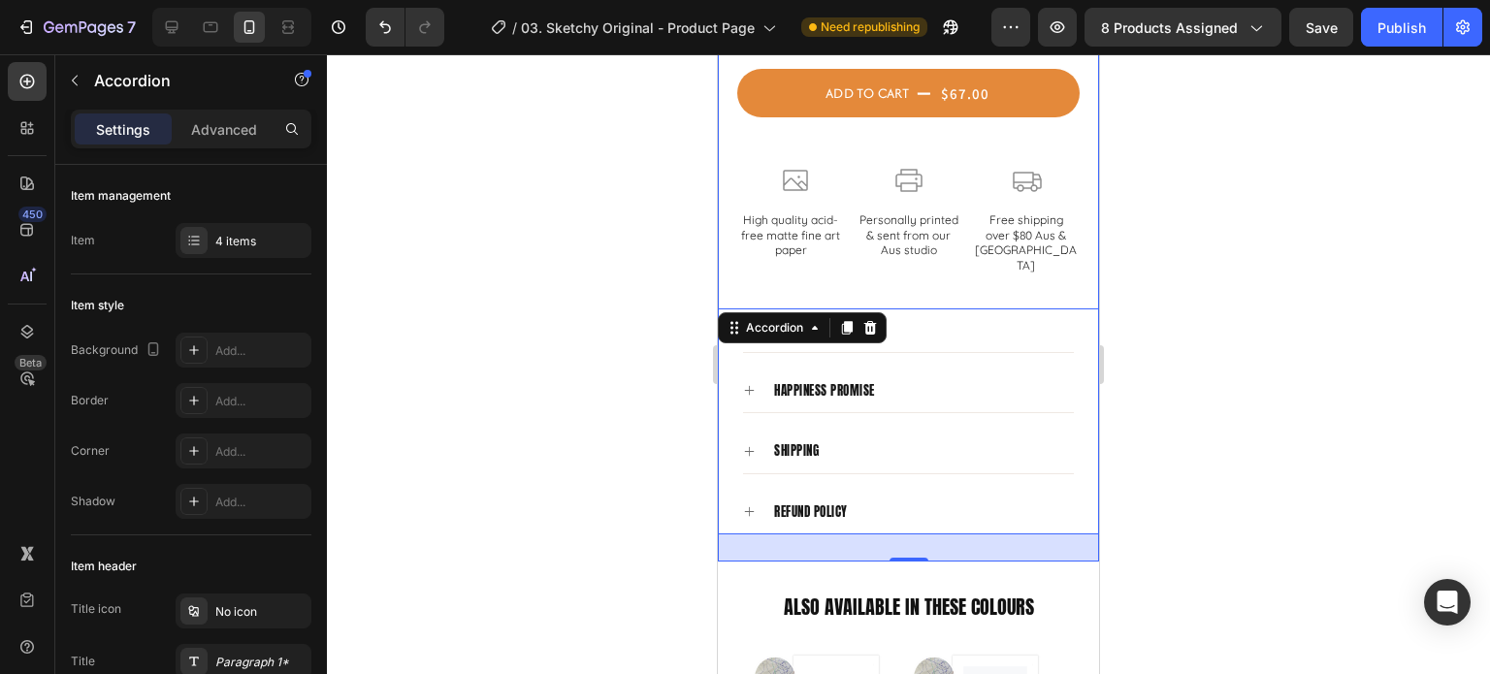
scroll to position [1741, 0]
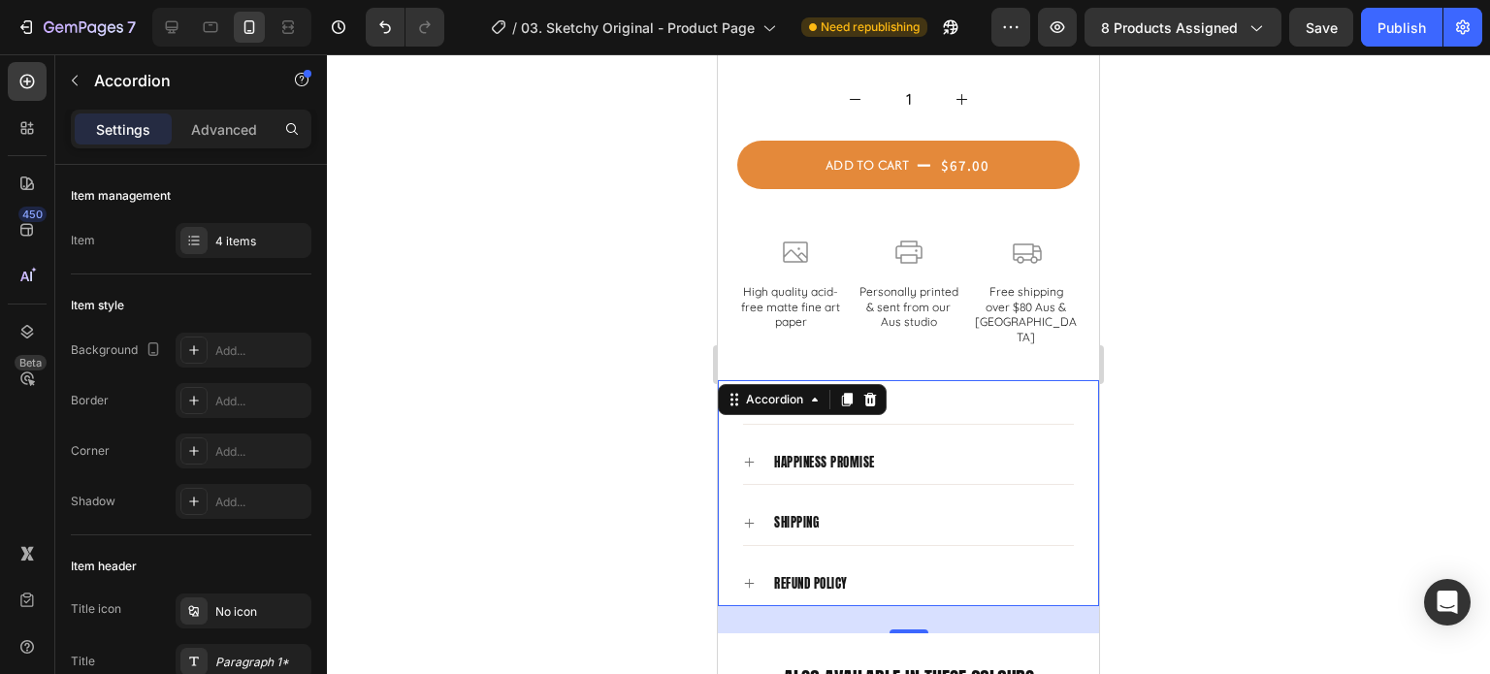
click at [1293, 414] on div at bounding box center [908, 364] width 1163 height 620
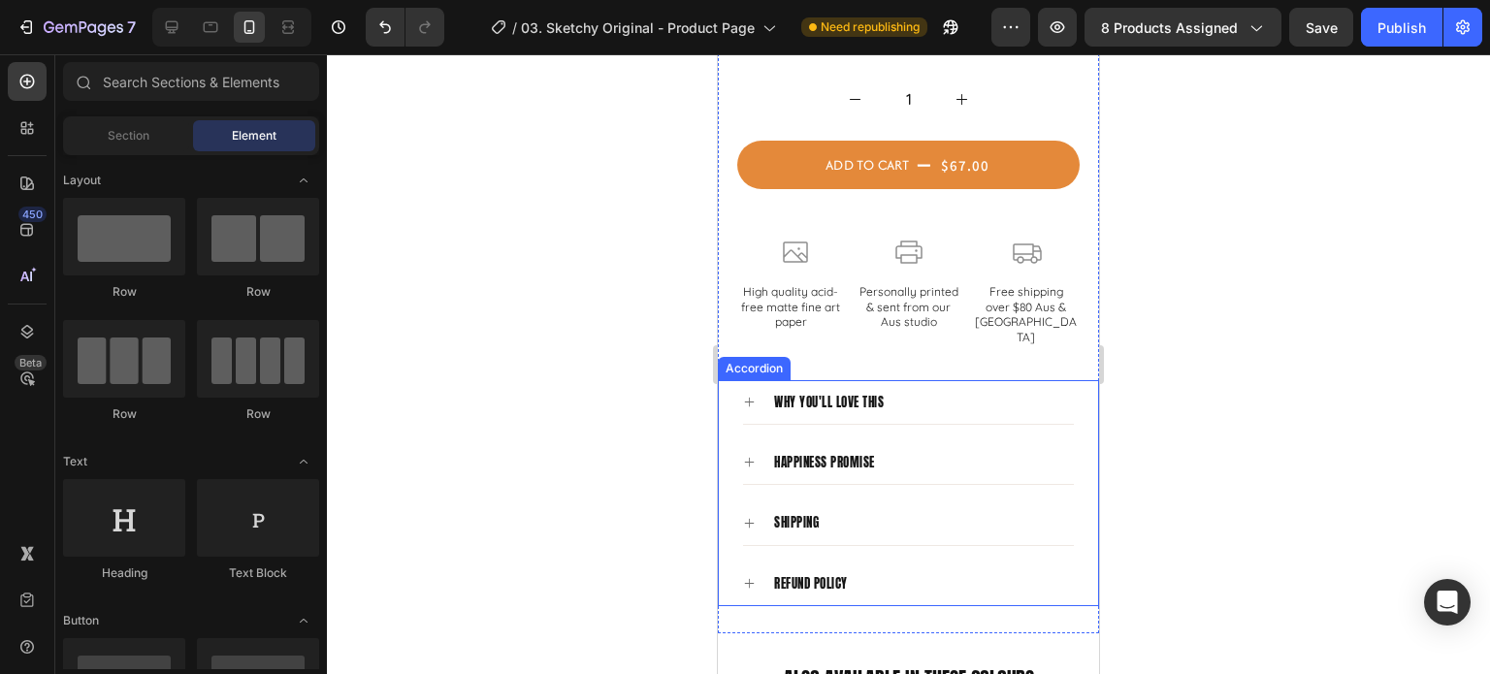
click at [753, 396] on icon at bounding box center [749, 402] width 13 height 13
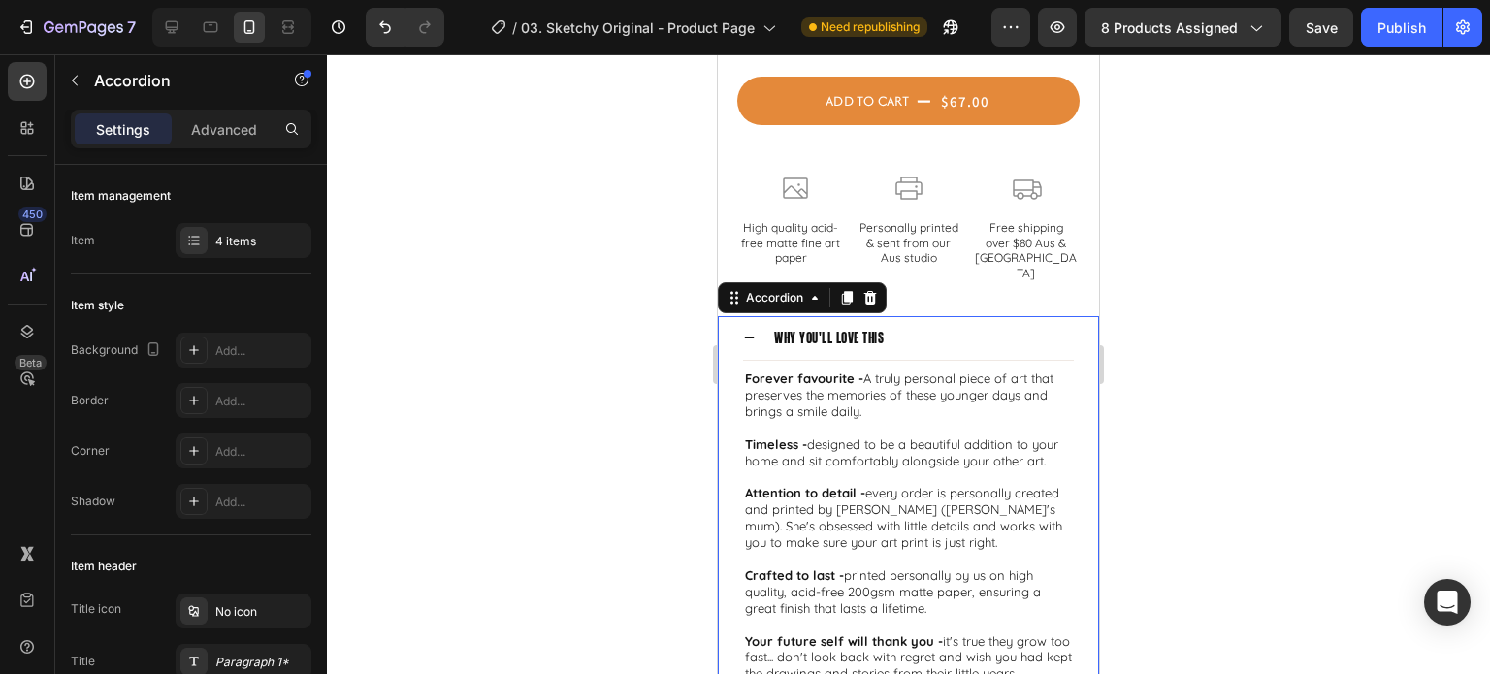
scroll to position [1838, 0]
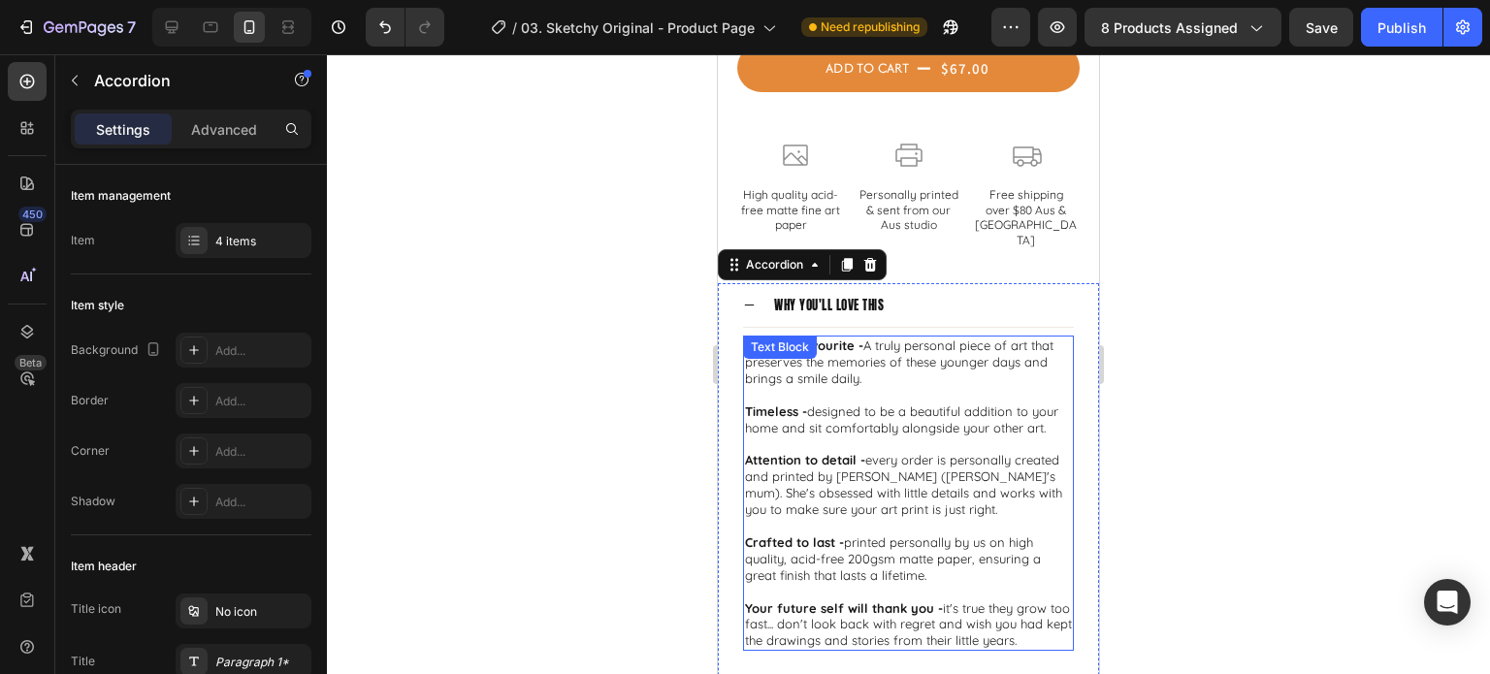
click at [992, 352] on p "Forever favourite - A truly personal piece of art that preserves the memories o…" at bounding box center [908, 362] width 327 height 49
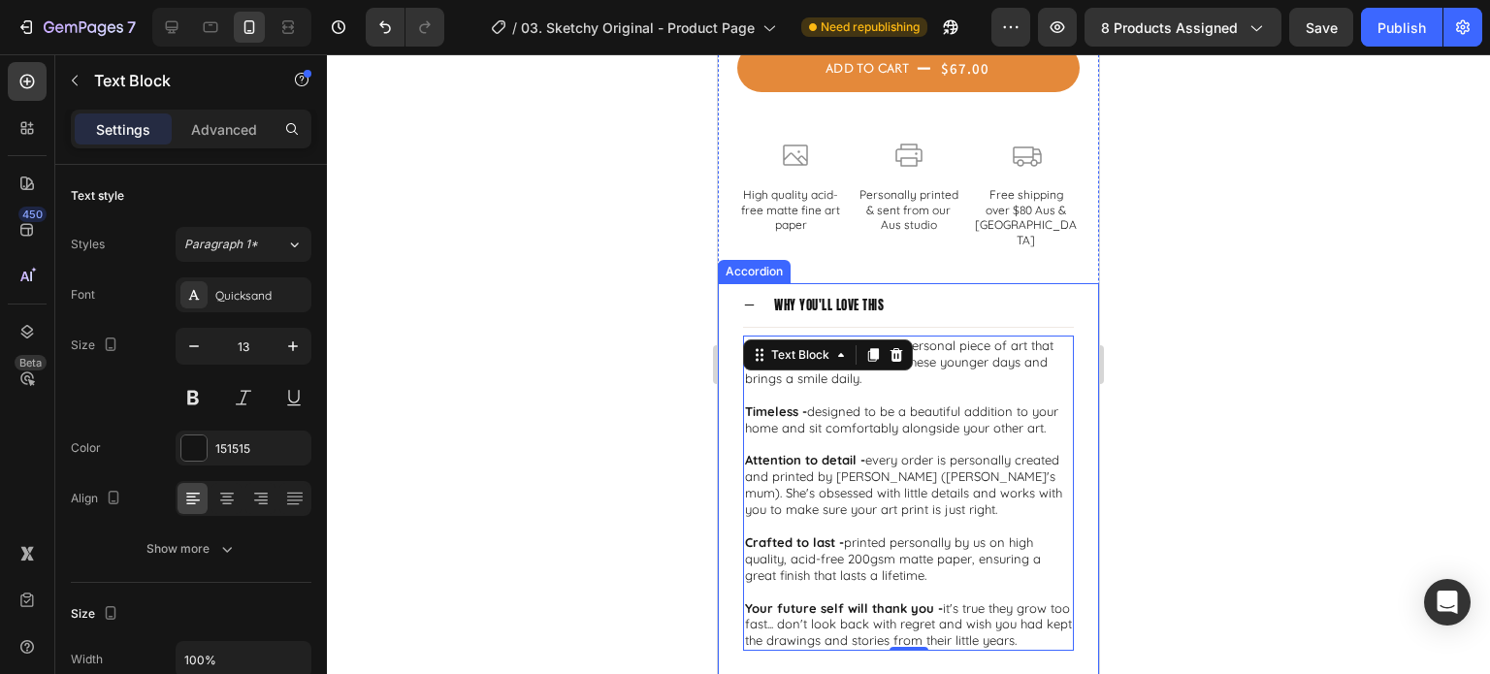
click at [1281, 352] on div at bounding box center [908, 364] width 1163 height 620
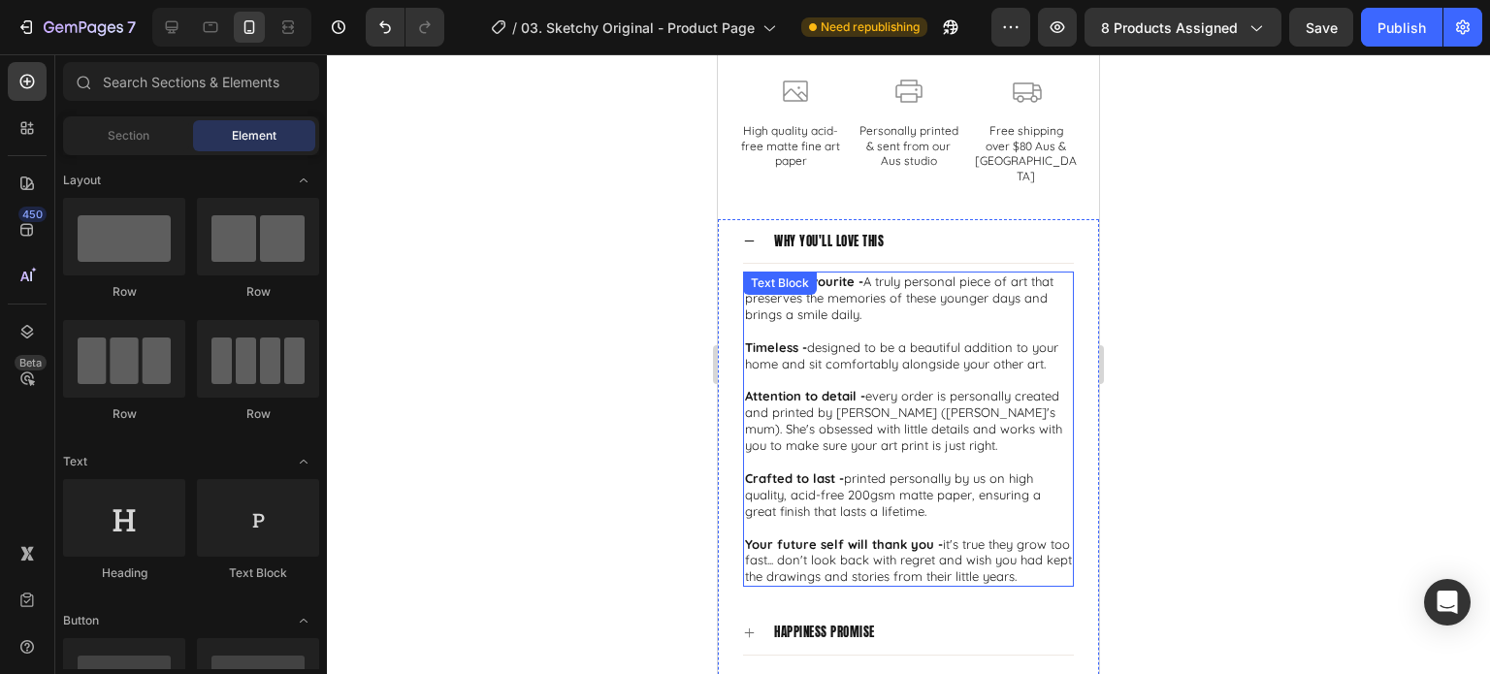
scroll to position [1935, 0]
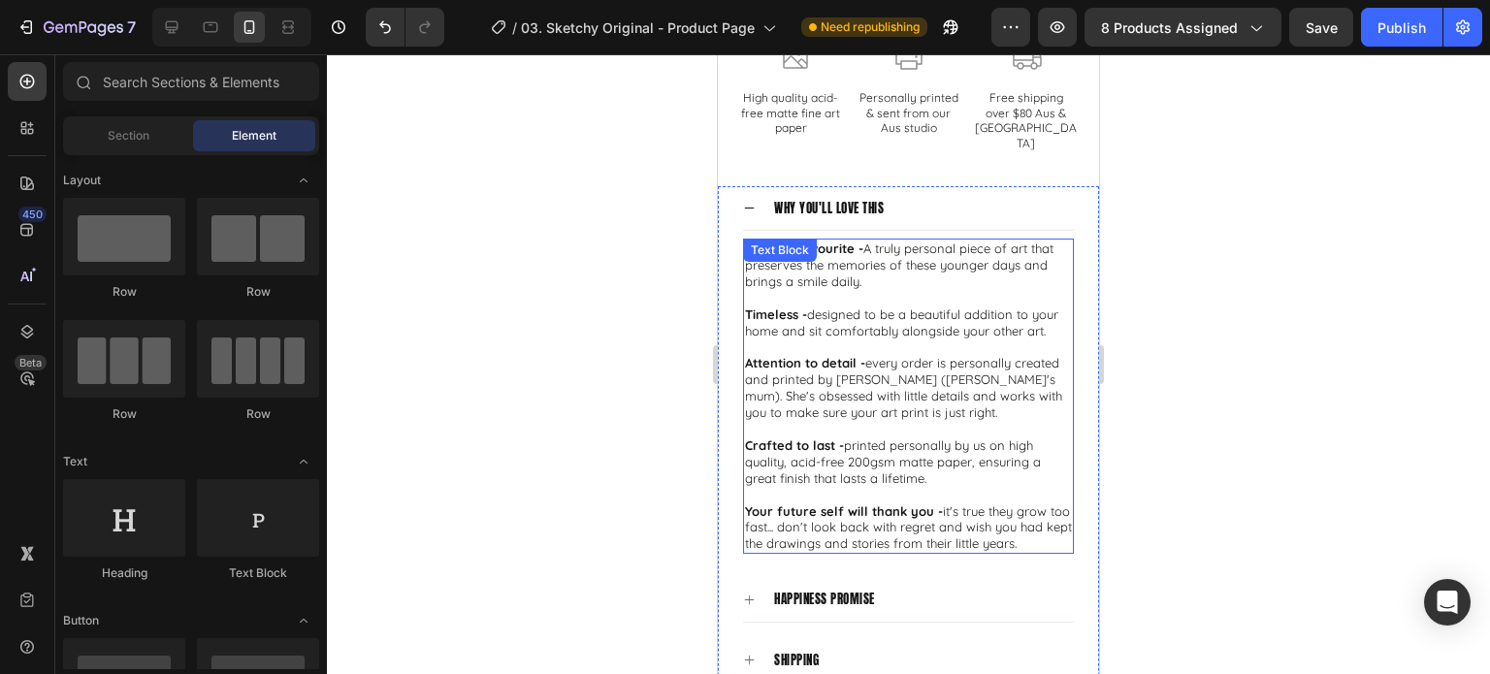
click at [943, 290] on p at bounding box center [908, 298] width 327 height 16
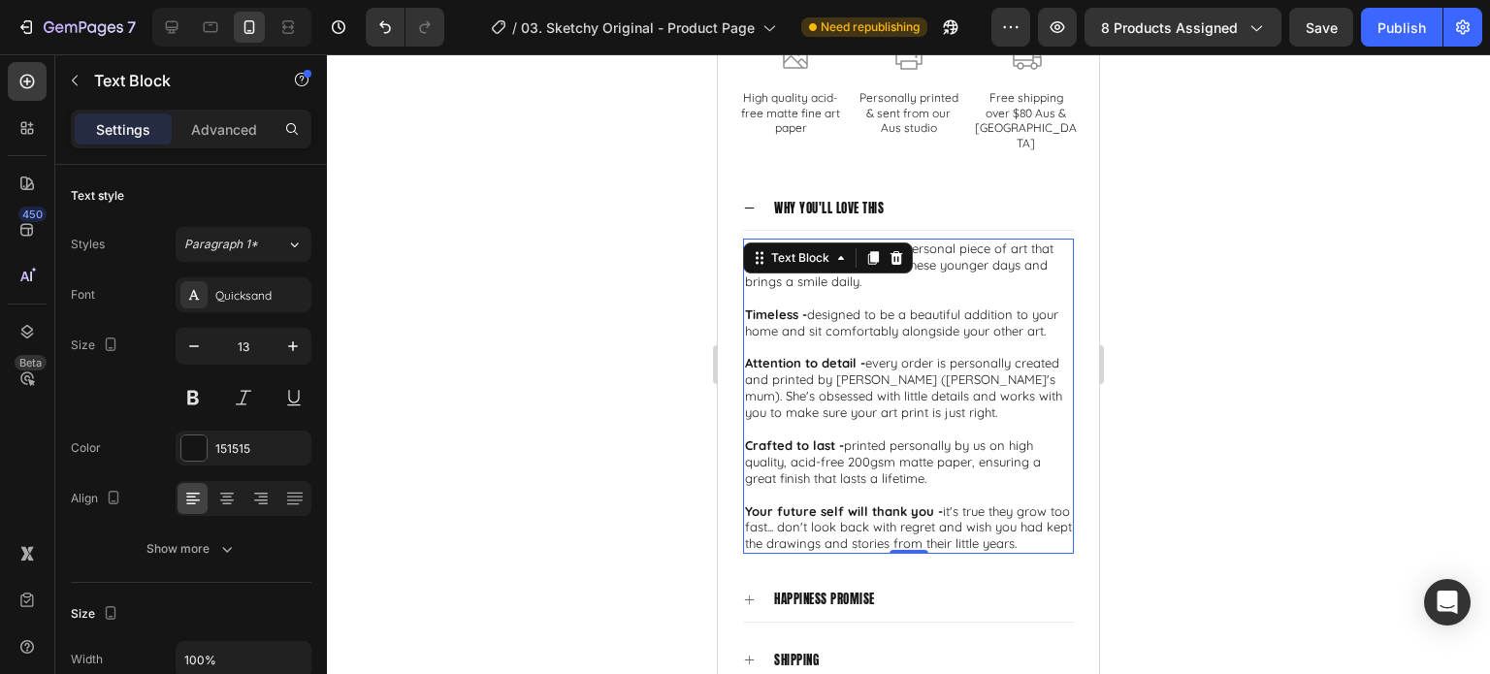
click at [1220, 286] on div at bounding box center [908, 364] width 1163 height 620
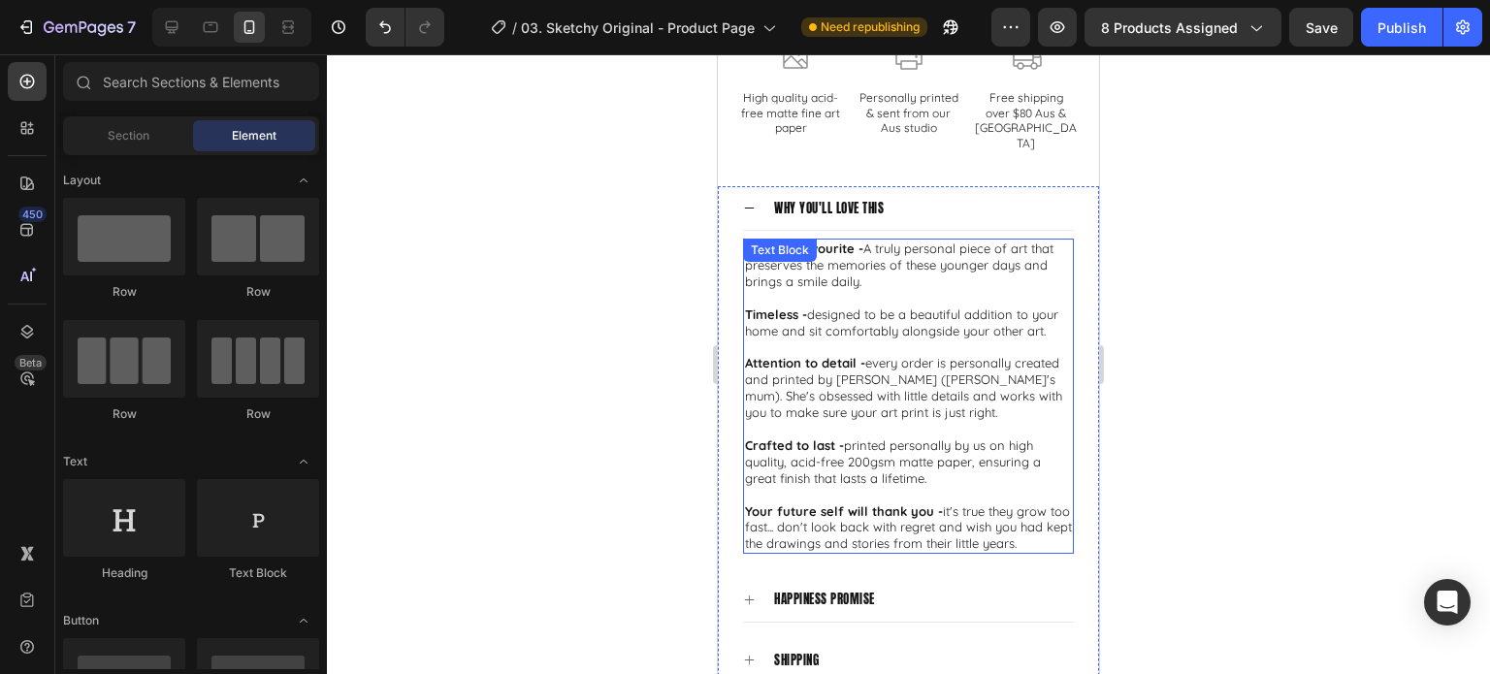
click at [900, 290] on p at bounding box center [908, 298] width 327 height 16
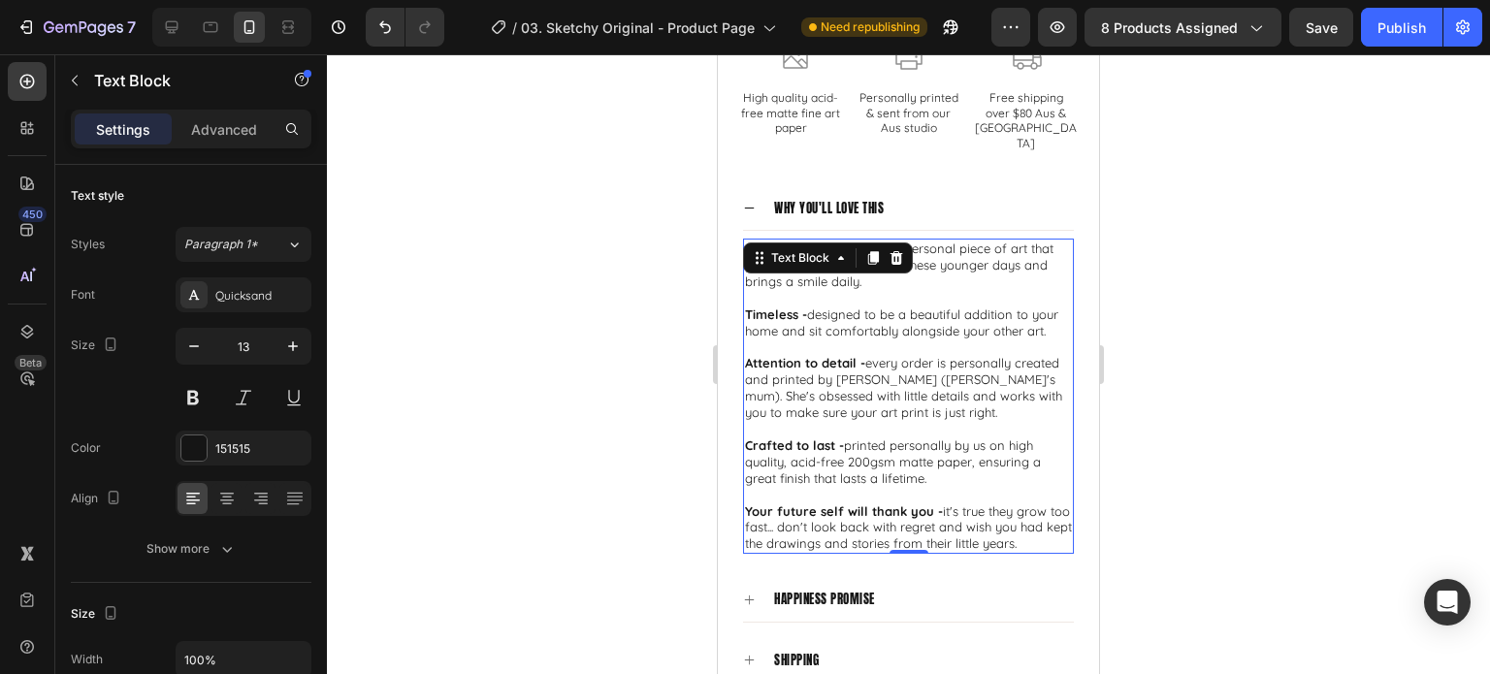
click at [998, 241] on p "Forever favourite - A truly personal piece of art that preserves the memories o…" at bounding box center [908, 265] width 327 height 49
click at [1220, 246] on div at bounding box center [908, 364] width 1163 height 620
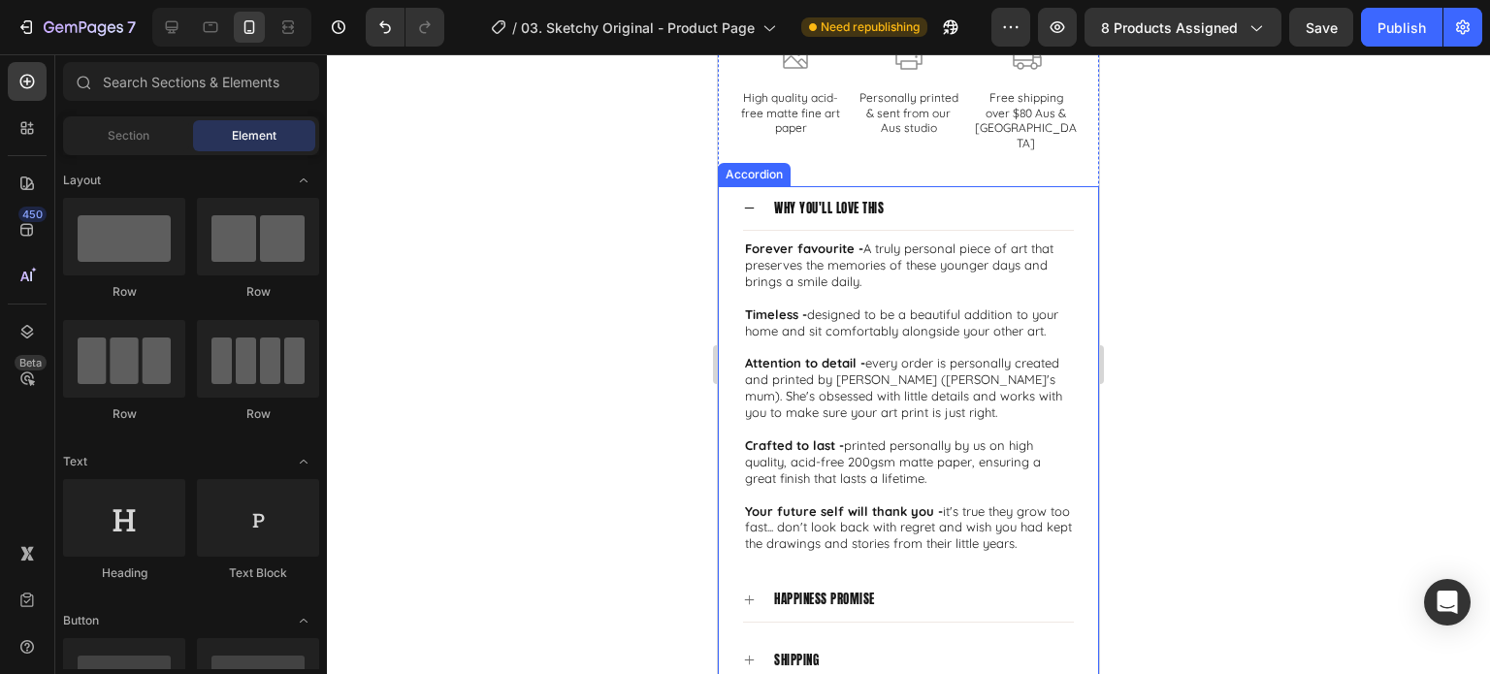
click at [749, 186] on div "why you'll love this" at bounding box center [908, 208] width 331 height 45
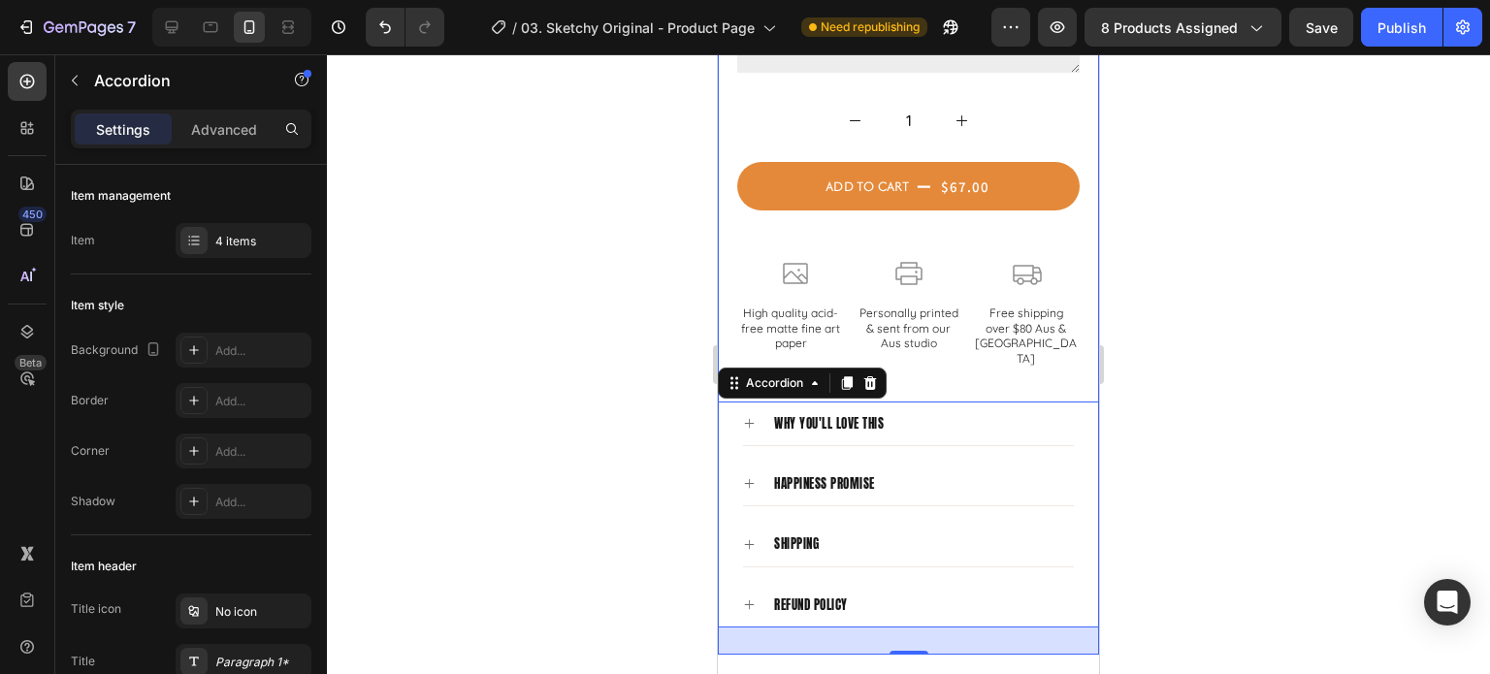
scroll to position [1741, 0]
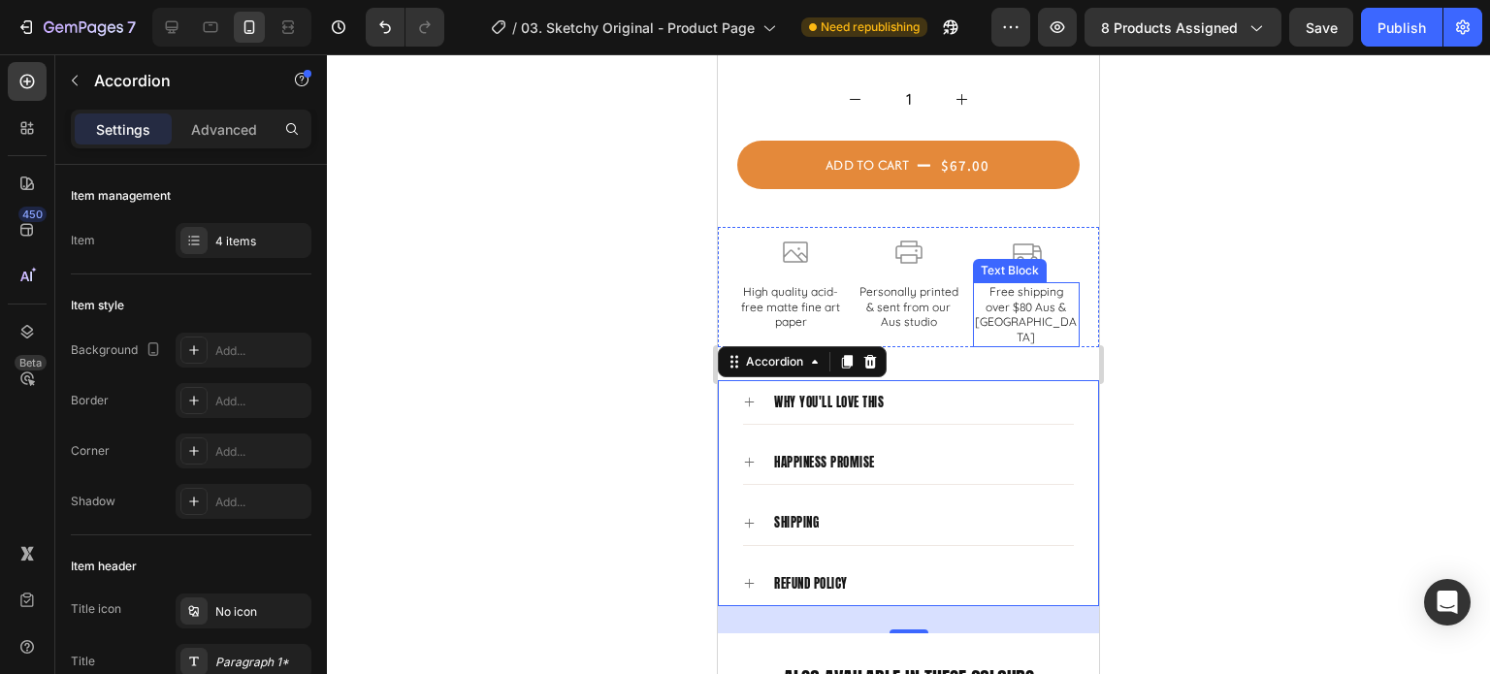
click at [1030, 300] on p "over $80 Aus & [GEOGRAPHIC_DATA]" at bounding box center [1026, 323] width 103 height 46
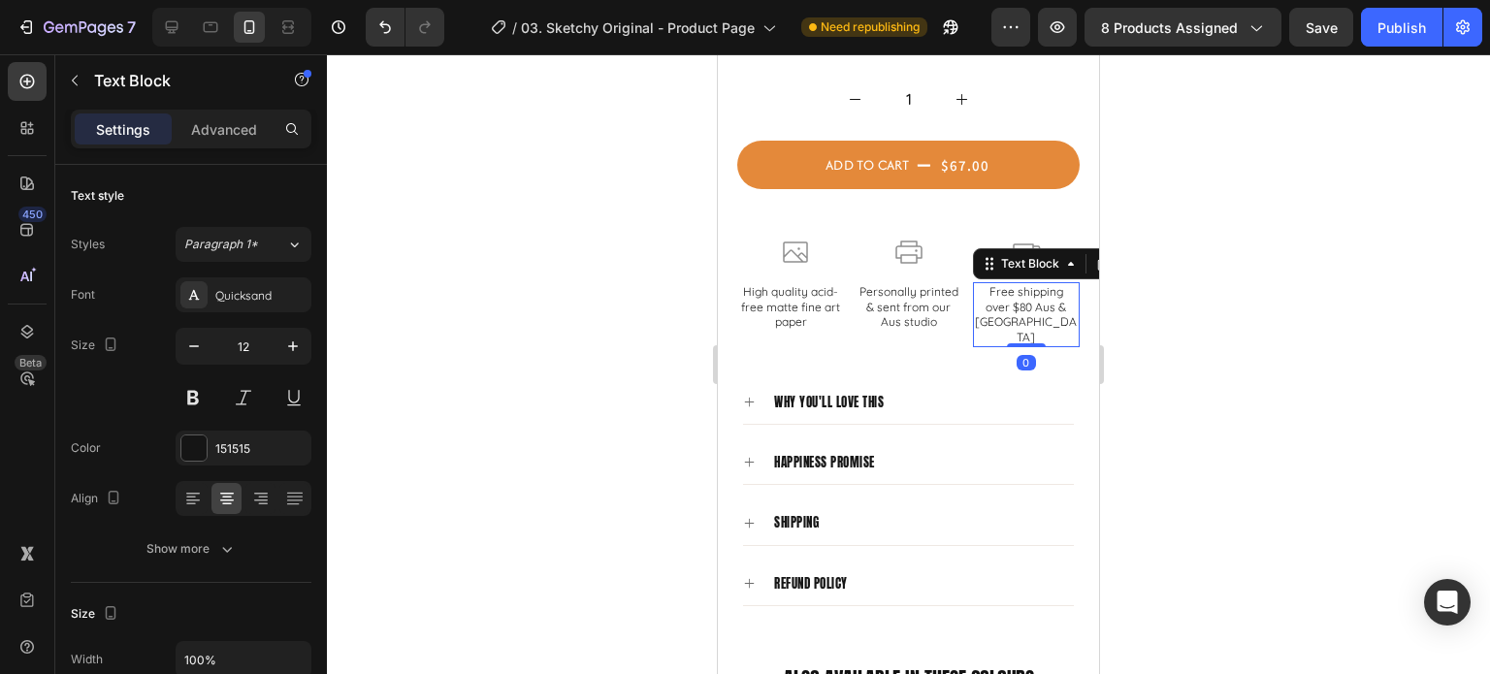
click at [1031, 308] on p "over $80 Aus & [GEOGRAPHIC_DATA]" at bounding box center [1026, 323] width 103 height 46
drag, startPoint x: 1032, startPoint y: 307, endPoint x: 982, endPoint y: 275, distance: 59.8
click at [982, 282] on div "Free shipping over $80 Aus & [GEOGRAPHIC_DATA]" at bounding box center [1026, 314] width 107 height 64
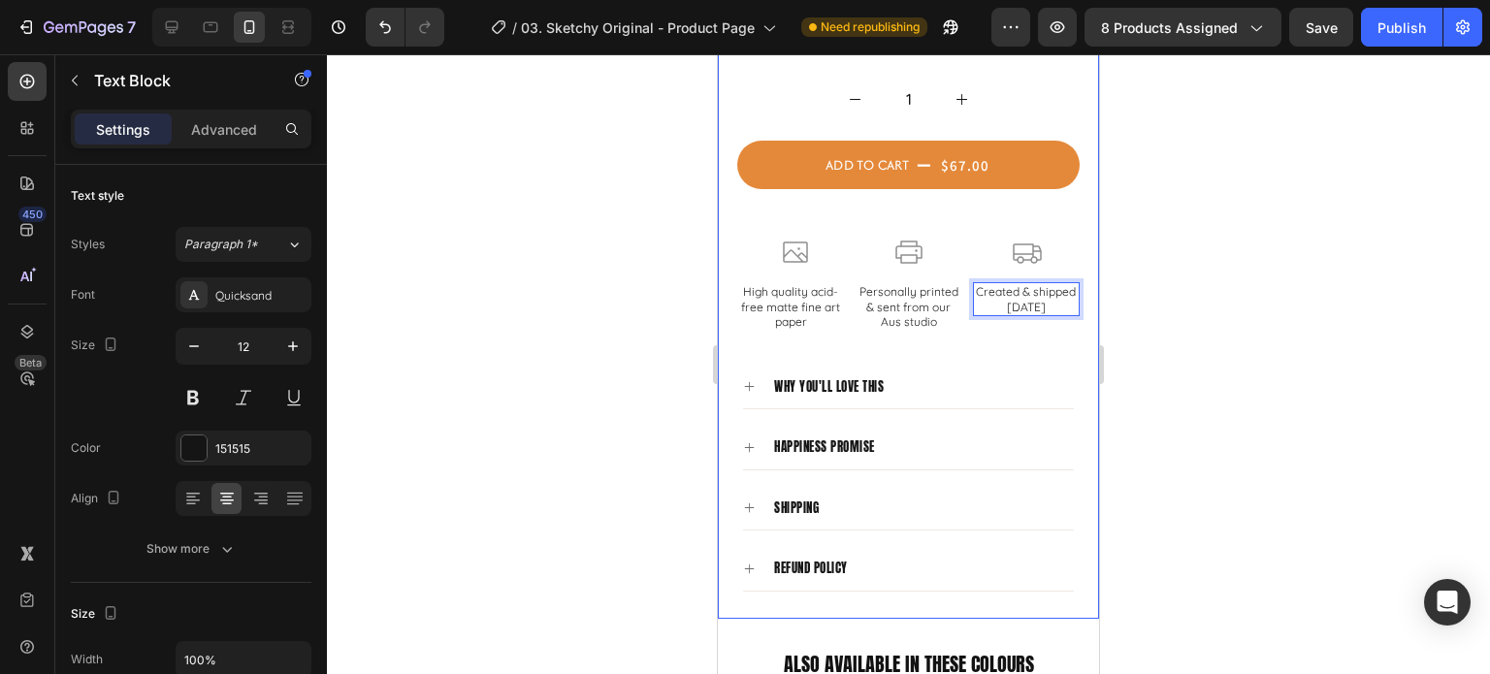
click at [1291, 316] on div at bounding box center [908, 364] width 1163 height 620
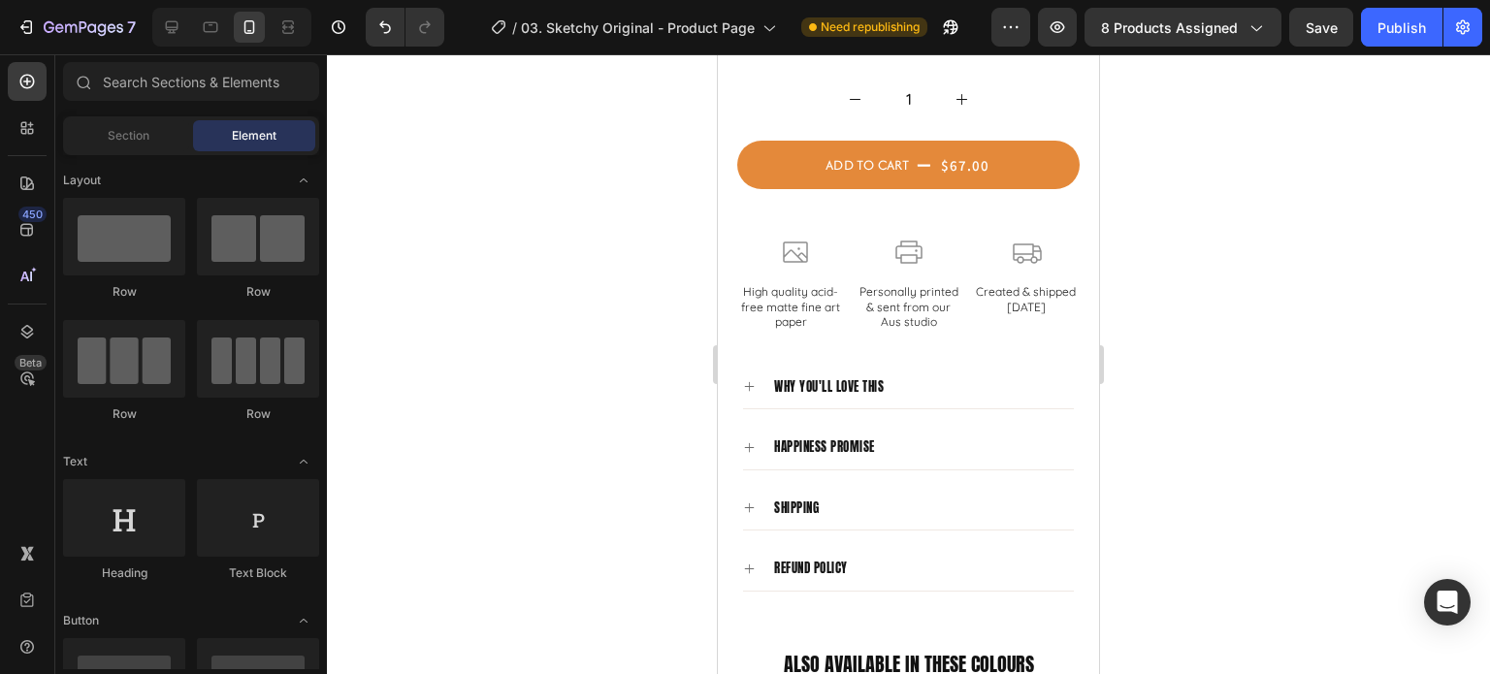
click at [1206, 340] on div at bounding box center [908, 364] width 1163 height 620
click at [1063, 296] on p "Created & shipped [DATE]" at bounding box center [1026, 299] width 103 height 30
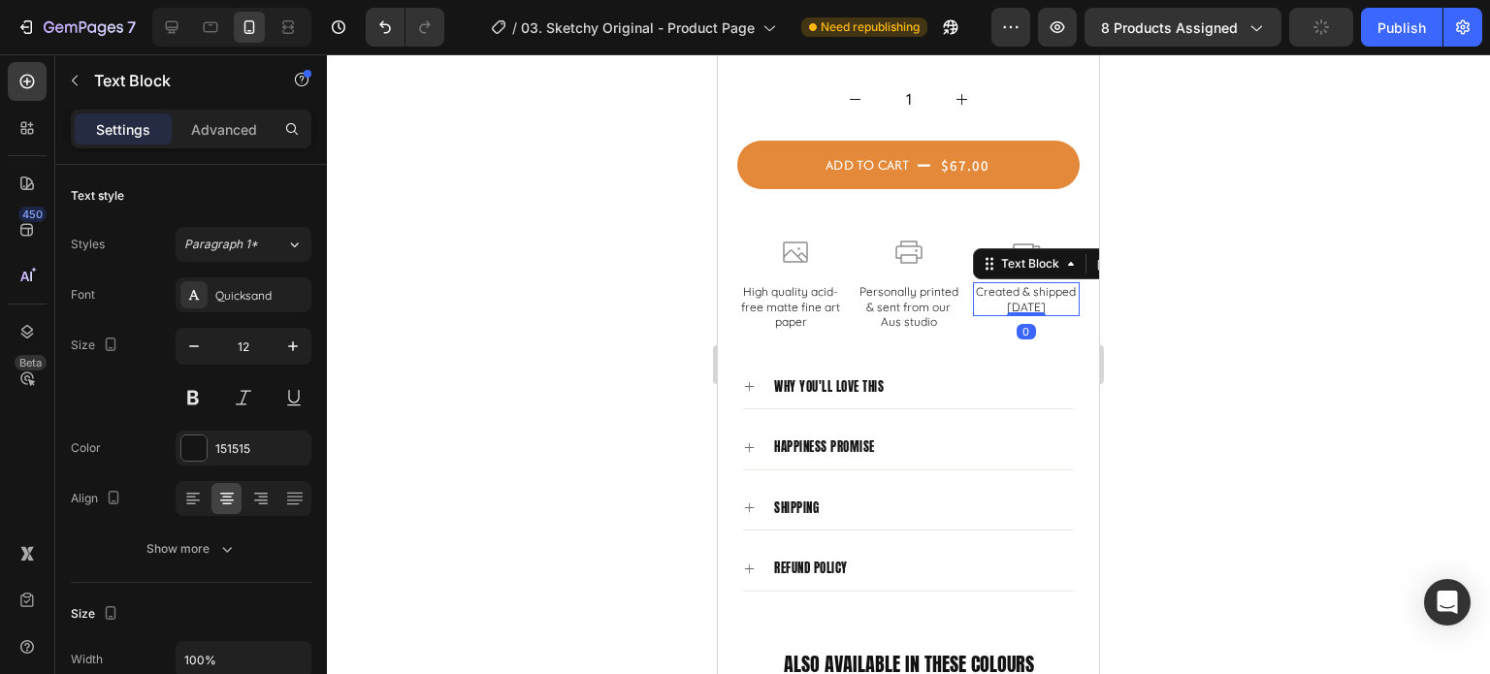
click at [1280, 317] on div at bounding box center [908, 364] width 1163 height 620
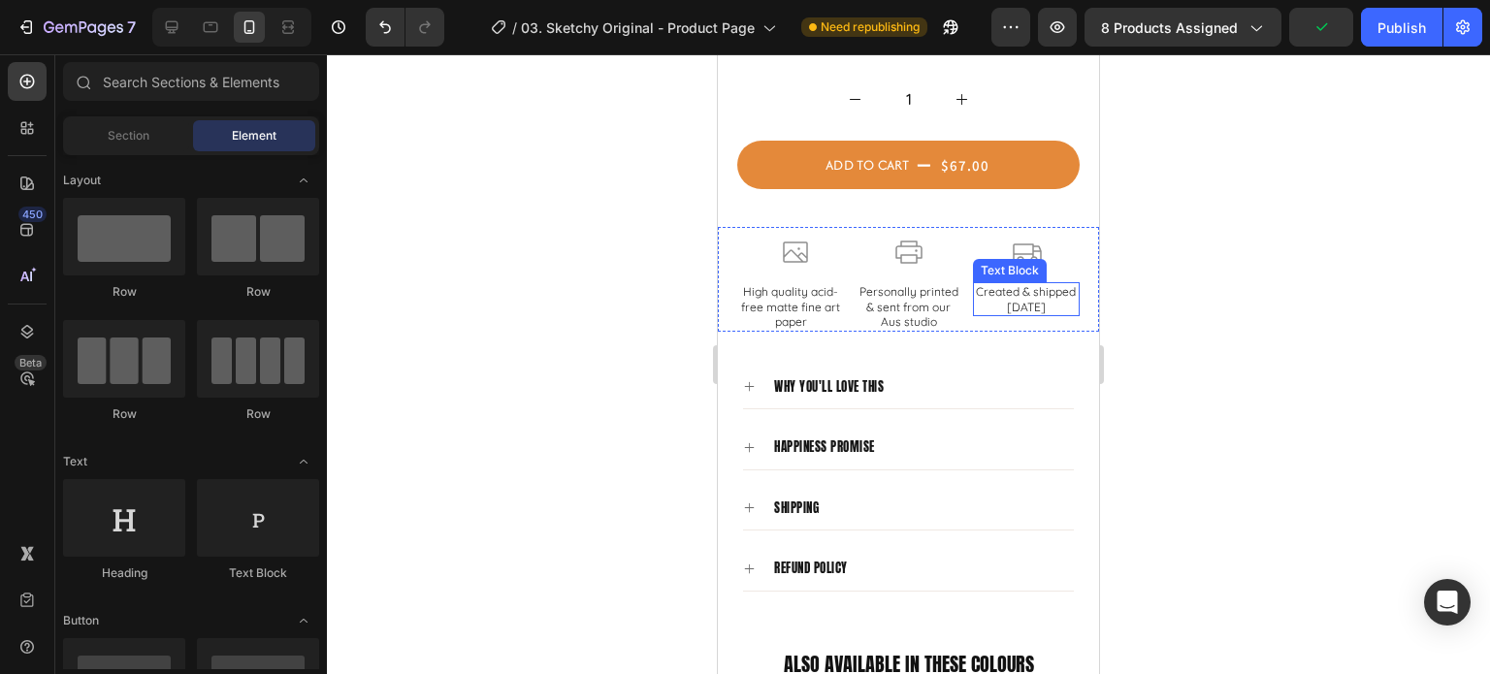
click at [1037, 307] on p "Created & shipped [DATE]" at bounding box center [1026, 299] width 103 height 30
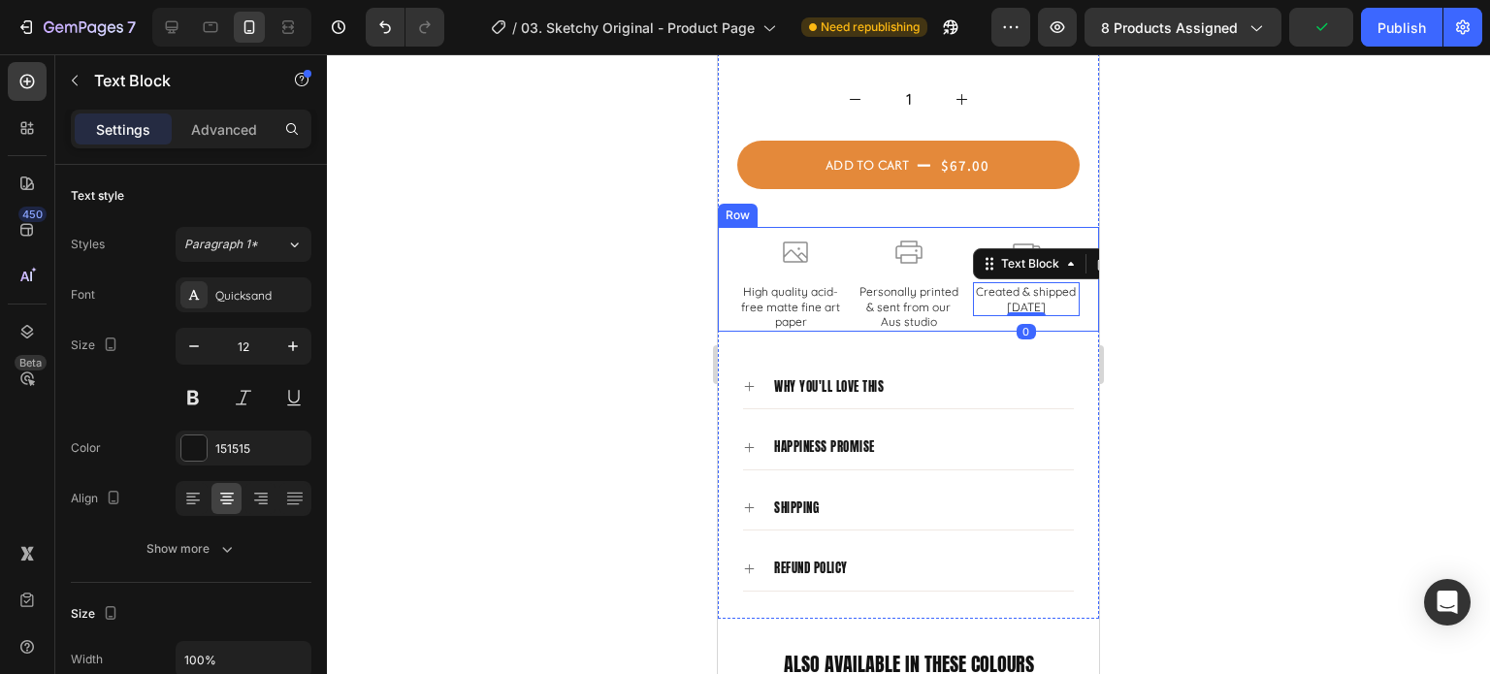
click at [1207, 317] on div at bounding box center [908, 364] width 1163 height 620
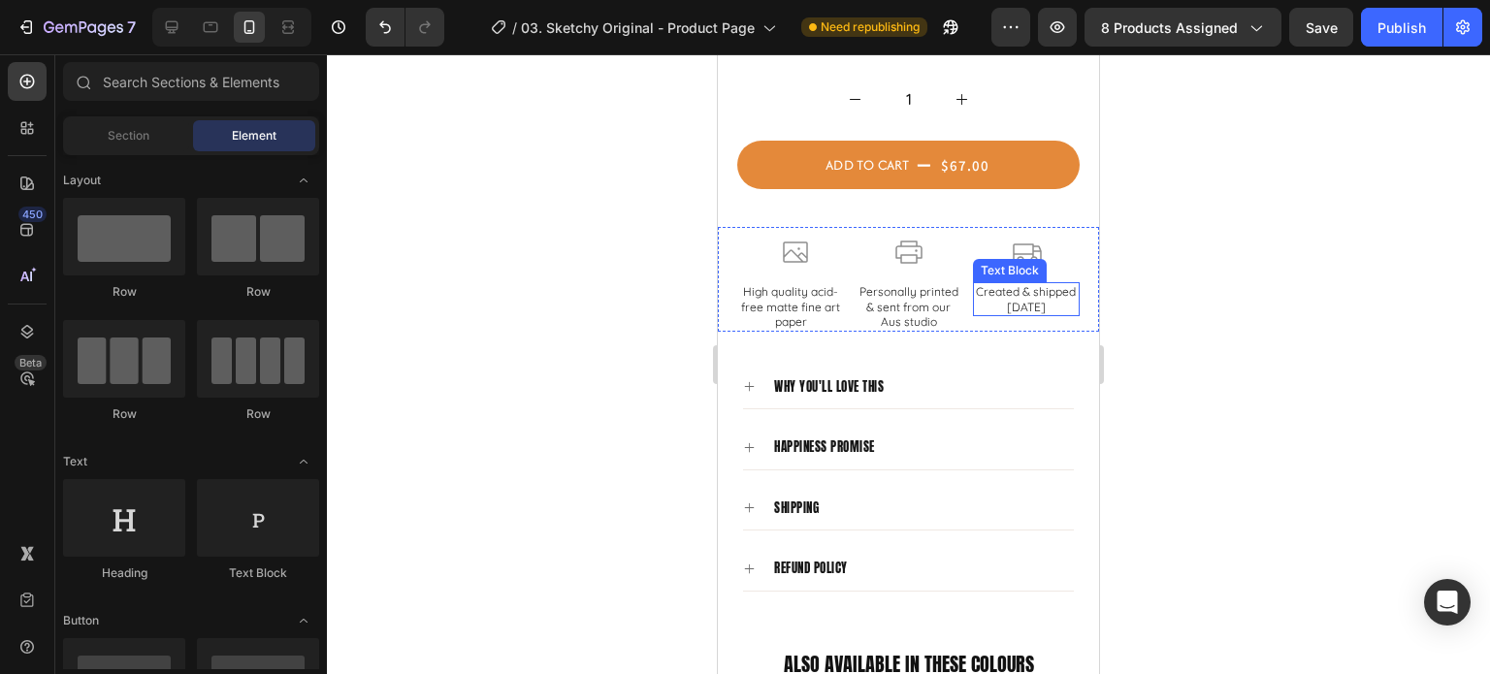
click at [1029, 308] on p "Created & shipped [DATE]" at bounding box center [1026, 299] width 103 height 30
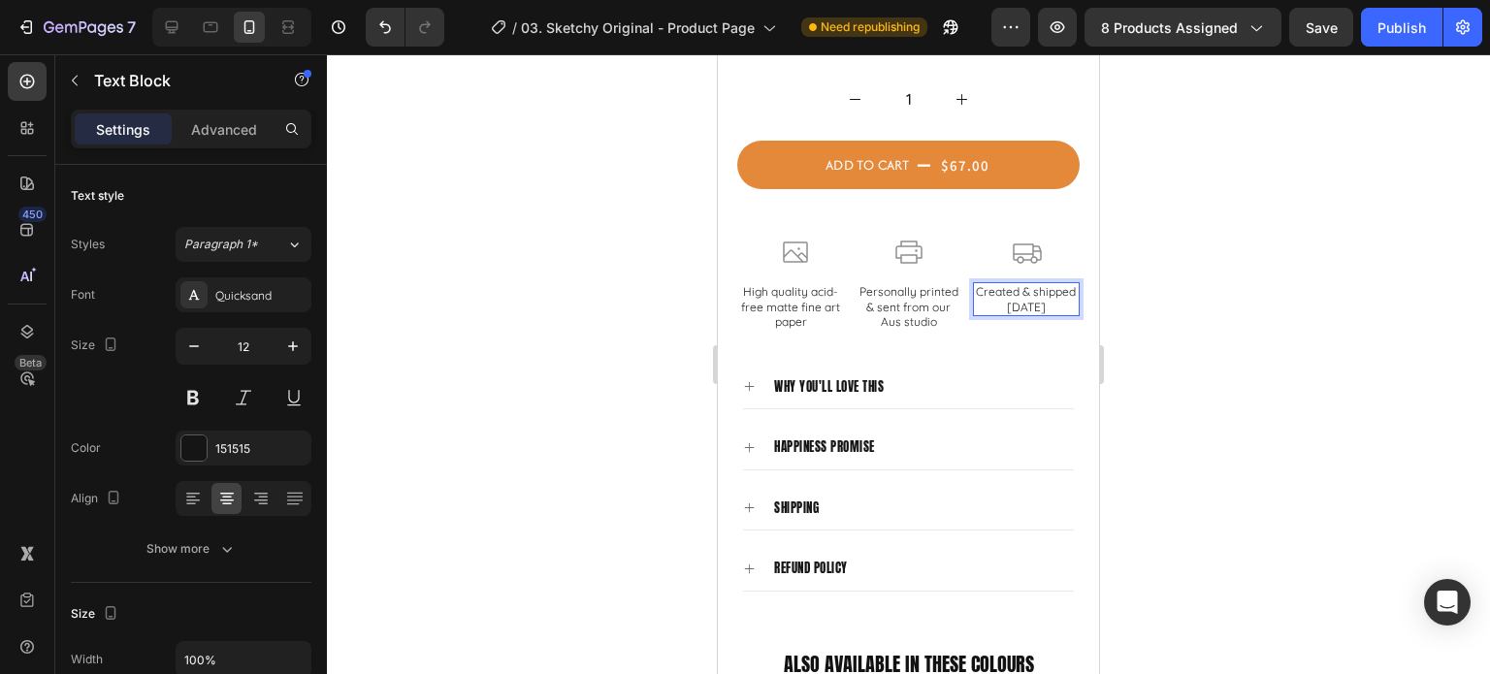
click at [977, 291] on p "Created & shipped [DATE]" at bounding box center [1026, 299] width 103 height 30
click at [1151, 298] on div at bounding box center [908, 364] width 1163 height 620
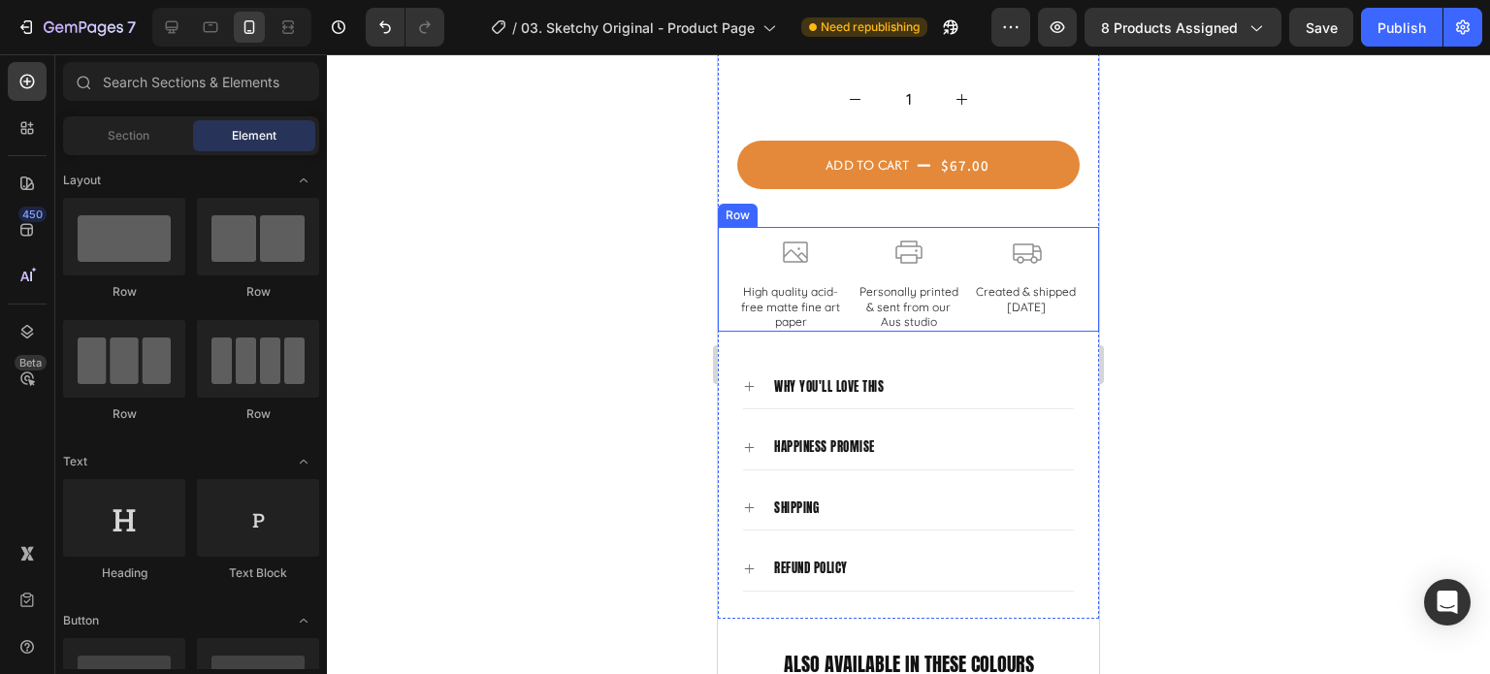
click at [1023, 311] on p "Created & shipped [DATE]" at bounding box center [1026, 299] width 103 height 30
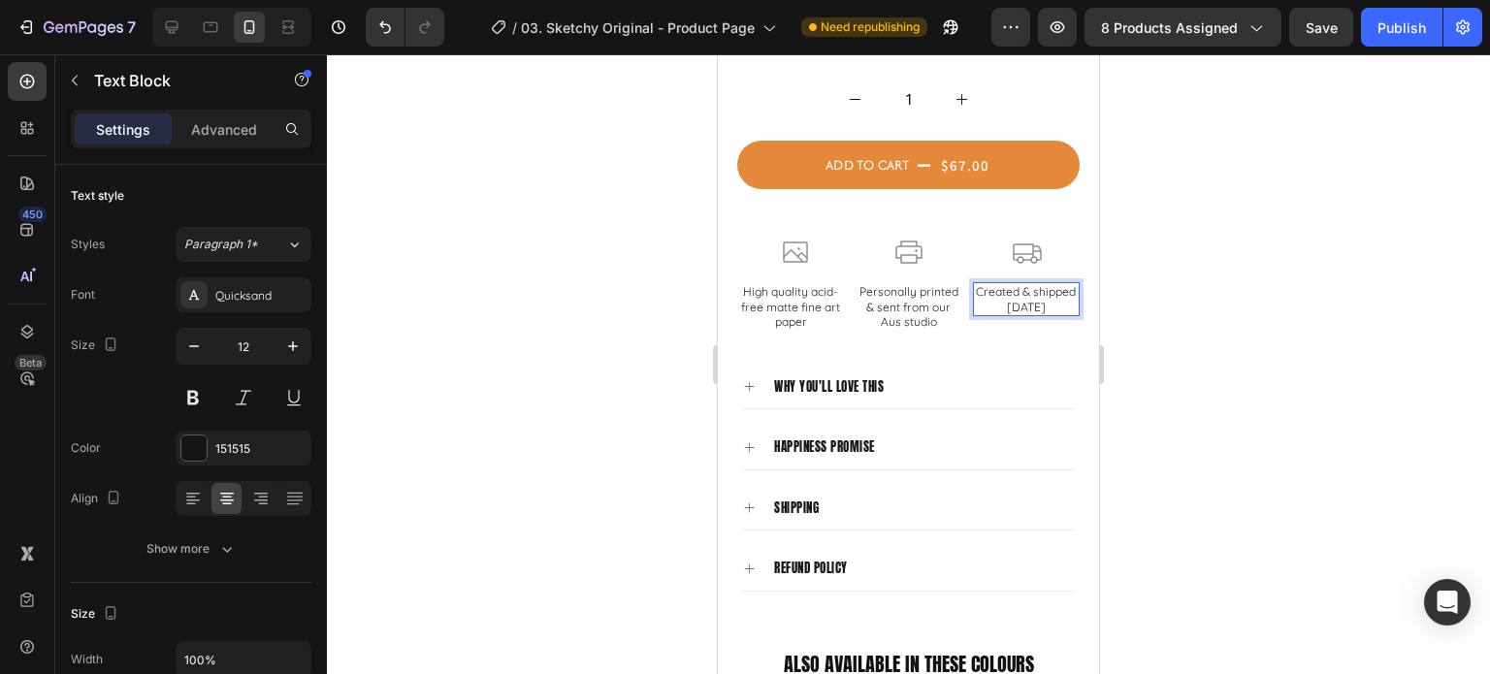
click at [1177, 299] on div at bounding box center [908, 364] width 1163 height 620
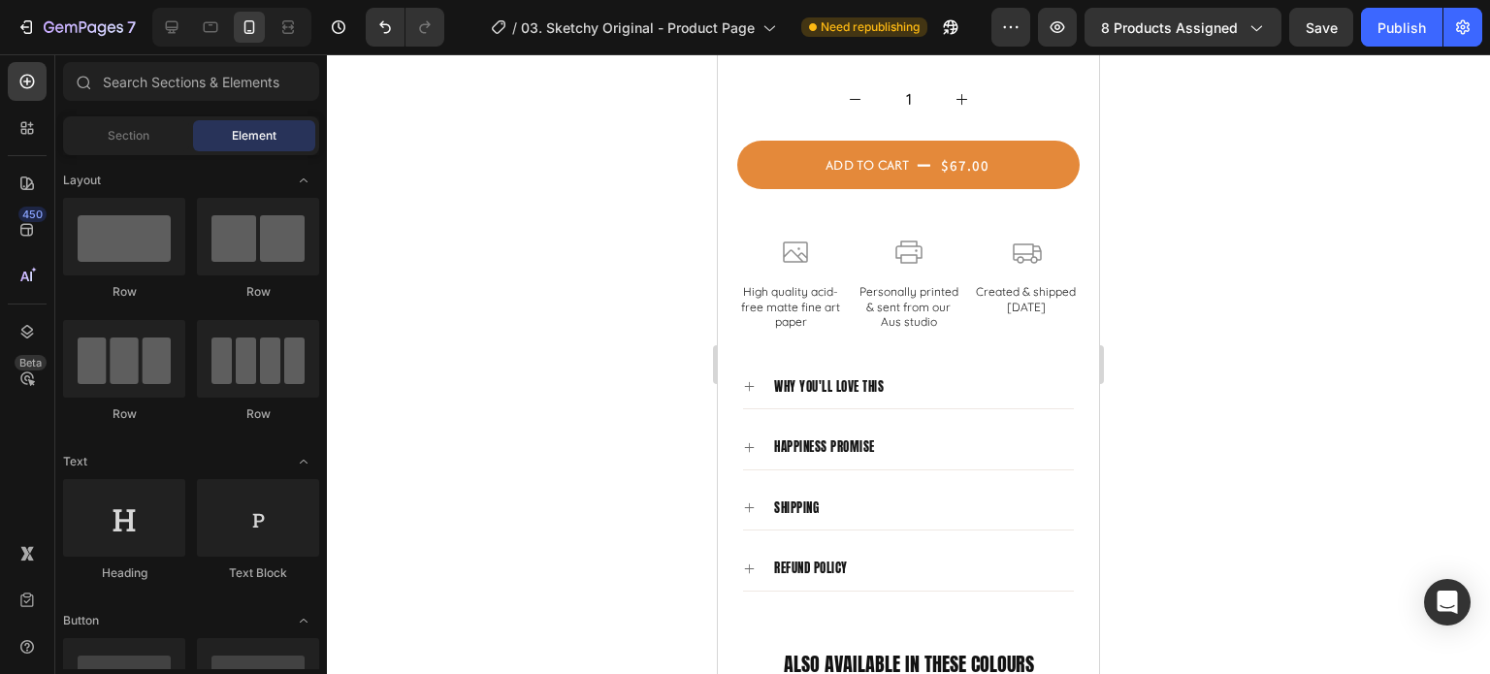
click at [1266, 326] on div at bounding box center [908, 364] width 1163 height 620
click at [1235, 297] on div at bounding box center [908, 364] width 1163 height 620
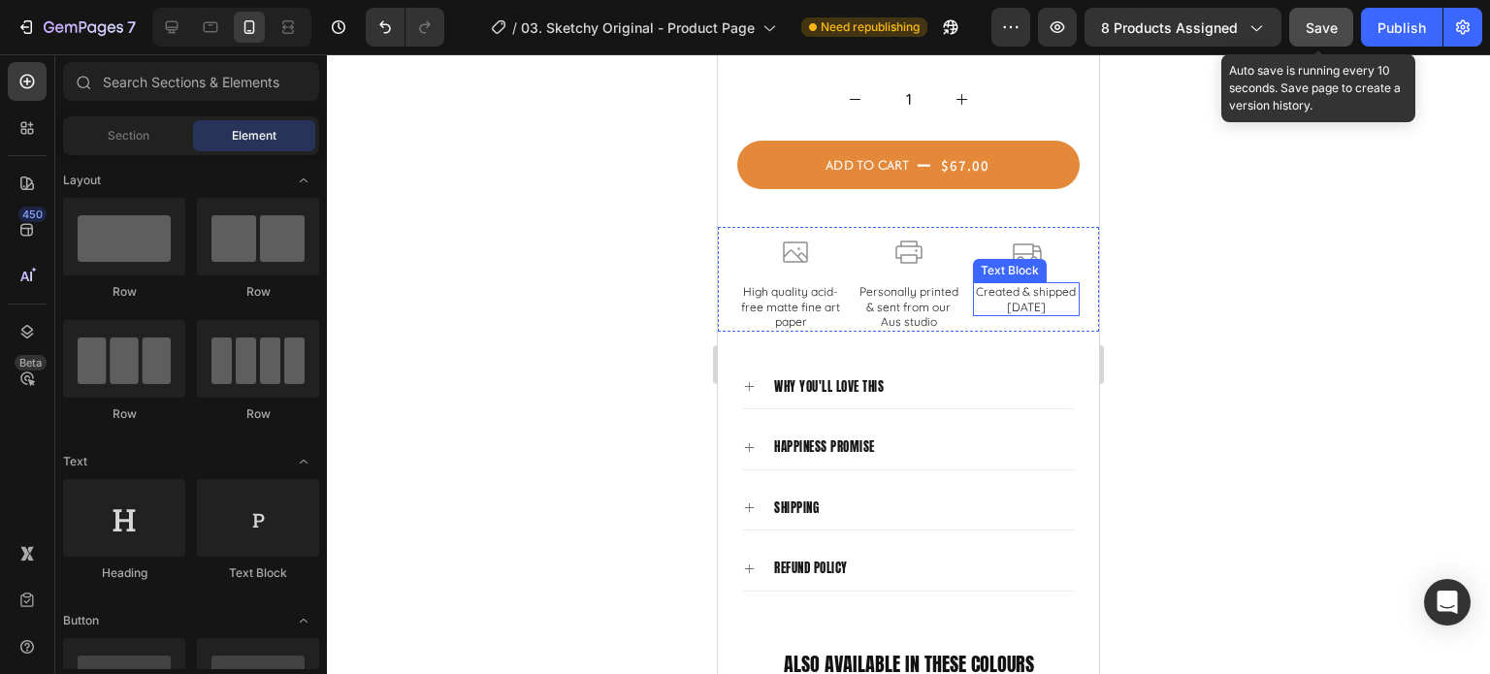
click at [1324, 34] on span "Save" at bounding box center [1322, 27] width 32 height 16
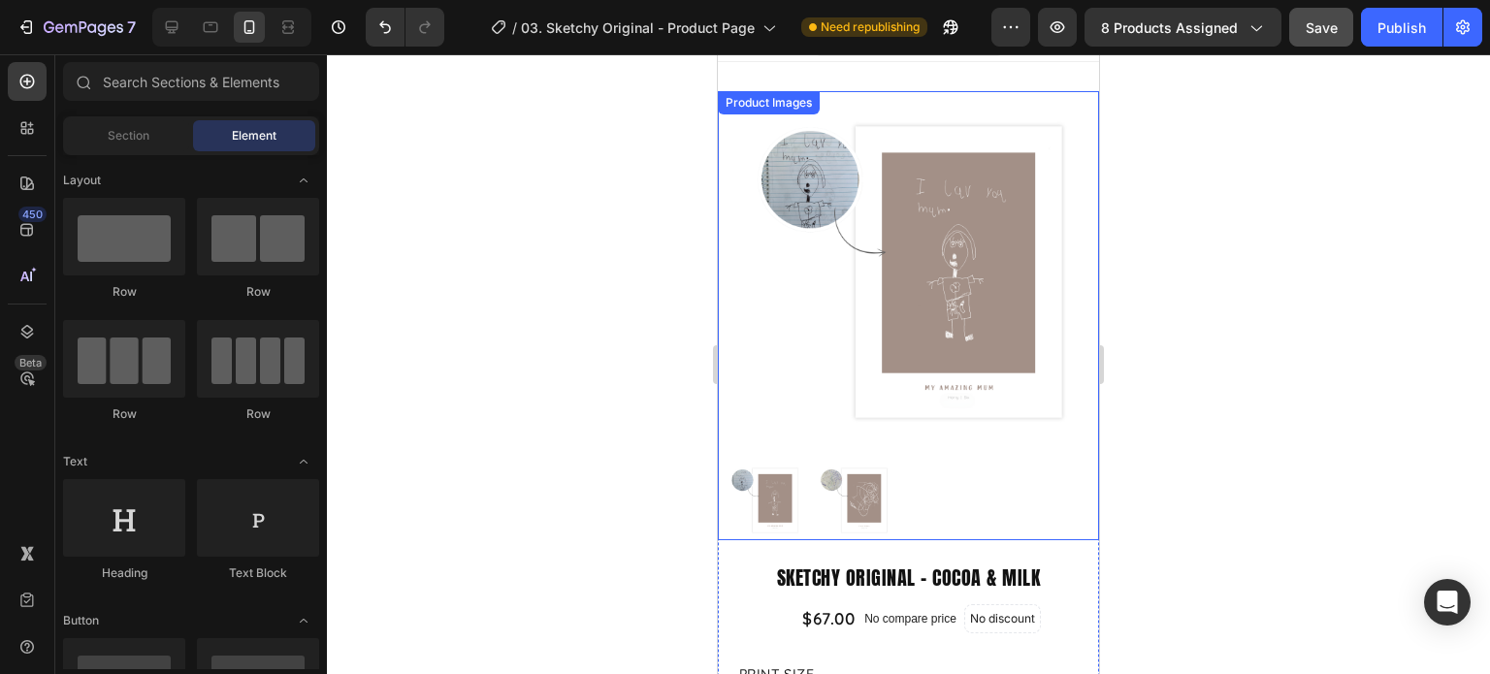
scroll to position [0, 0]
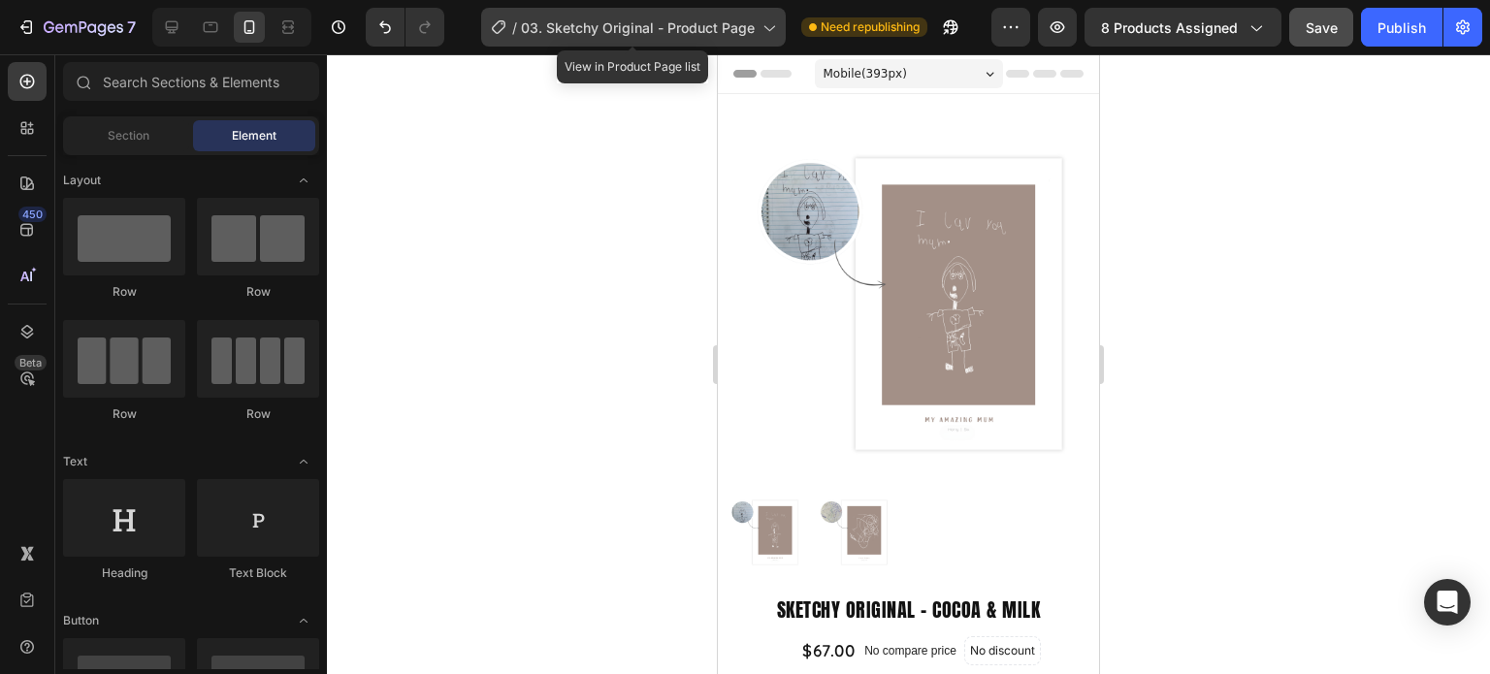
click at [651, 31] on span "03. Sketchy Original - Product Page" at bounding box center [638, 27] width 234 height 20
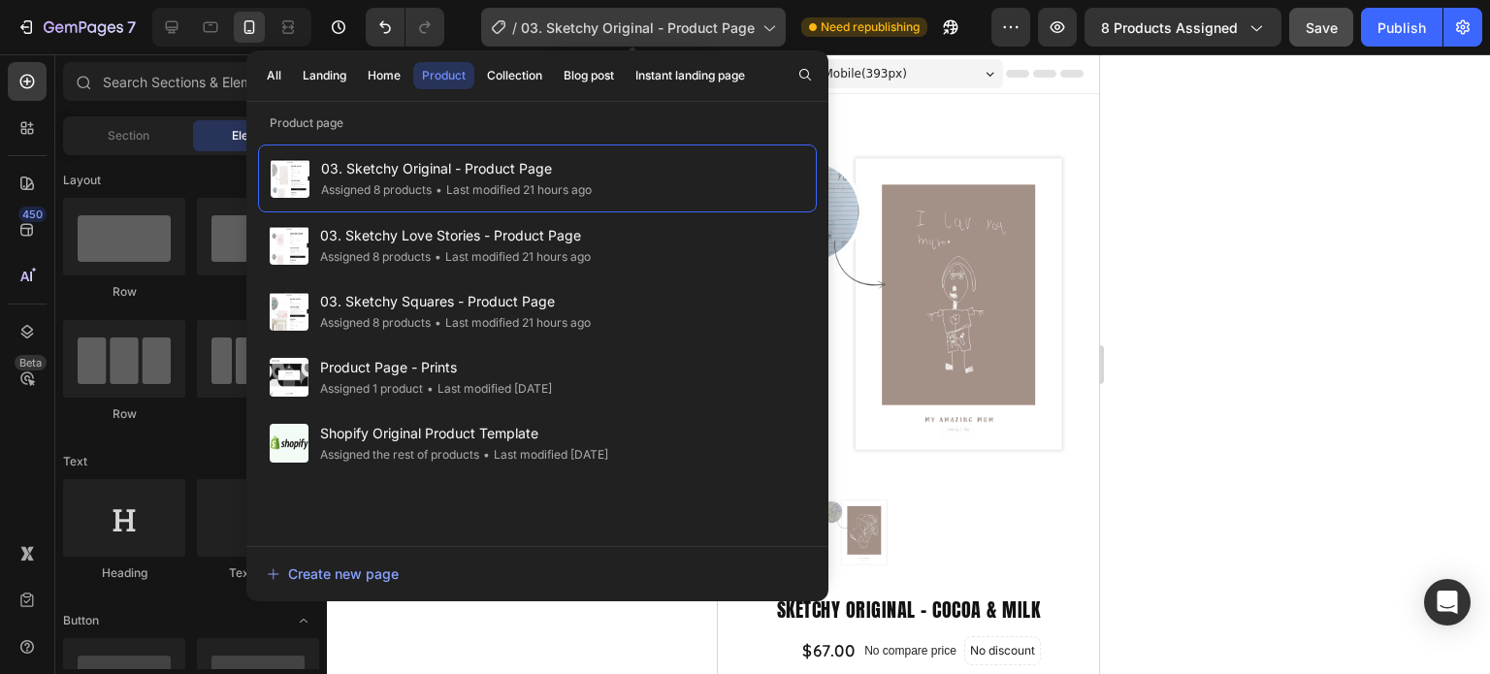
click at [616, 33] on span "03. Sketchy Original - Product Page" at bounding box center [638, 27] width 234 height 20
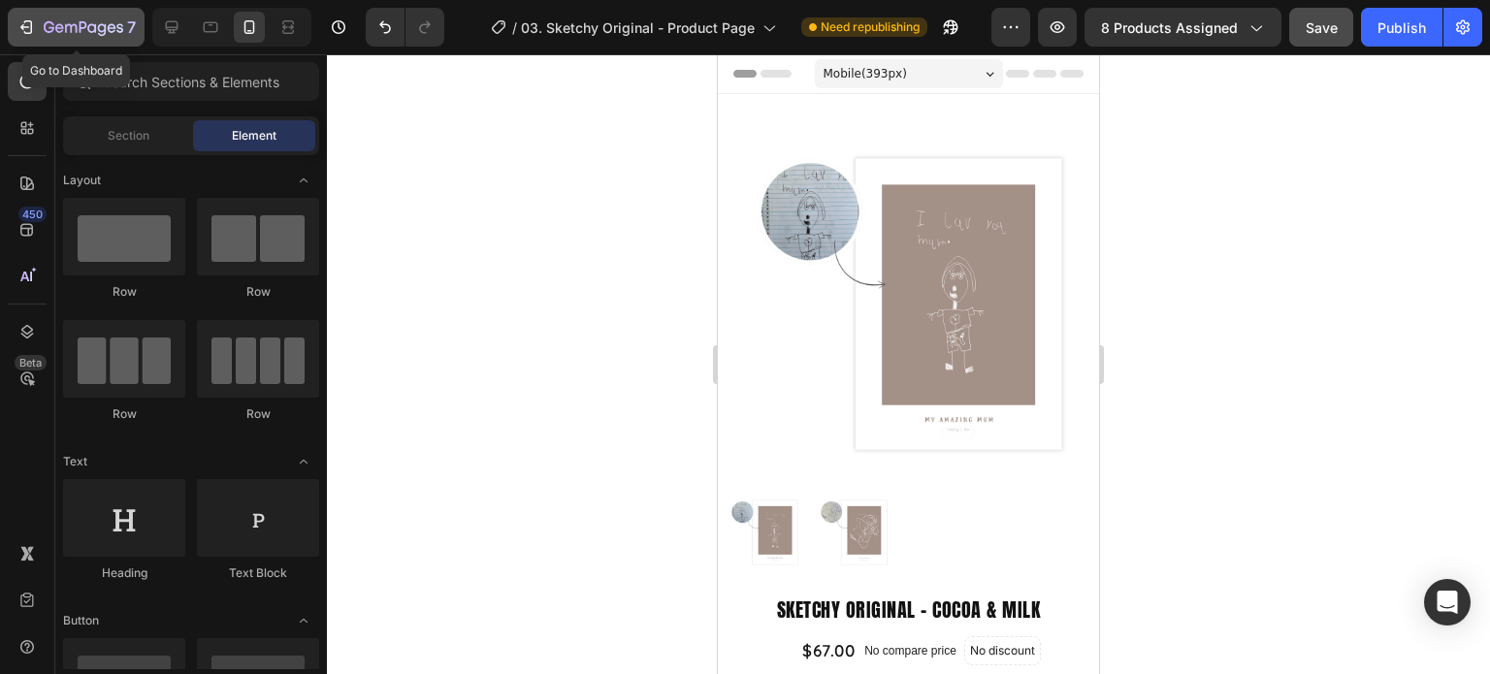
click at [85, 33] on icon "button" at bounding box center [84, 28] width 80 height 16
